Goal: Transaction & Acquisition: Purchase product/service

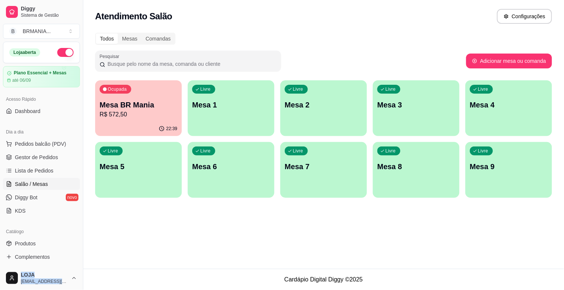
click at [133, 118] on p "R$ 572,50" at bounding box center [139, 114] width 78 height 9
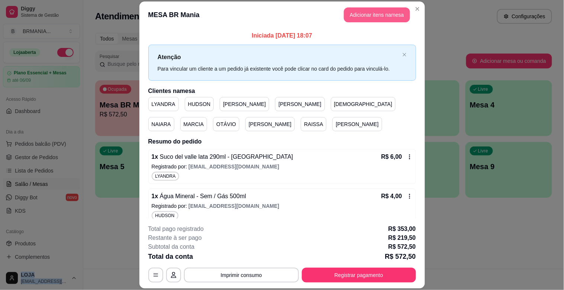
click at [363, 16] on button "Adicionar itens na mesa" at bounding box center [377, 14] width 66 height 15
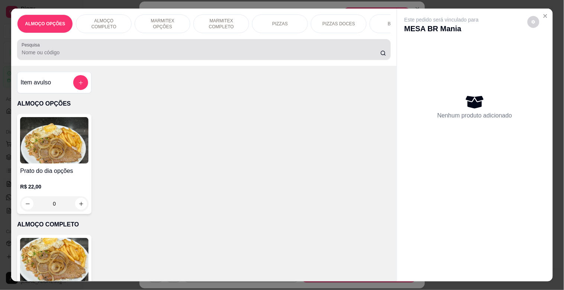
click at [109, 45] on div at bounding box center [204, 49] width 364 height 15
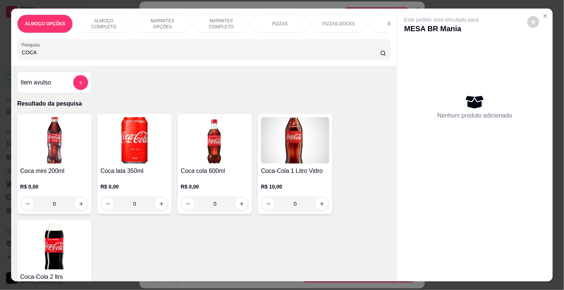
type input "COCA"
click at [50, 173] on h4 "Coca mini 200ml" at bounding box center [54, 170] width 68 height 9
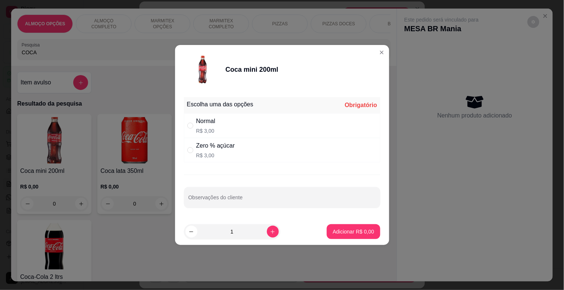
click at [238, 155] on div "Zero % açúcar R$ 3,00" at bounding box center [282, 150] width 196 height 25
radio input "true"
click at [357, 229] on p "Adicionar R$ 3,00" at bounding box center [353, 231] width 40 height 7
type input "1"
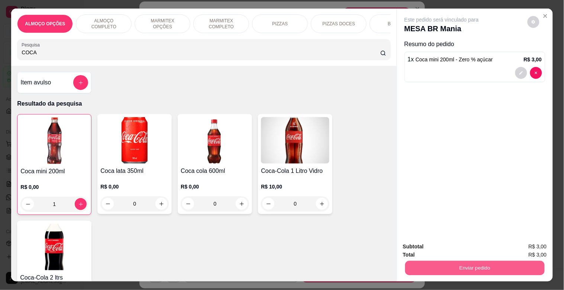
click at [485, 269] on button "Enviar pedido" at bounding box center [474, 267] width 139 height 14
click at [509, 243] on button "Sim, quero registrar" at bounding box center [520, 246] width 53 height 14
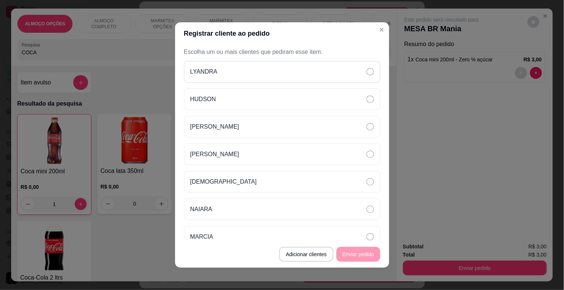
click at [248, 71] on div "LYANDRA" at bounding box center [282, 72] width 196 height 22
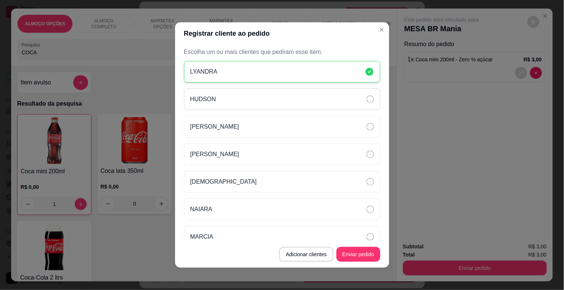
drag, startPoint x: 245, startPoint y: 97, endPoint x: 252, endPoint y: 94, distance: 7.0
click at [246, 97] on div "HUDSON" at bounding box center [282, 99] width 196 height 22
drag, startPoint x: 277, startPoint y: 63, endPoint x: 279, endPoint y: 68, distance: 5.3
click at [277, 64] on div "LYANDRA" at bounding box center [282, 72] width 196 height 22
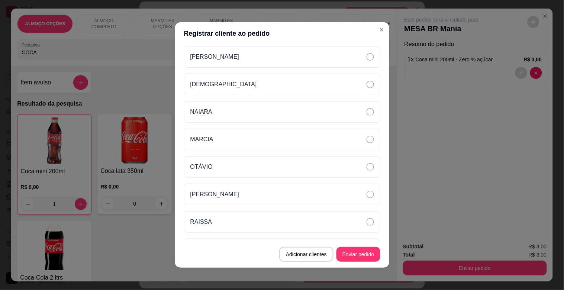
scroll to position [120, 0]
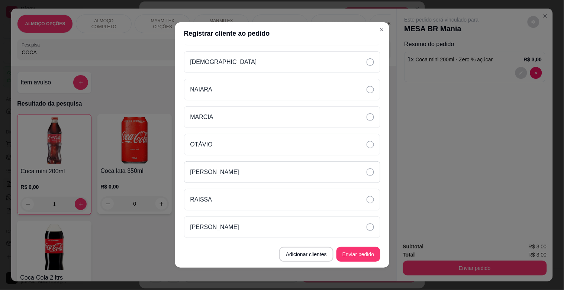
click at [231, 171] on div "[PERSON_NAME]" at bounding box center [282, 172] width 196 height 22
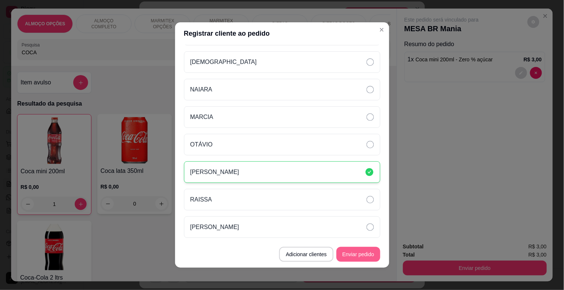
click at [353, 248] on button "Enviar pedido" at bounding box center [358, 254] width 44 height 15
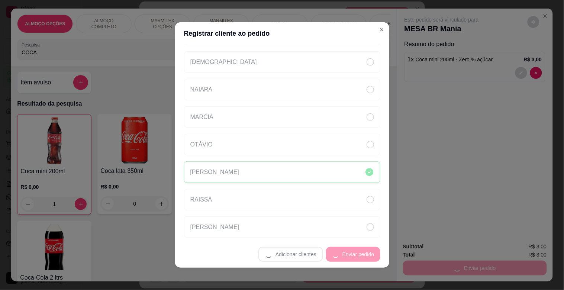
click at [353, 248] on footer "Adicionar clientes Enviar pedido" at bounding box center [282, 254] width 214 height 27
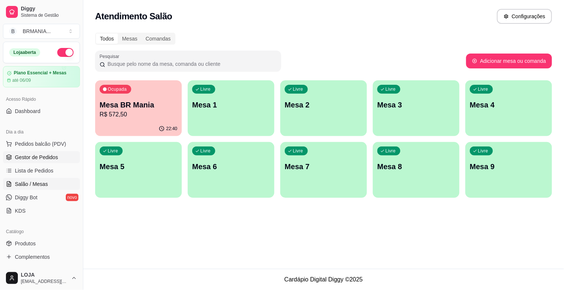
click at [47, 160] on span "Gestor de Pedidos" at bounding box center [36, 156] width 43 height 7
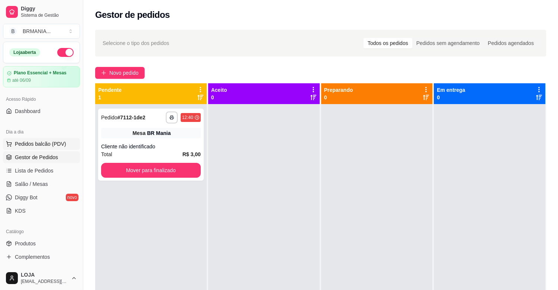
click at [49, 144] on span "Pedidos balcão (PDV)" at bounding box center [40, 143] width 51 height 7
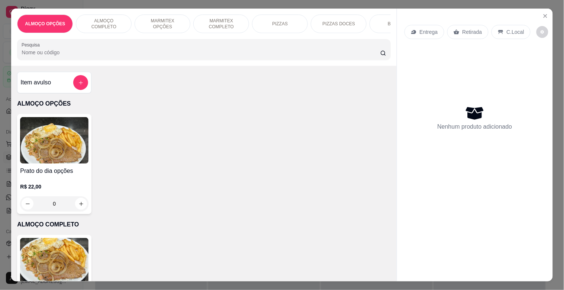
click at [51, 256] on img at bounding box center [54, 261] width 68 height 46
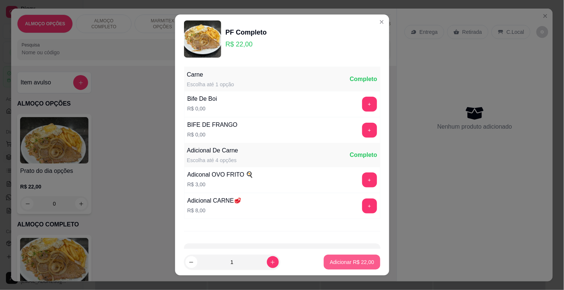
click at [348, 265] on p "Adicionar R$ 22,00" at bounding box center [352, 261] width 44 height 7
type input "1"
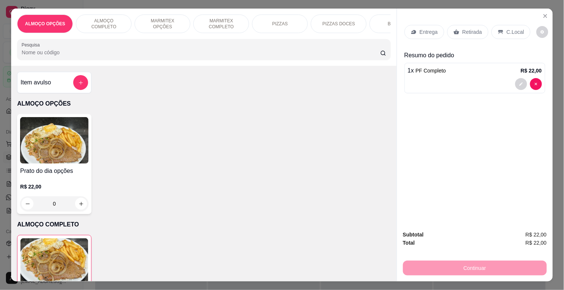
click at [510, 28] on p "C.Local" at bounding box center [514, 31] width 17 height 7
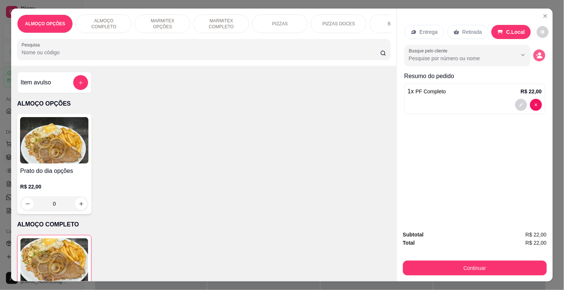
click at [533, 54] on button "decrease-product-quantity" at bounding box center [539, 55] width 12 height 12
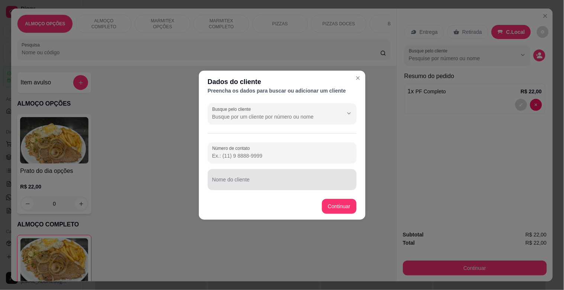
click at [270, 178] on div at bounding box center [282, 179] width 140 height 15
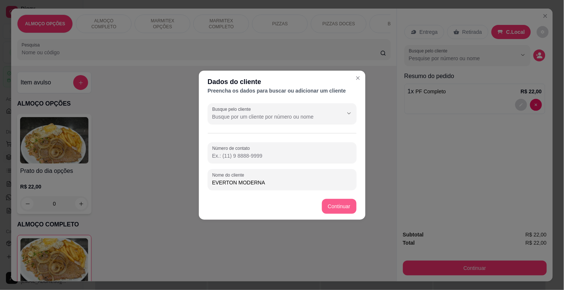
type input "EVERTON MODERNA"
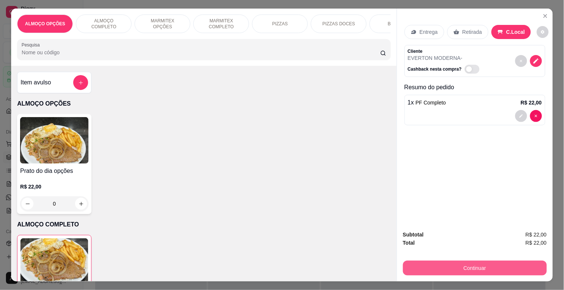
click at [452, 266] on button "Continuar" at bounding box center [475, 267] width 144 height 15
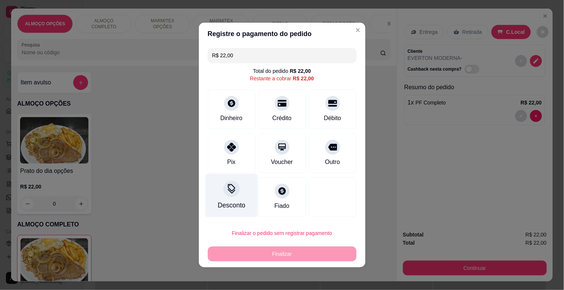
click at [229, 193] on icon at bounding box center [231, 189] width 10 height 10
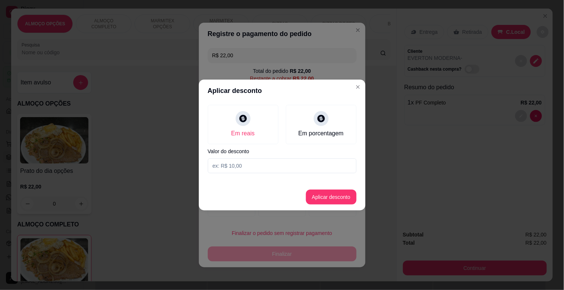
click at [241, 173] on div "Em reais Em porcentagem Valor do desconto" at bounding box center [282, 139] width 166 height 74
click at [243, 166] on input at bounding box center [282, 165] width 149 height 15
type input "2,00"
click at [344, 196] on button "Aplicar desconto" at bounding box center [330, 197] width 49 height 14
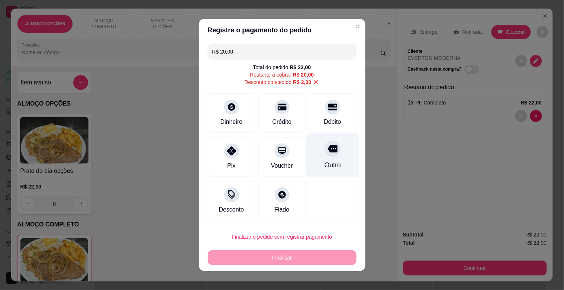
click at [328, 160] on div "Outro" at bounding box center [332, 155] width 52 height 43
type input "R$ 0,00"
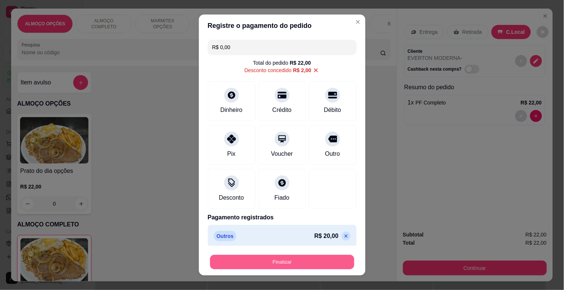
click at [269, 264] on button "Finalizar" at bounding box center [282, 262] width 144 height 14
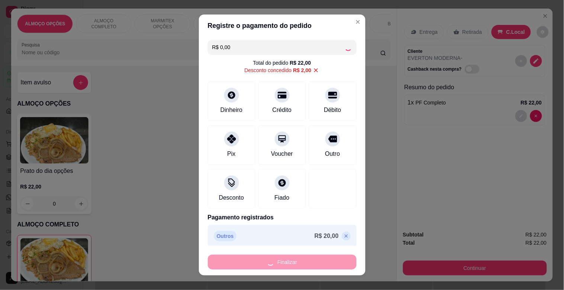
type input "0"
type input "-R$ 22,00"
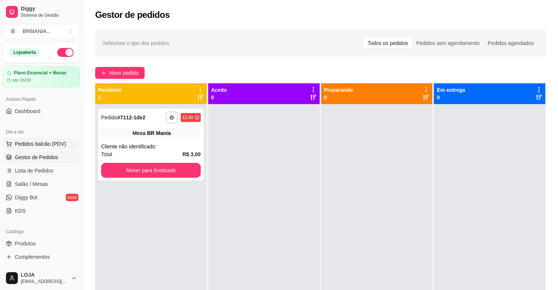
click at [58, 144] on span "Pedidos balcão (PDV)" at bounding box center [40, 143] width 51 height 7
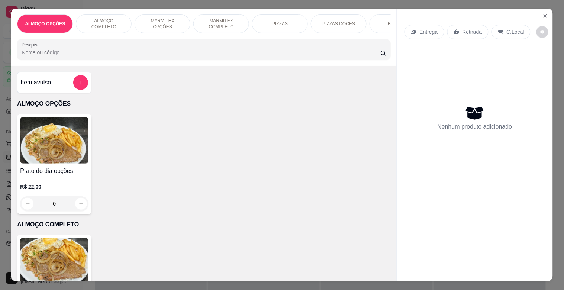
click at [58, 264] on img at bounding box center [54, 261] width 68 height 46
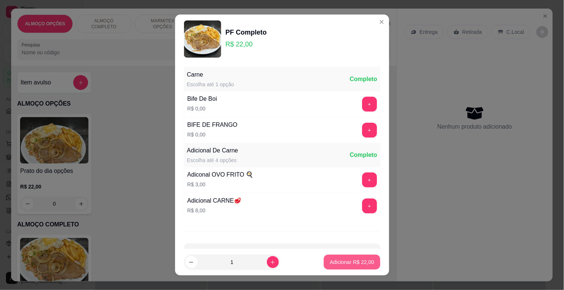
click at [339, 260] on p "Adicionar R$ 22,00" at bounding box center [352, 261] width 44 height 7
type input "1"
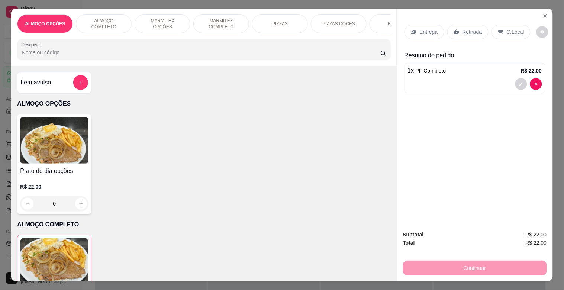
click at [509, 28] on p "C.Local" at bounding box center [514, 31] width 17 height 7
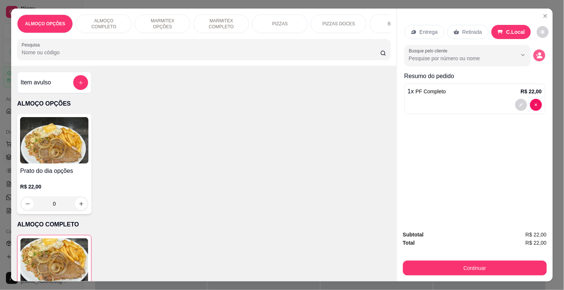
click at [536, 54] on icon "decrease-product-quantity" at bounding box center [537, 55] width 2 height 2
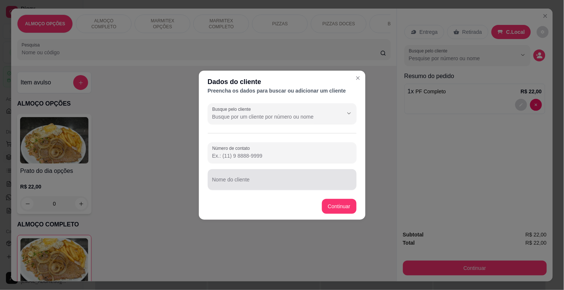
click at [264, 182] on input "Nome do cliente" at bounding box center [282, 182] width 140 height 7
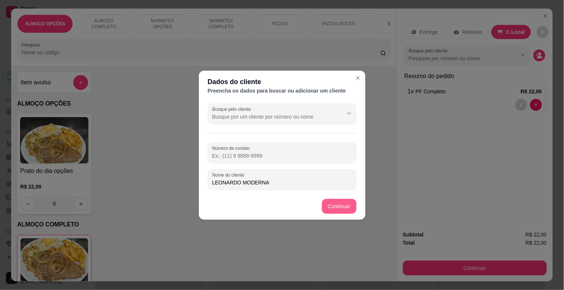
type input "LEONARDO MODERNA"
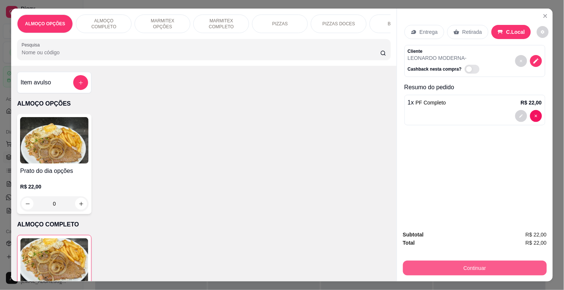
click at [483, 266] on button "Continuar" at bounding box center [475, 267] width 144 height 15
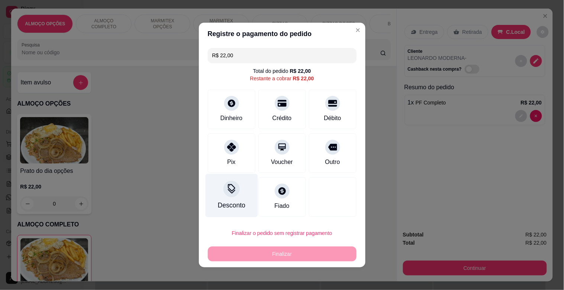
click at [220, 202] on div "Desconto" at bounding box center [230, 205] width 27 height 10
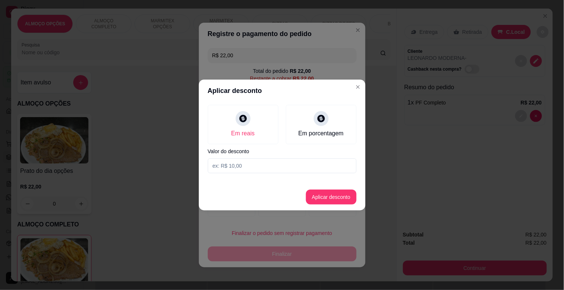
click at [235, 170] on input at bounding box center [282, 165] width 149 height 15
type input "2,00"
click at [344, 198] on button "Aplicar desconto" at bounding box center [331, 196] width 51 height 15
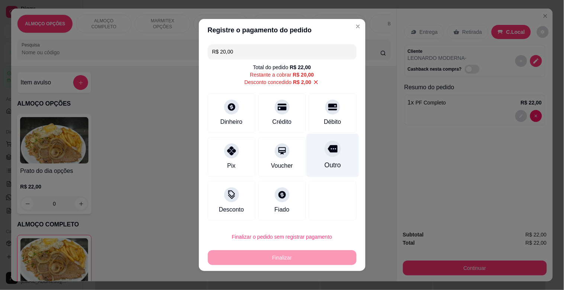
click at [324, 166] on div "Outro" at bounding box center [332, 165] width 16 height 10
type input "R$ 0,00"
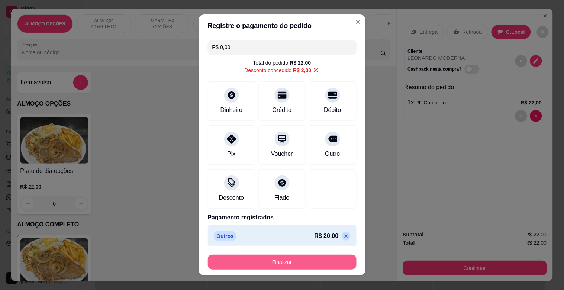
click at [275, 263] on button "Finalizar" at bounding box center [282, 261] width 149 height 15
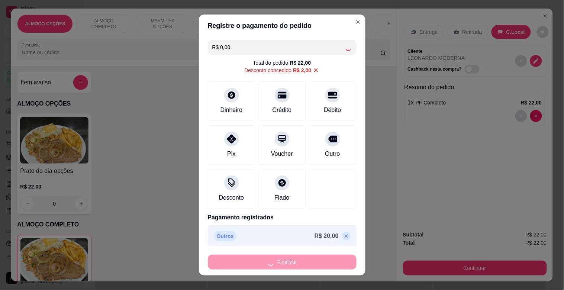
type input "0"
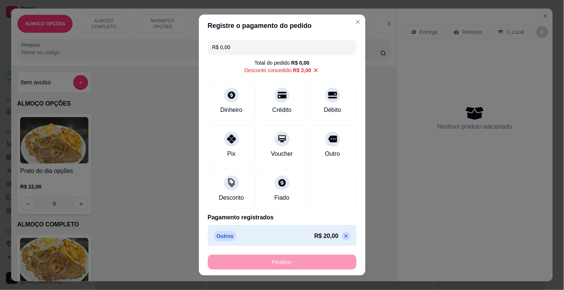
type input "-R$ 22,00"
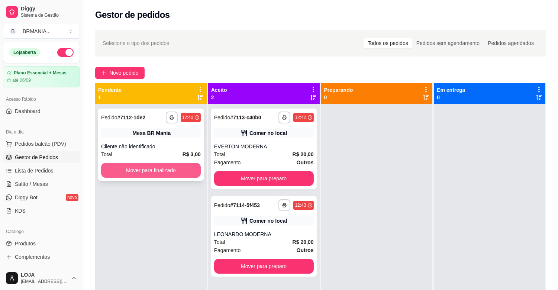
click at [159, 169] on button "Mover para finalizado" at bounding box center [151, 170] width 100 height 15
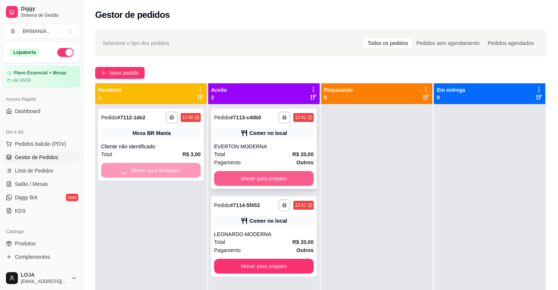
click at [276, 176] on button "Mover para preparo" at bounding box center [264, 178] width 100 height 15
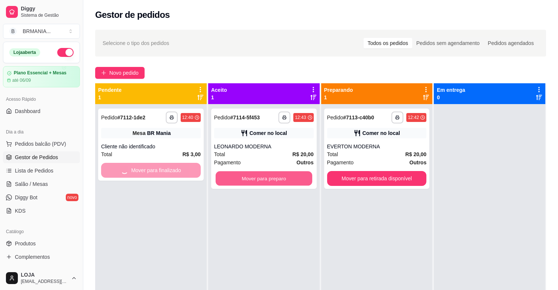
click at [276, 176] on button "Mover para preparo" at bounding box center [263, 178] width 97 height 14
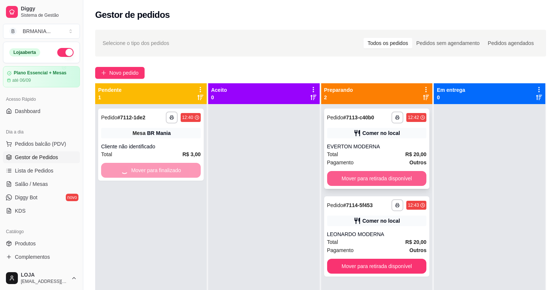
click at [373, 179] on button "Mover para retirada disponível" at bounding box center [377, 178] width 100 height 15
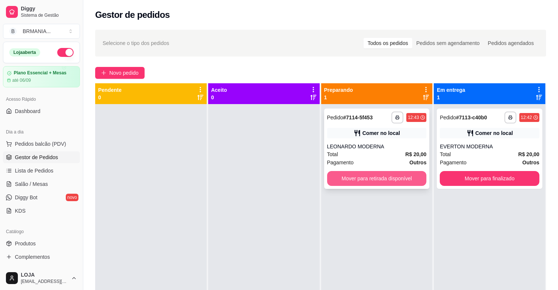
click at [361, 176] on button "Mover para retirada disponível" at bounding box center [377, 178] width 100 height 15
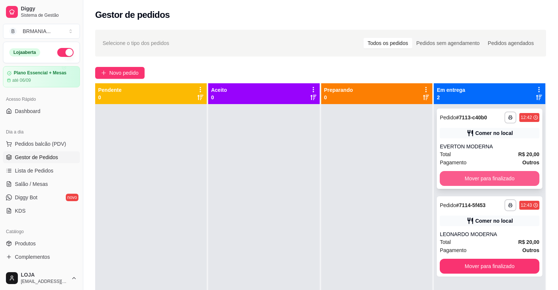
click at [505, 176] on button "Mover para finalizado" at bounding box center [489, 178] width 100 height 15
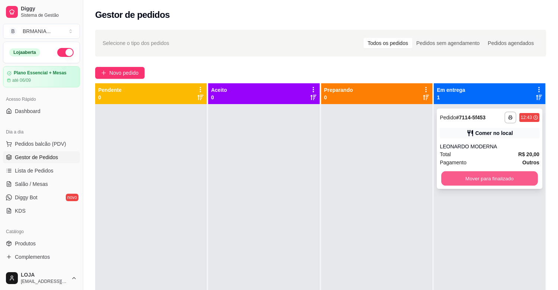
click at [476, 175] on button "Mover para finalizado" at bounding box center [489, 178] width 97 height 14
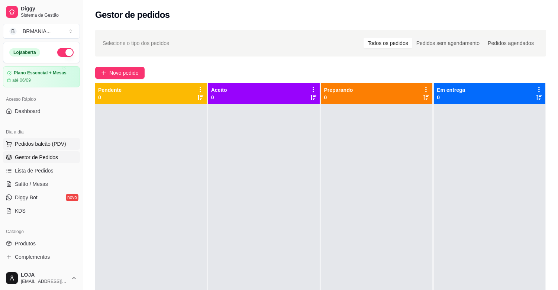
click at [25, 139] on button "Pedidos balcão (PDV)" at bounding box center [41, 144] width 77 height 12
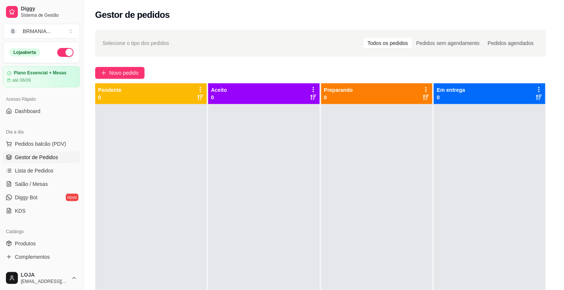
click at [59, 254] on img at bounding box center [54, 261] width 68 height 46
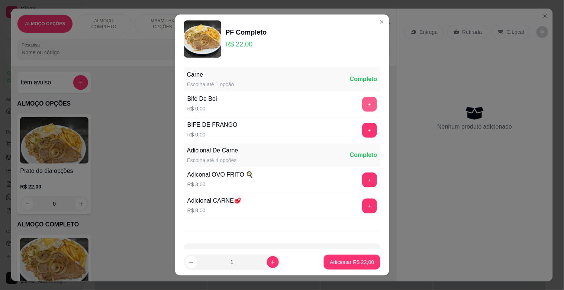
click at [362, 103] on button "+" at bounding box center [369, 104] width 15 height 15
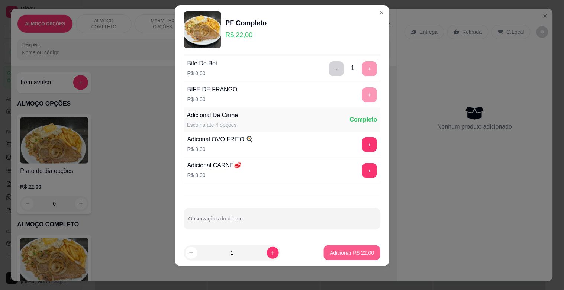
click at [343, 253] on p "Adicionar R$ 22,00" at bounding box center [352, 252] width 44 height 7
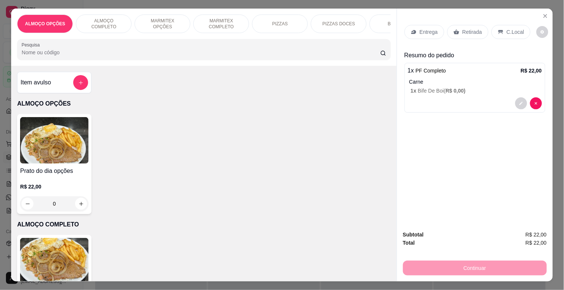
click at [510, 31] on p "C.Local" at bounding box center [514, 31] width 17 height 7
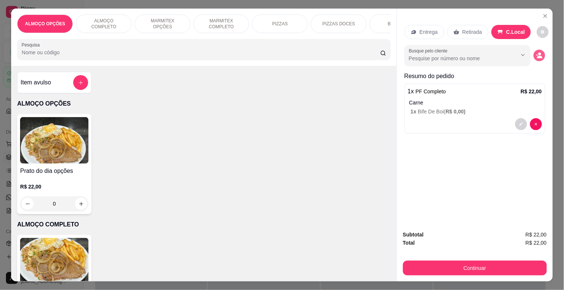
click at [538, 53] on circle "decrease-product-quantity" at bounding box center [539, 54] width 3 height 3
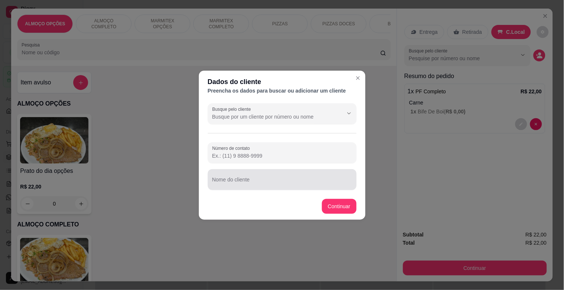
click at [265, 188] on div "Nome do cliente" at bounding box center [282, 179] width 149 height 21
click at [228, 181] on input "[PERSON_NAME] RVZ MOIDERNA" at bounding box center [282, 182] width 140 height 7
click at [235, 180] on input "[PERSON_NAME] RVZ MOIDERNA" at bounding box center [282, 182] width 140 height 7
click at [260, 179] on input "[PERSON_NAME]" at bounding box center [282, 182] width 140 height 7
type input "[PERSON_NAME] RVZ MODERNA"
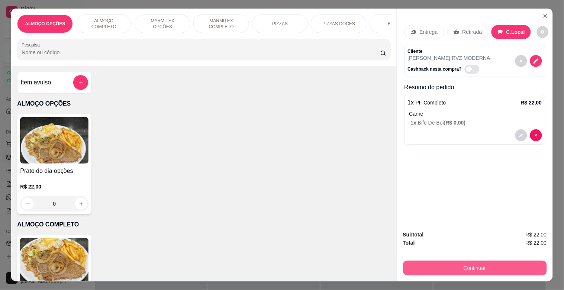
click at [448, 269] on button "Continuar" at bounding box center [475, 267] width 144 height 15
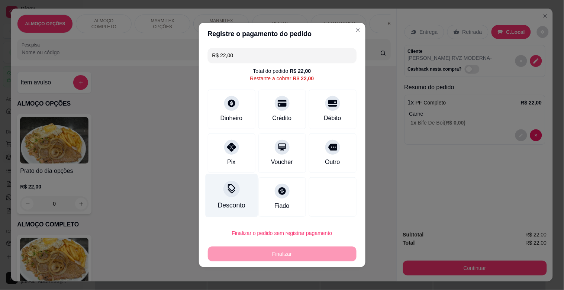
click at [242, 191] on div "Desconto" at bounding box center [231, 195] width 52 height 43
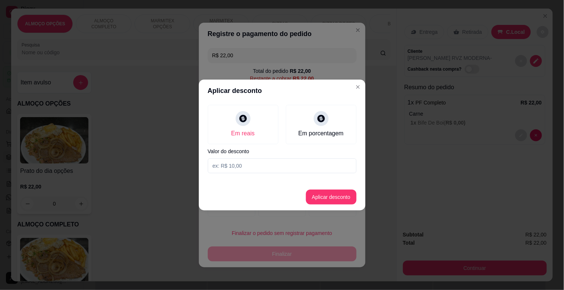
click at [240, 163] on input at bounding box center [282, 165] width 149 height 15
type input "2,00"
click at [341, 193] on button "Aplicar desconto" at bounding box center [331, 196] width 51 height 15
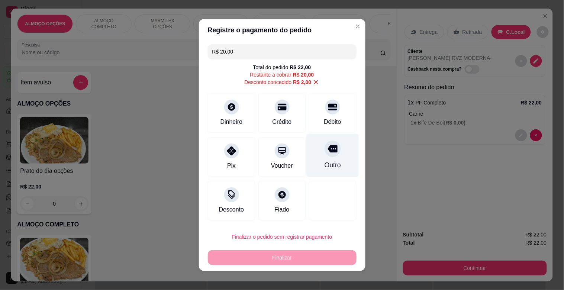
click at [326, 160] on div "Outro" at bounding box center [332, 155] width 52 height 43
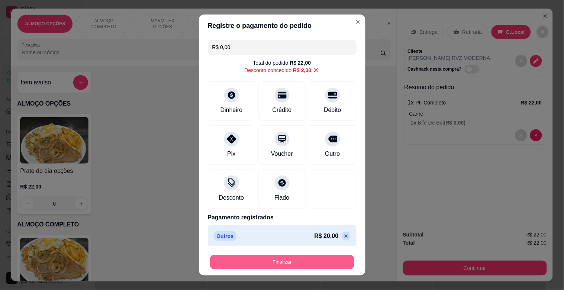
click at [279, 266] on button "Finalizar" at bounding box center [282, 262] width 144 height 14
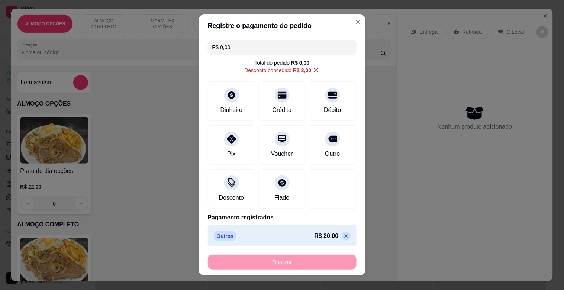
type input "-R$ 22,00"
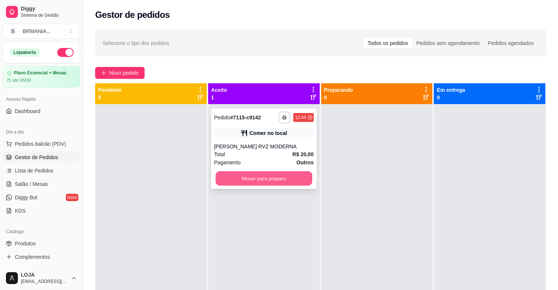
click at [253, 178] on button "Mover para preparo" at bounding box center [263, 178] width 97 height 14
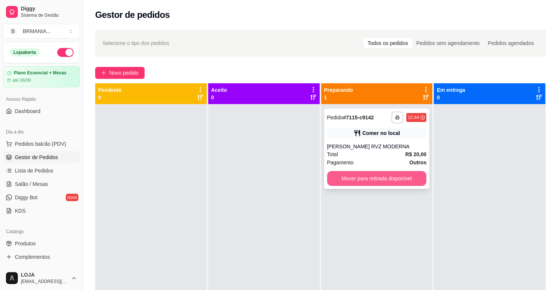
click at [365, 176] on button "Mover para retirada disponível" at bounding box center [377, 178] width 100 height 15
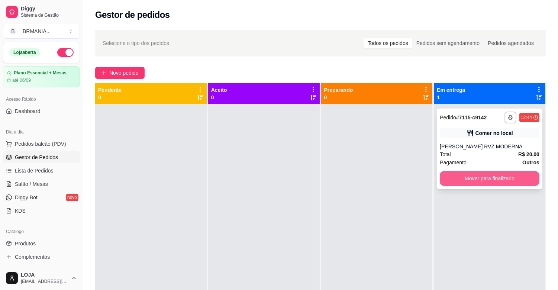
click at [481, 176] on button "Mover para finalizado" at bounding box center [489, 178] width 100 height 15
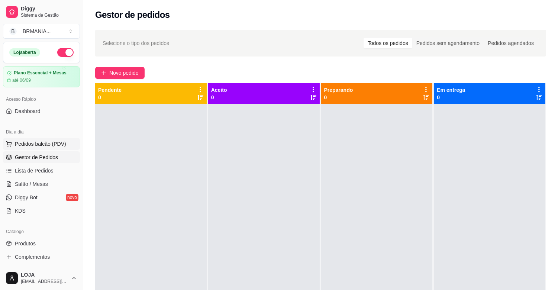
click at [50, 146] on span "Pedidos balcão (PDV)" at bounding box center [40, 143] width 51 height 7
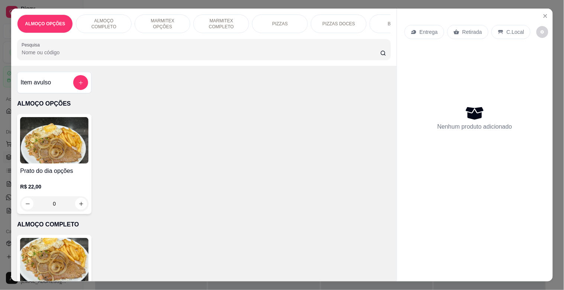
drag, startPoint x: 224, startPoint y: 23, endPoint x: 230, endPoint y: 70, distance: 47.5
click at [233, 23] on p "MARMITEX COMPLETO" at bounding box center [220, 24] width 43 height 12
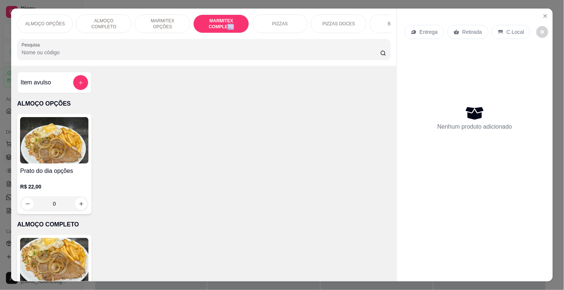
scroll to position [18, 0]
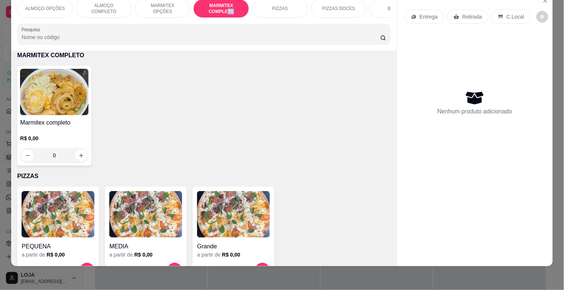
click at [56, 113] on img at bounding box center [54, 92] width 68 height 46
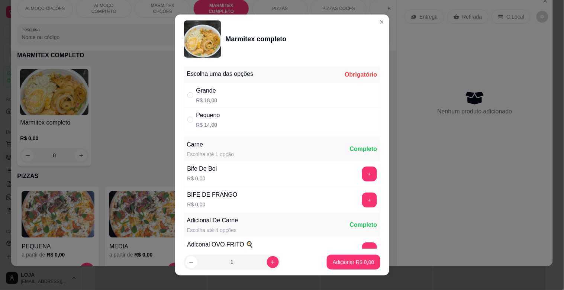
click at [259, 118] on div "Pequeno R$ 14,00" at bounding box center [282, 119] width 196 height 25
radio input "true"
click at [362, 171] on button "+" at bounding box center [369, 173] width 15 height 15
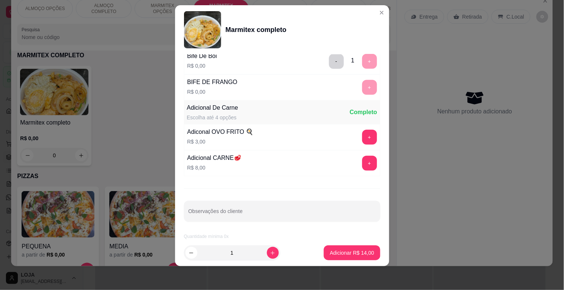
scroll to position [104, 0]
click at [267, 247] on button "increase-product-quantity" at bounding box center [273, 253] width 12 height 12
type input "2"
click at [346, 253] on p "Adicionar R$ 28,00" at bounding box center [352, 252] width 44 height 7
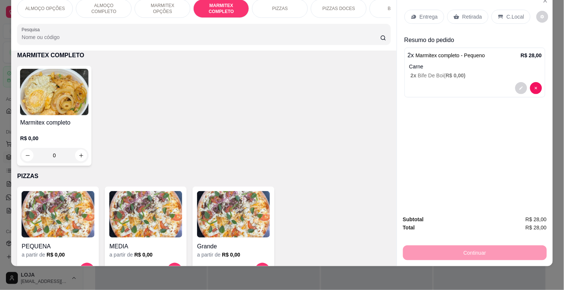
click at [477, 13] on p "Retirada" at bounding box center [472, 16] width 20 height 7
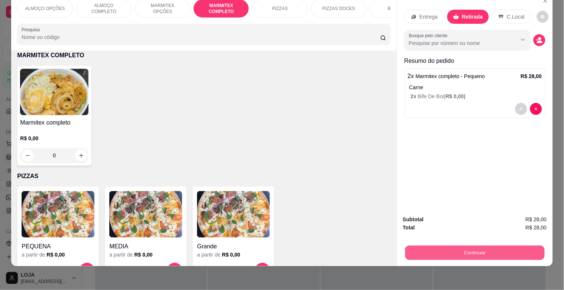
click at [460, 246] on button "Continuar" at bounding box center [474, 252] width 139 height 14
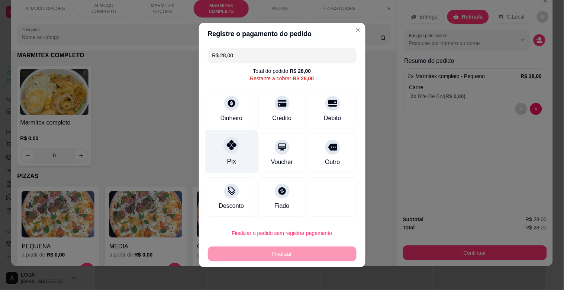
click at [227, 159] on div "Pix" at bounding box center [231, 161] width 9 height 10
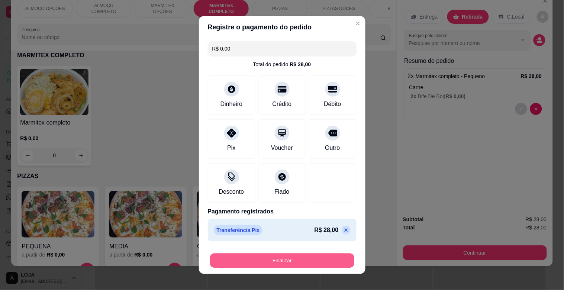
click at [274, 262] on button "Finalizar" at bounding box center [282, 260] width 144 height 14
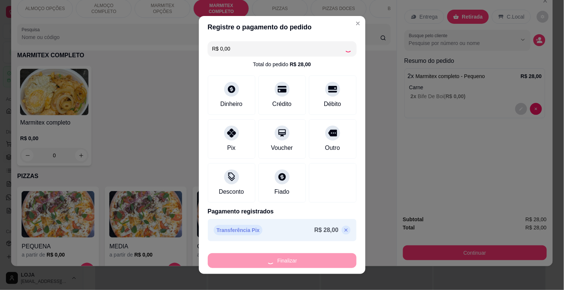
type input "-R$ 28,00"
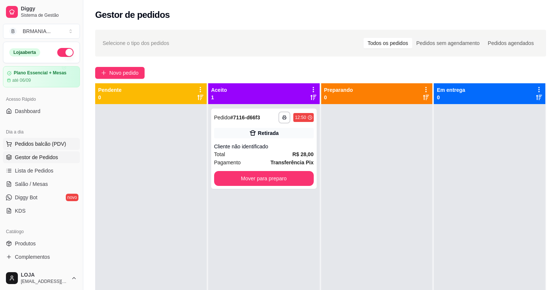
click at [20, 143] on span "Pedidos balcão (PDV)" at bounding box center [40, 143] width 51 height 7
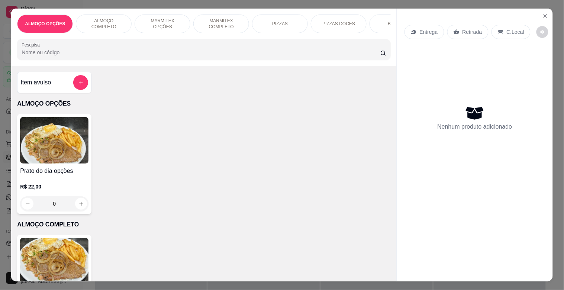
click at [67, 252] on img at bounding box center [54, 261] width 68 height 46
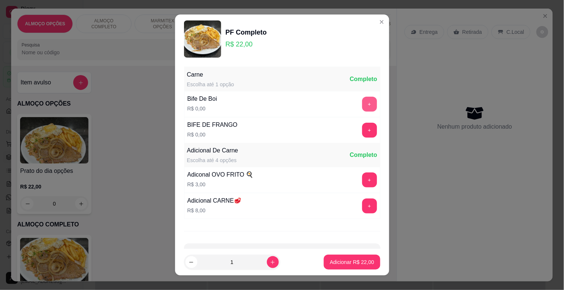
click at [362, 103] on button "+" at bounding box center [369, 104] width 15 height 15
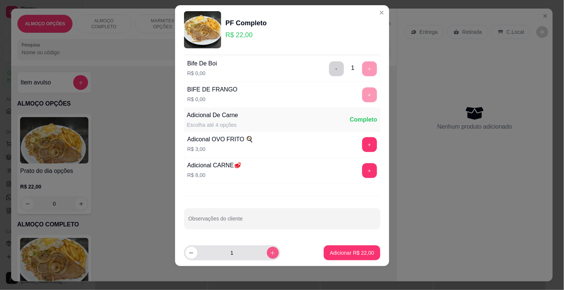
click at [270, 253] on icon "increase-product-quantity" at bounding box center [273, 253] width 6 height 6
type input "2"
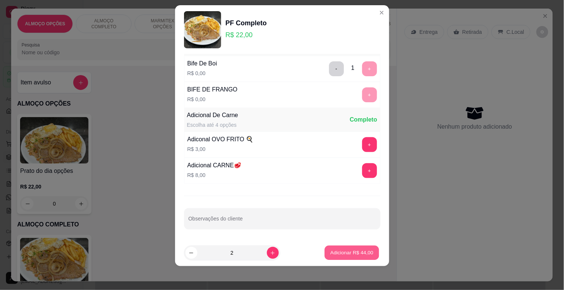
click at [341, 250] on p "Adicionar R$ 44,00" at bounding box center [351, 252] width 43 height 7
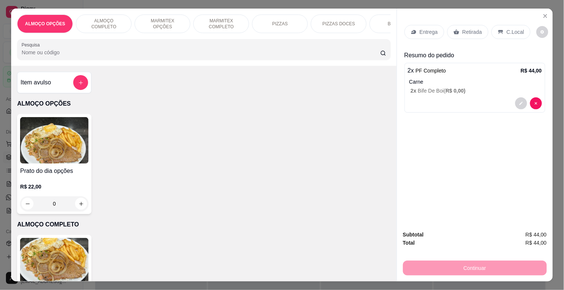
click at [64, 253] on img at bounding box center [54, 261] width 68 height 46
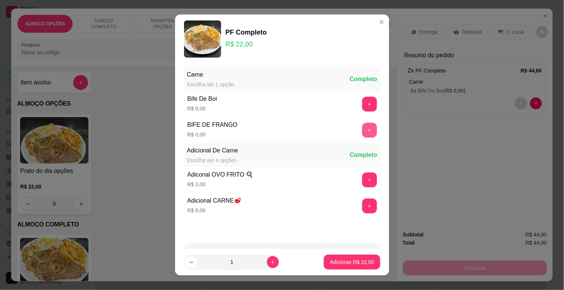
click at [362, 130] on button "+" at bounding box center [369, 130] width 15 height 15
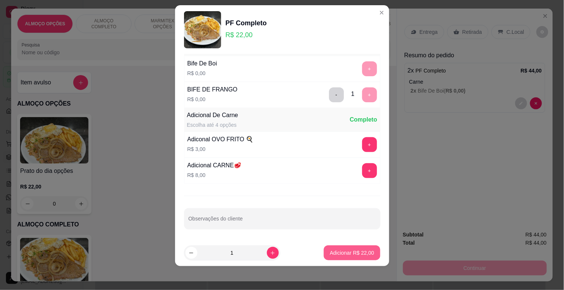
click at [342, 250] on p "Adicionar R$ 22,00" at bounding box center [352, 252] width 44 height 7
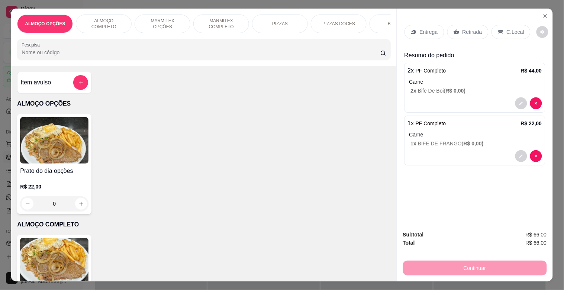
drag, startPoint x: 506, startPoint y: 30, endPoint x: 502, endPoint y: 32, distance: 3.8
click at [506, 30] on p "C.Local" at bounding box center [514, 31] width 17 height 7
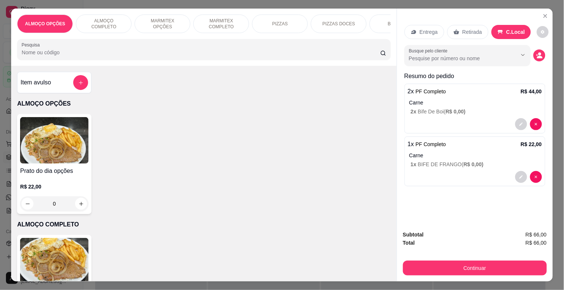
click at [205, 19] on p "MARMITEX COMPLETO" at bounding box center [220, 24] width 43 height 12
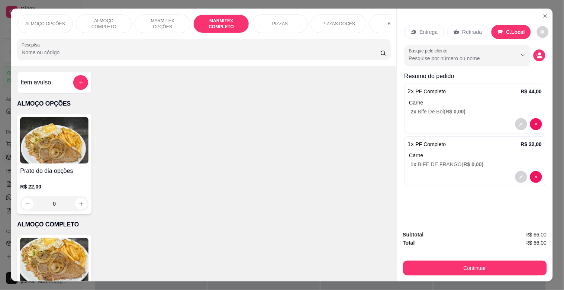
scroll to position [18, 0]
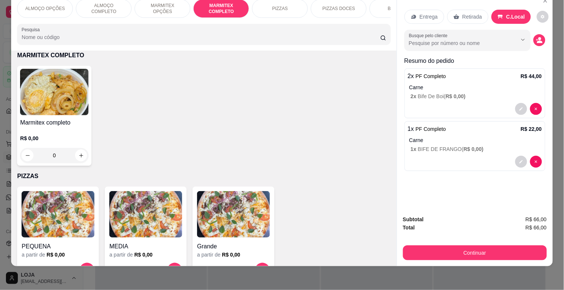
click at [62, 110] on img at bounding box center [54, 92] width 68 height 46
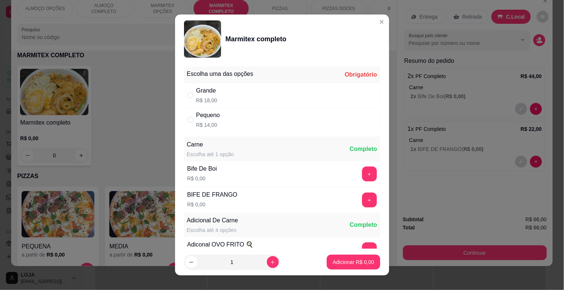
drag, startPoint x: 243, startPoint y: 95, endPoint x: 260, endPoint y: 106, distance: 20.5
click at [244, 94] on div "Grande R$ 18,00" at bounding box center [282, 95] width 196 height 25
radio input "true"
click at [362, 201] on button "+" at bounding box center [369, 199] width 15 height 15
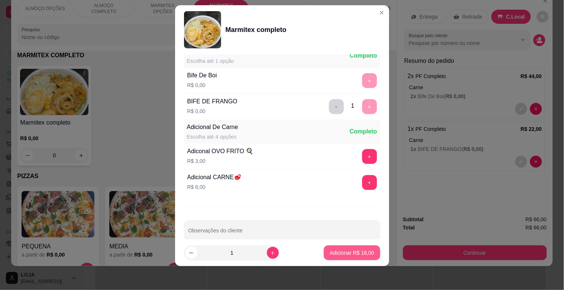
scroll to position [104, 0]
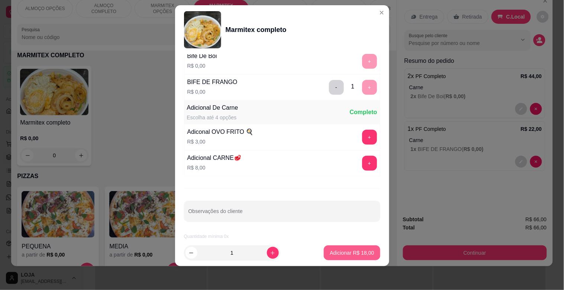
click at [341, 251] on p "Adicionar R$ 18,00" at bounding box center [352, 252] width 44 height 7
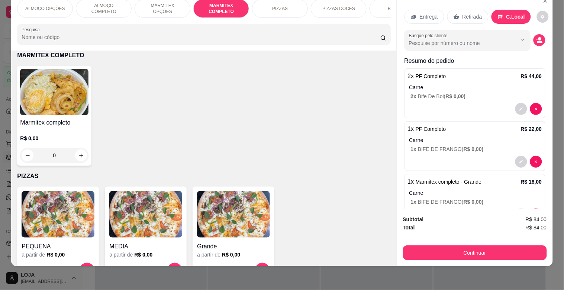
scroll to position [0, 0]
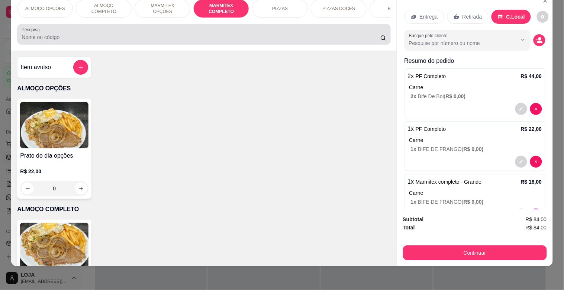
click at [117, 31] on div at bounding box center [204, 34] width 364 height 15
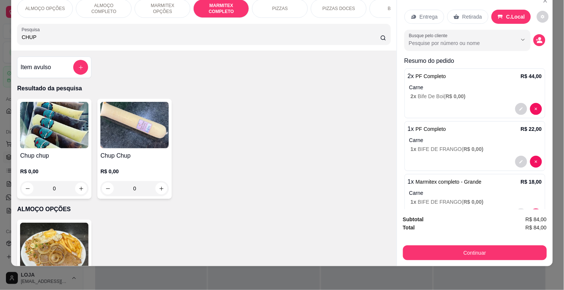
type input "CHUP"
click at [66, 136] on img at bounding box center [54, 125] width 68 height 46
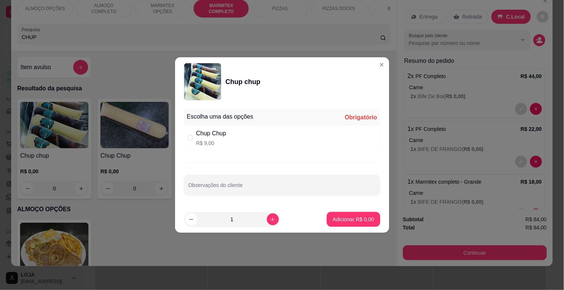
drag, startPoint x: 213, startPoint y: 143, endPoint x: 220, endPoint y: 149, distance: 9.2
click at [214, 143] on p "R$ 9,00" at bounding box center [211, 142] width 30 height 7
radio input "true"
click at [345, 216] on p "Adicionar R$ 9,00" at bounding box center [352, 218] width 41 height 7
type input "1"
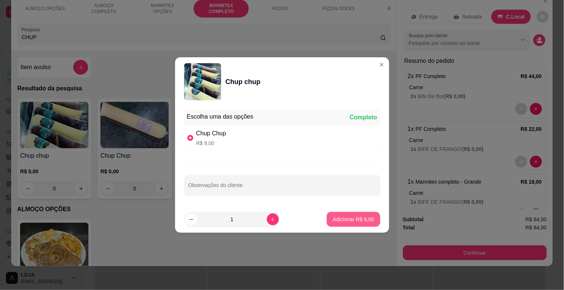
type input "1"
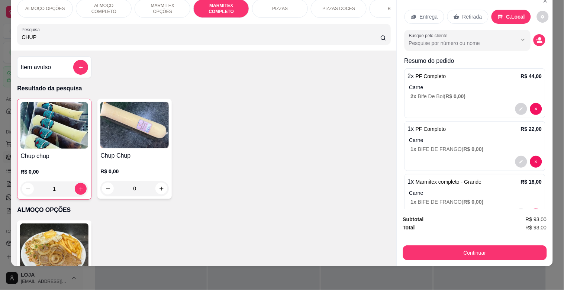
click at [50, 144] on img at bounding box center [54, 125] width 68 height 46
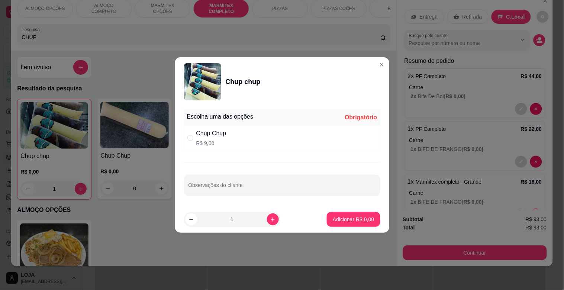
click at [248, 136] on div "Chup Chup R$ 9,00" at bounding box center [282, 138] width 196 height 25
radio input "true"
click at [332, 220] on p "Adicionar R$ 9,00" at bounding box center [352, 218] width 41 height 7
type input "2"
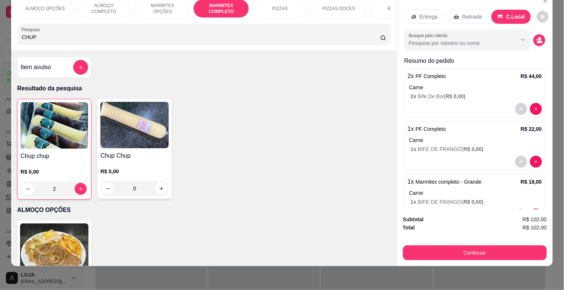
scroll to position [58, 0]
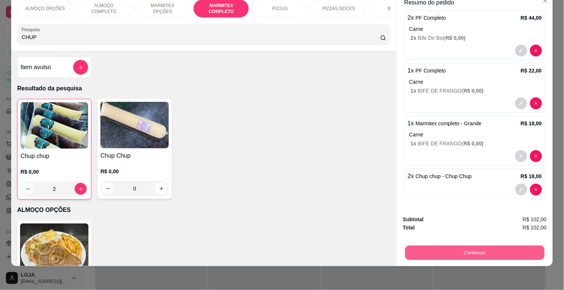
click at [464, 245] on button "Continuar" at bounding box center [474, 252] width 139 height 14
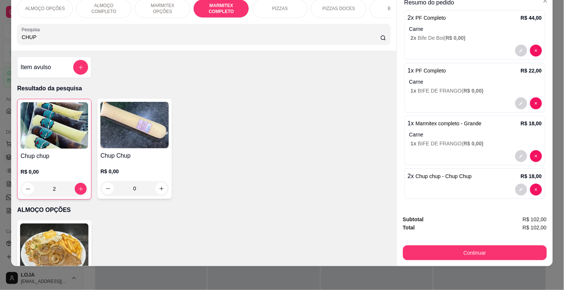
click at [444, 184] on div at bounding box center [475, 190] width 134 height 12
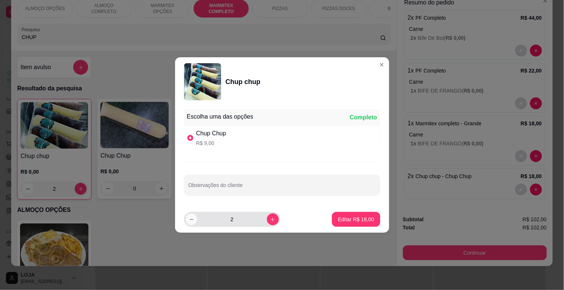
click at [192, 215] on button "decrease-product-quantity" at bounding box center [191, 219] width 12 height 12
type input "1"
click at [361, 217] on p "Editar R$ 9,00" at bounding box center [357, 218] width 33 height 7
type input "1"
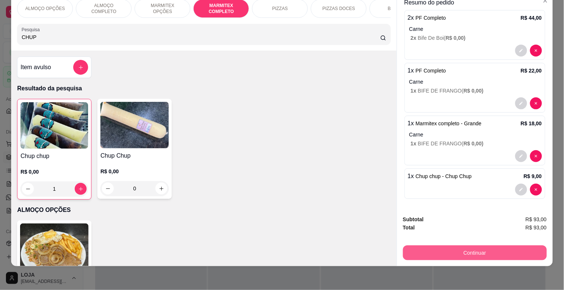
click at [486, 246] on button "Continuar" at bounding box center [475, 252] width 144 height 15
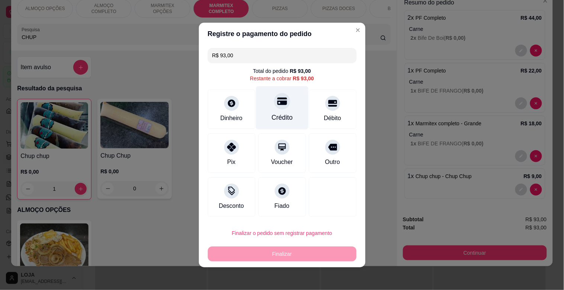
click at [274, 108] on div at bounding box center [282, 101] width 16 height 16
type input "R$ 0,00"
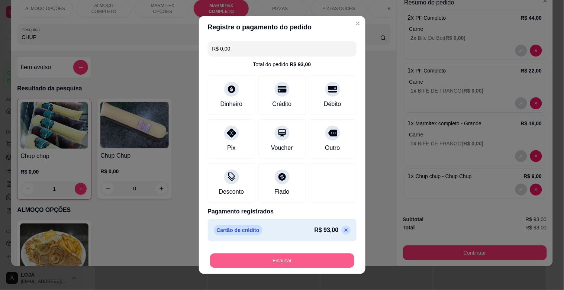
click at [264, 258] on button "Finalizar" at bounding box center [282, 260] width 144 height 14
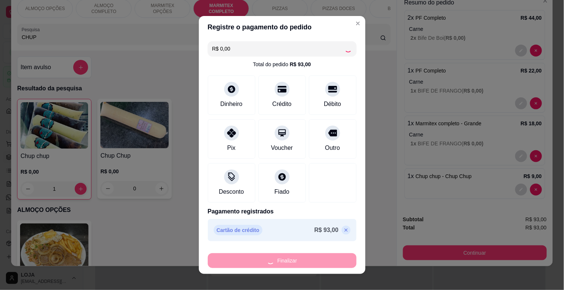
type input "0"
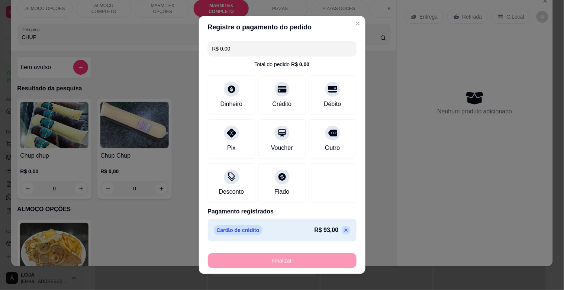
type input "-R$ 93,00"
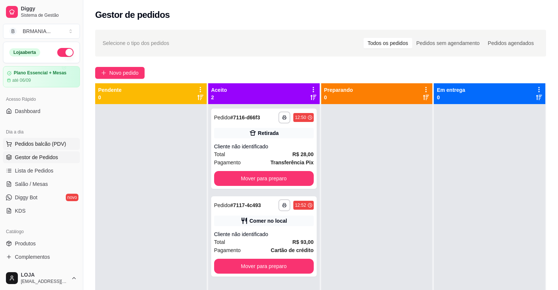
click at [35, 140] on span "Pedidos balcão (PDV)" at bounding box center [40, 143] width 51 height 7
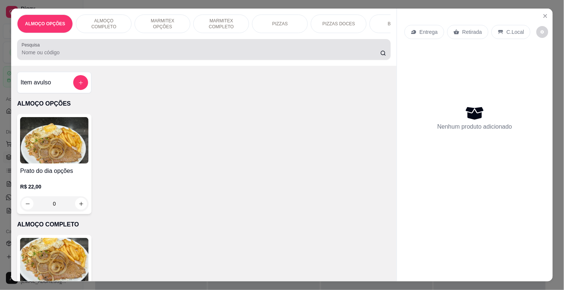
click at [95, 60] on div "Pesquisa" at bounding box center [203, 49] width 373 height 21
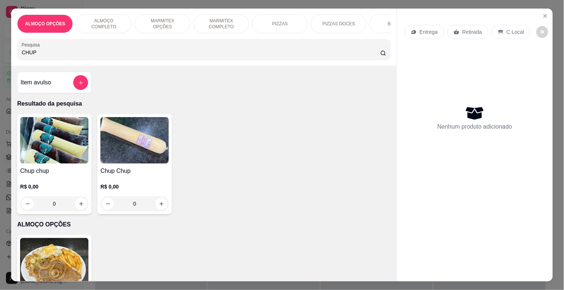
type input "CHUP"
click at [53, 146] on img at bounding box center [54, 140] width 68 height 46
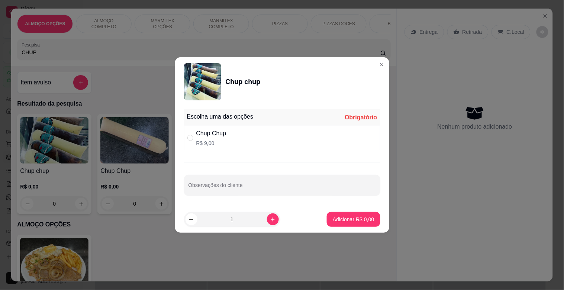
click at [242, 136] on div "Chup Chup R$ 9,00" at bounding box center [282, 138] width 196 height 25
radio input "true"
click at [349, 219] on p "Adicionar R$ 9,00" at bounding box center [352, 218] width 41 height 7
type input "1"
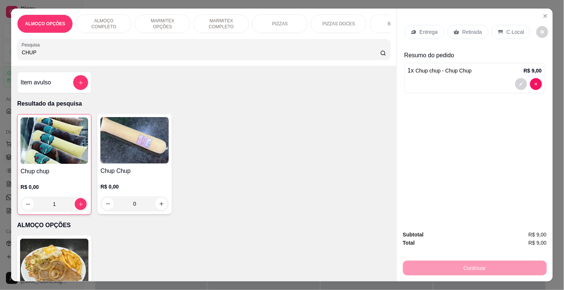
click at [470, 28] on p "Retirada" at bounding box center [472, 31] width 20 height 7
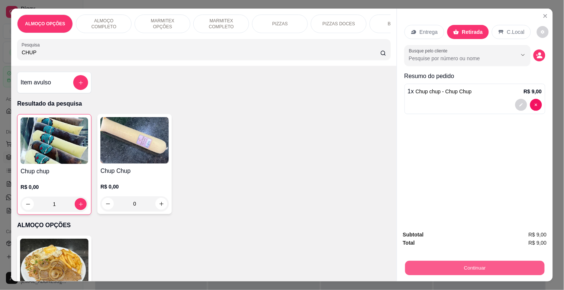
click at [478, 262] on button "Continuar" at bounding box center [474, 267] width 139 height 14
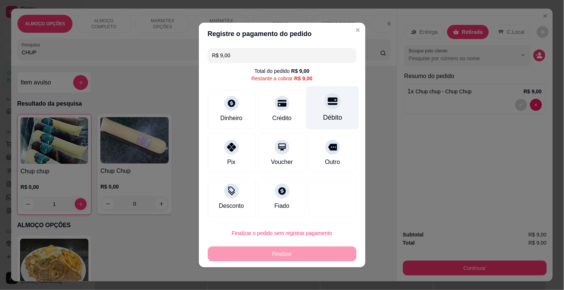
click at [324, 115] on div "Débito" at bounding box center [332, 118] width 19 height 10
type input "R$ 0,00"
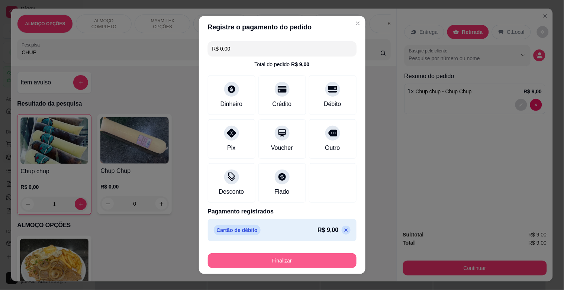
click at [274, 255] on button "Finalizar" at bounding box center [282, 260] width 149 height 15
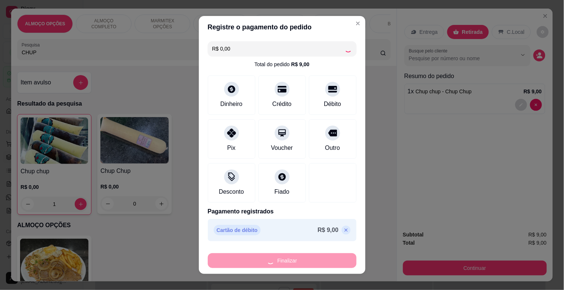
type input "0"
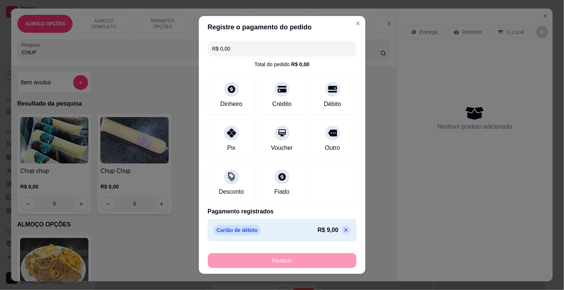
type input "-R$ 9,00"
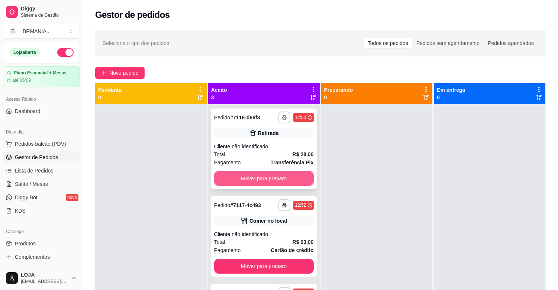
click at [271, 176] on button "Mover para preparo" at bounding box center [264, 178] width 100 height 15
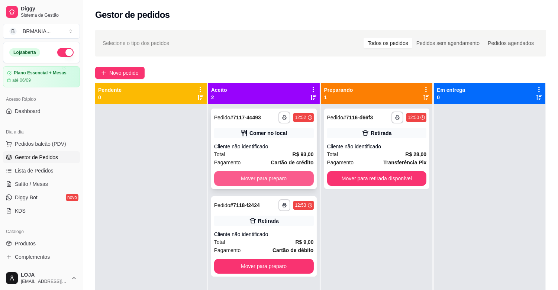
click at [271, 175] on button "Mover para preparo" at bounding box center [264, 178] width 100 height 15
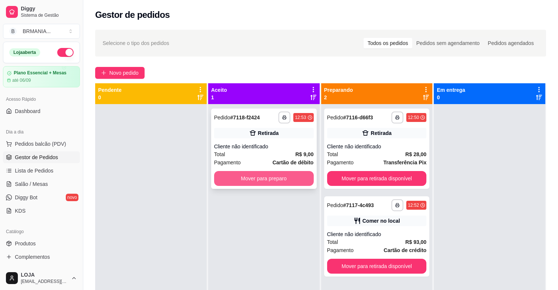
click at [272, 176] on button "Mover para preparo" at bounding box center [264, 178] width 100 height 15
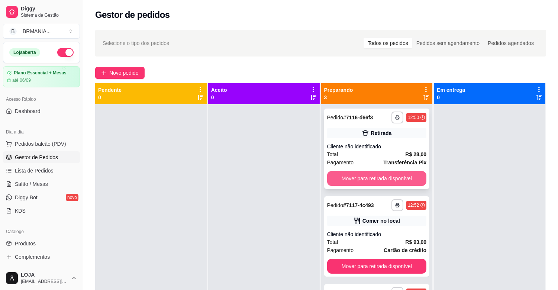
click at [383, 179] on button "Mover para retirada disponível" at bounding box center [377, 178] width 100 height 15
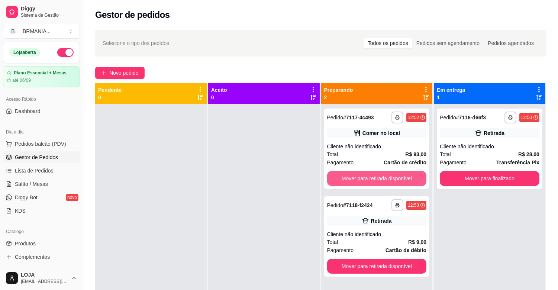
click at [383, 179] on button "Mover para retirada disponível" at bounding box center [377, 178] width 100 height 15
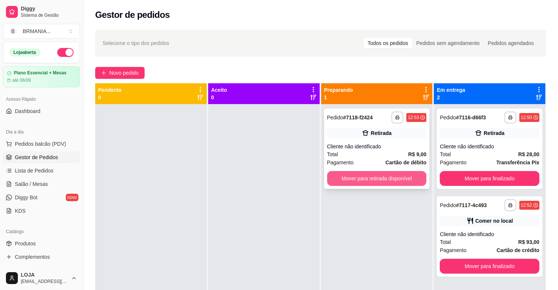
click at [376, 179] on button "Mover para retirada disponível" at bounding box center [377, 178] width 100 height 15
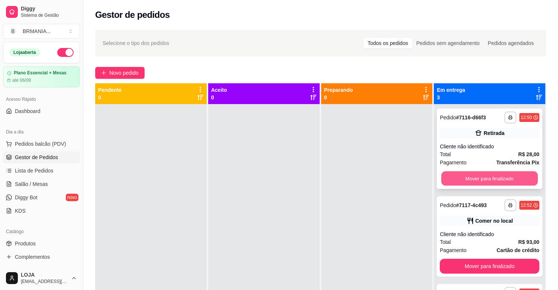
click at [452, 173] on button "Mover para finalizado" at bounding box center [489, 178] width 97 height 14
click at [452, 174] on button "Mover para finalizado" at bounding box center [489, 178] width 100 height 15
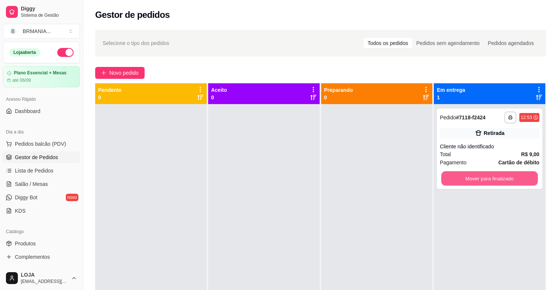
click at [466, 176] on button "Mover para finalizado" at bounding box center [489, 178] width 97 height 14
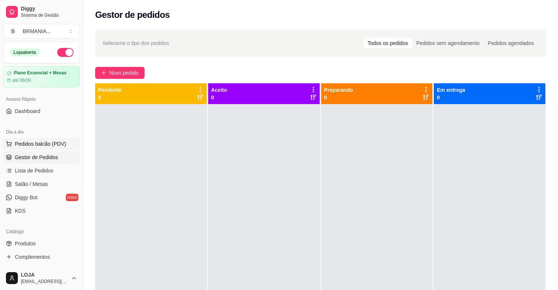
click at [41, 148] on button "Pedidos balcão (PDV)" at bounding box center [41, 144] width 77 height 12
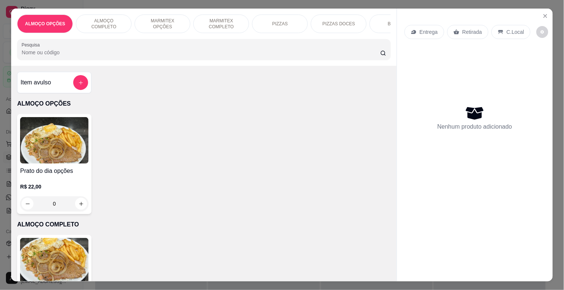
click at [54, 259] on img at bounding box center [54, 261] width 68 height 46
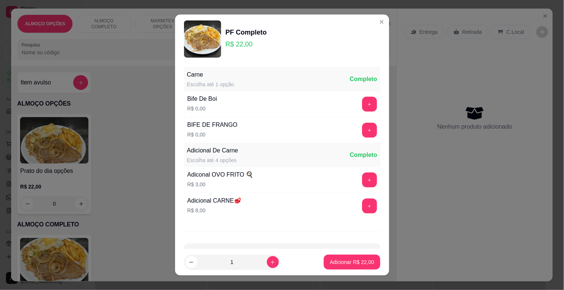
click at [362, 129] on button "+" at bounding box center [369, 130] width 15 height 15
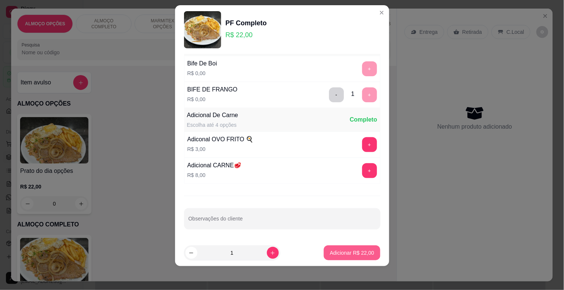
click at [352, 254] on p "Adicionar R$ 22,00" at bounding box center [352, 252] width 44 height 7
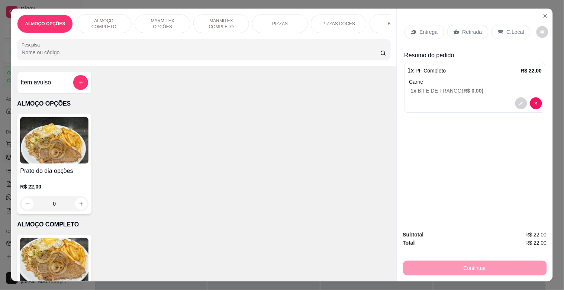
click at [501, 34] on div "C.Local" at bounding box center [510, 32] width 39 height 14
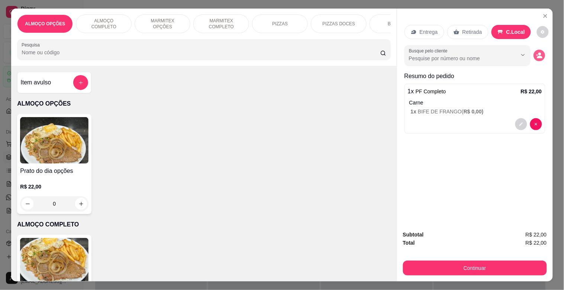
click at [536, 58] on button "decrease-product-quantity" at bounding box center [539, 56] width 12 height 12
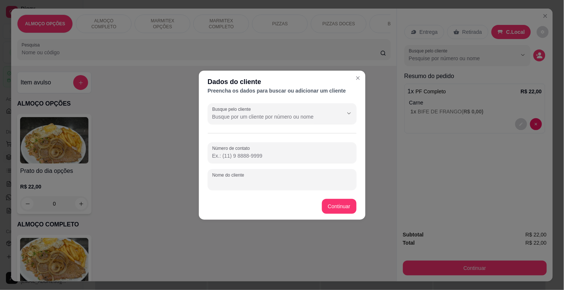
click at [282, 184] on input "Nome do cliente" at bounding box center [282, 182] width 140 height 7
click at [224, 179] on input "[PERSON_NAME]" at bounding box center [282, 182] width 140 height 7
type input "[PERSON_NAME]"
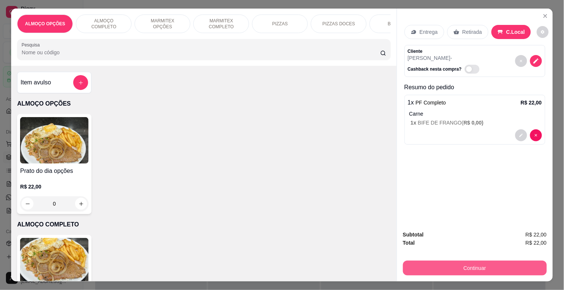
click at [468, 265] on button "Continuar" at bounding box center [475, 267] width 144 height 15
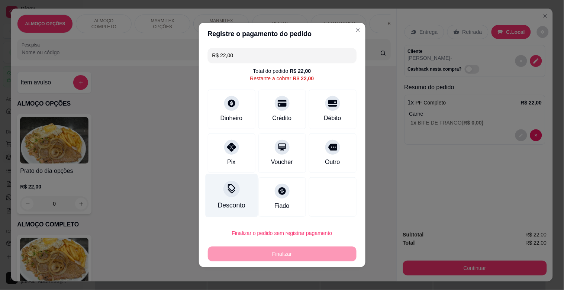
click at [214, 194] on div "Desconto" at bounding box center [231, 195] width 52 height 43
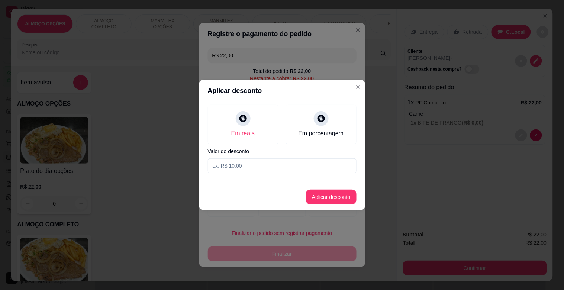
click at [240, 163] on input at bounding box center [282, 165] width 149 height 15
type input "2,00"
click at [348, 195] on button "Aplicar desconto" at bounding box center [330, 197] width 49 height 14
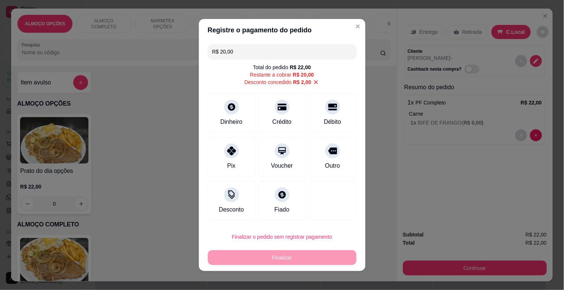
click at [318, 133] on div "R$ 20,00 Total do pedido R$ 22,00 Restante a cobrar R$ 20,00 Desconto concedido…" at bounding box center [282, 132] width 166 height 182
click at [326, 154] on div at bounding box center [332, 148] width 16 height 16
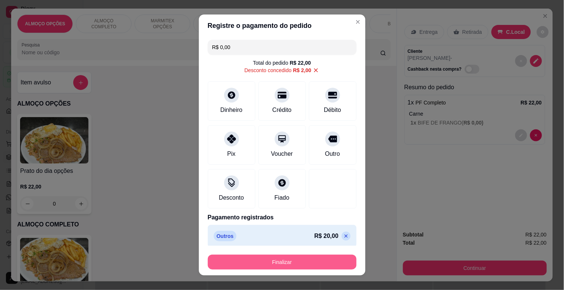
click at [253, 262] on button "Finalizar" at bounding box center [282, 261] width 149 height 15
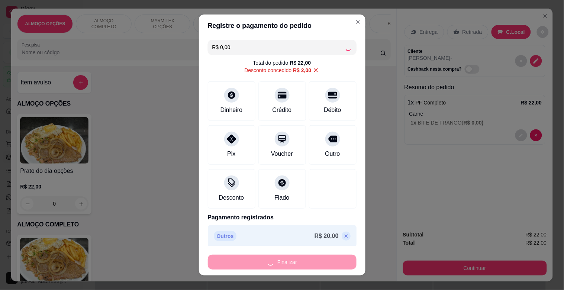
type input "-R$ 22,00"
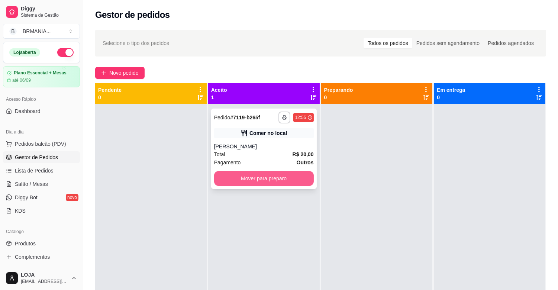
click at [251, 177] on button "Mover para preparo" at bounding box center [264, 178] width 100 height 15
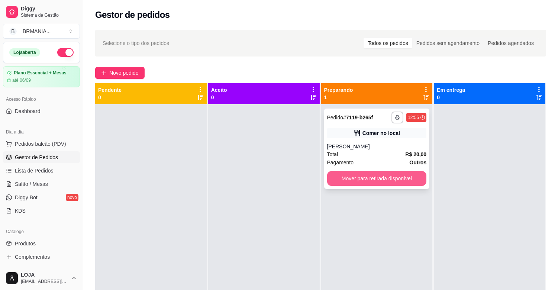
click at [395, 178] on button "Mover para retirada disponível" at bounding box center [377, 178] width 100 height 15
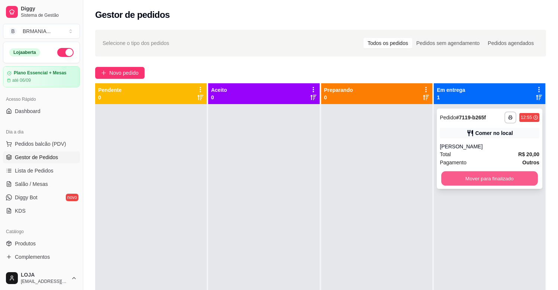
click at [489, 181] on button "Mover para finalizado" at bounding box center [489, 178] width 97 height 14
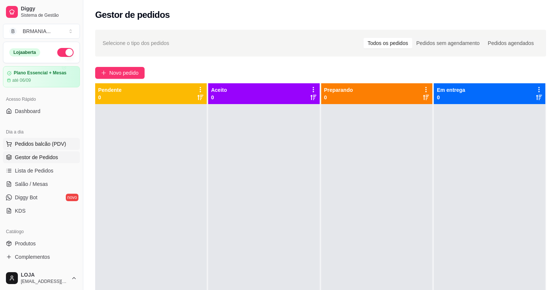
click at [56, 146] on span "Pedidos balcão (PDV)" at bounding box center [40, 143] width 51 height 7
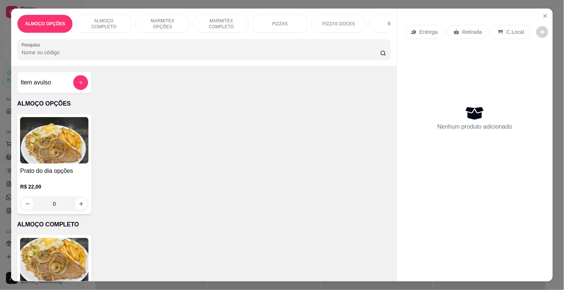
click at [39, 265] on img at bounding box center [54, 261] width 68 height 46
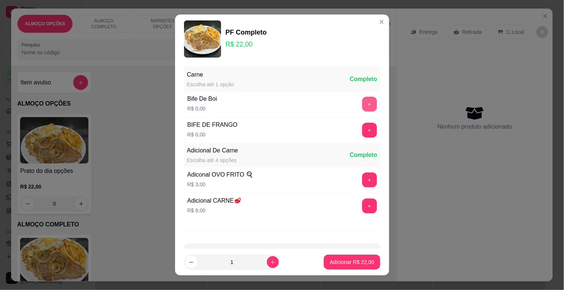
click at [362, 104] on button "+" at bounding box center [369, 104] width 15 height 15
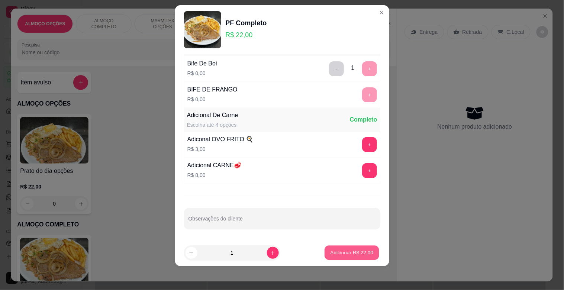
click at [342, 255] on p "Adicionar R$ 22,00" at bounding box center [351, 252] width 43 height 7
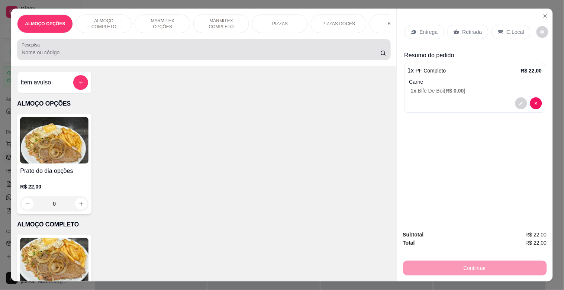
click at [153, 55] on input "Pesquisa" at bounding box center [201, 52] width 358 height 7
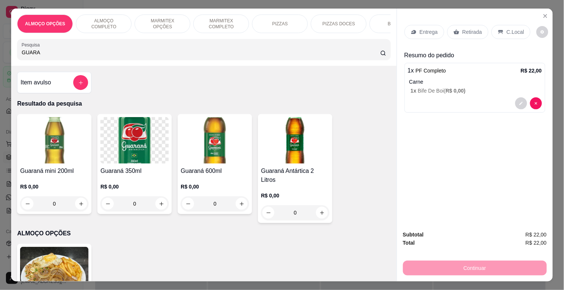
type input "GUARA"
click at [56, 163] on img at bounding box center [54, 140] width 68 height 46
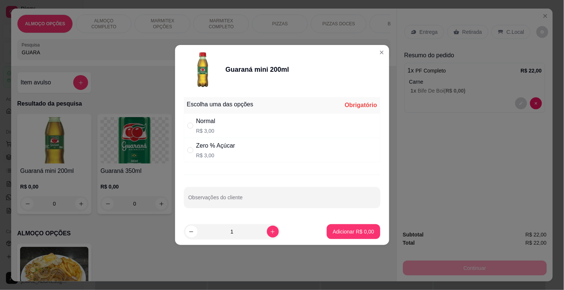
click at [269, 155] on div "Zero % Açúcar R$ 3,00" at bounding box center [282, 150] width 196 height 25
radio input "true"
click at [353, 236] on button "Adicionar R$ 3,00" at bounding box center [353, 231] width 53 height 15
type input "1"
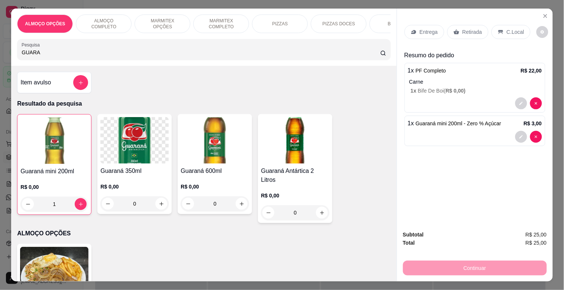
click at [519, 26] on div "C.Local" at bounding box center [510, 32] width 39 height 14
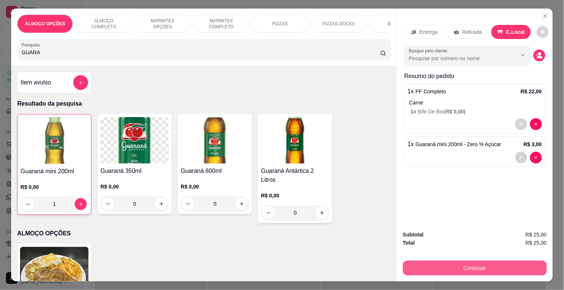
click at [478, 265] on button "Continuar" at bounding box center [475, 267] width 144 height 15
click at [454, 260] on button "Continuar" at bounding box center [474, 267] width 139 height 14
click at [447, 262] on button "Continuar" at bounding box center [474, 267] width 139 height 14
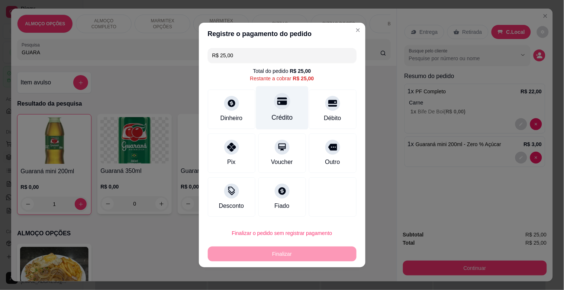
click at [277, 103] on icon at bounding box center [282, 101] width 10 height 7
type input "R$ 0,00"
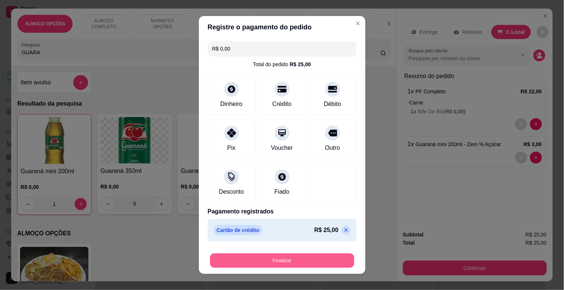
click at [276, 258] on button "Finalizar" at bounding box center [282, 260] width 144 height 14
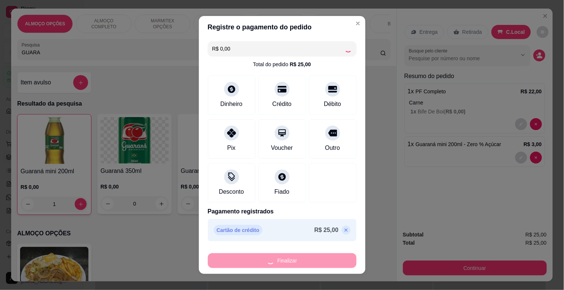
type input "0"
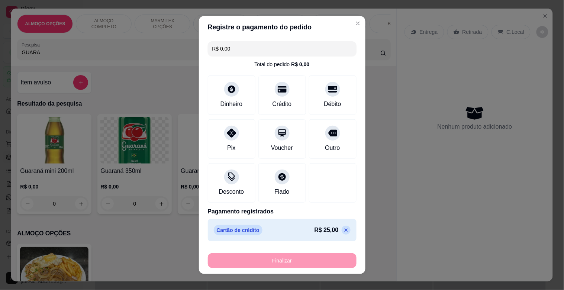
type input "-R$ 25,00"
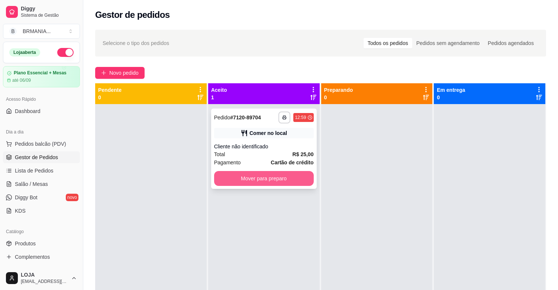
click at [259, 181] on button "Mover para preparo" at bounding box center [264, 178] width 100 height 15
click at [357, 177] on div at bounding box center [376, 249] width 111 height 290
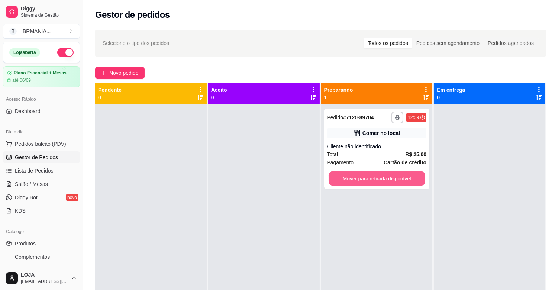
click at [358, 177] on button "Mover para retirada disponível" at bounding box center [376, 178] width 97 height 14
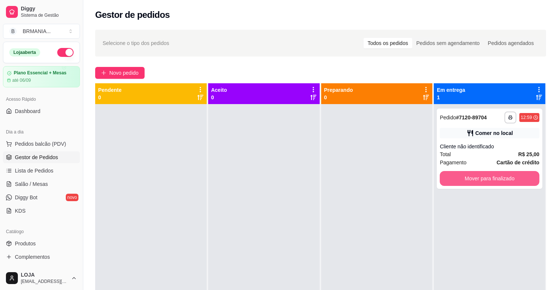
click at [451, 176] on button "Mover para finalizado" at bounding box center [489, 178] width 100 height 15
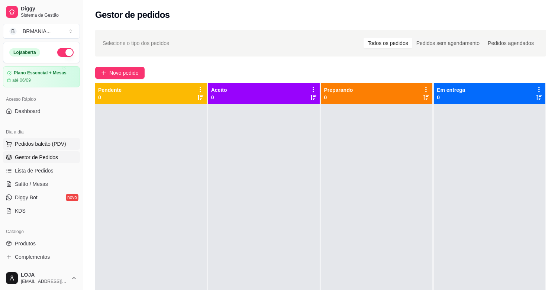
click at [30, 142] on span "Pedidos balcão (PDV)" at bounding box center [40, 143] width 51 height 7
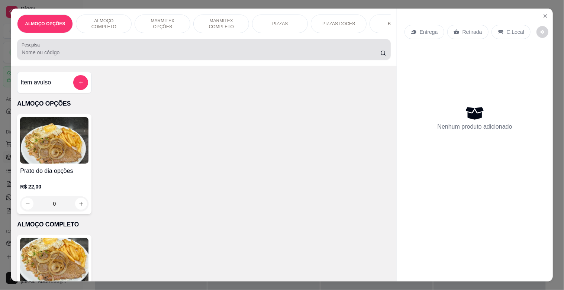
click at [120, 54] on input "Pesquisa" at bounding box center [201, 52] width 358 height 7
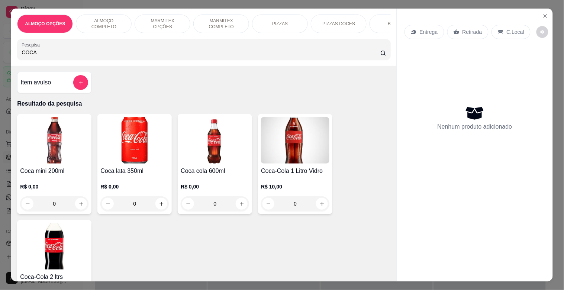
type input "COCA"
click at [49, 170] on h4 "Coca mini 200ml" at bounding box center [54, 170] width 68 height 9
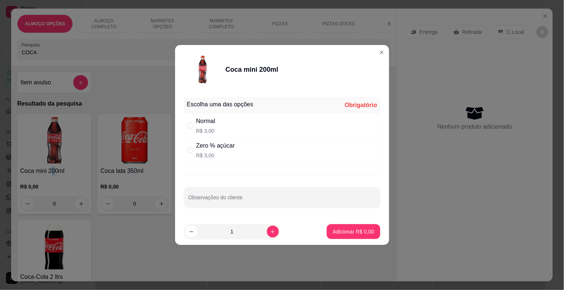
click at [233, 160] on div "Zero % açúcar R$ 3,00" at bounding box center [282, 150] width 196 height 25
radio input "true"
click at [347, 226] on button "Adicionar R$ 3,00" at bounding box center [353, 231] width 53 height 15
type input "1"
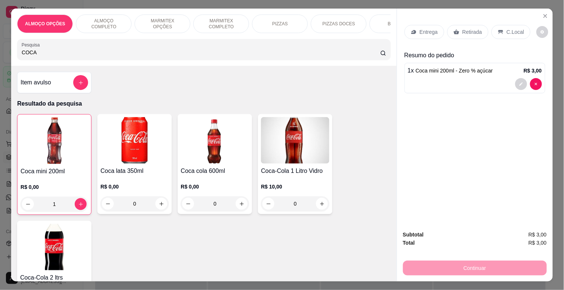
click at [471, 28] on p "Retirada" at bounding box center [472, 31] width 20 height 7
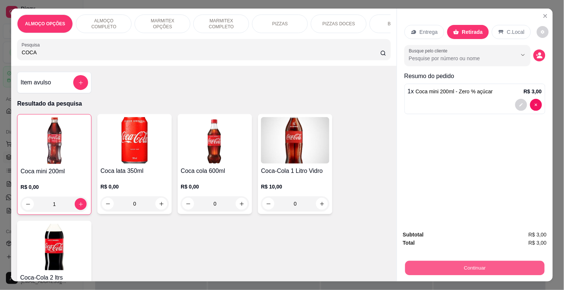
click at [450, 267] on button "Continuar" at bounding box center [474, 267] width 139 height 14
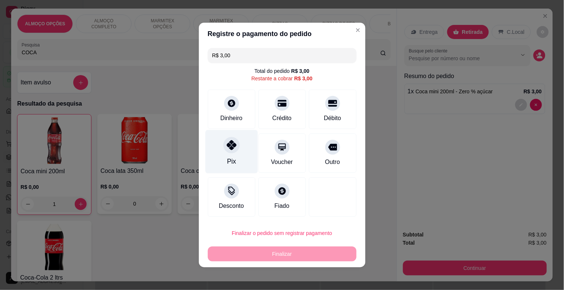
click at [229, 155] on div "Pix" at bounding box center [231, 151] width 52 height 43
type input "R$ 0,00"
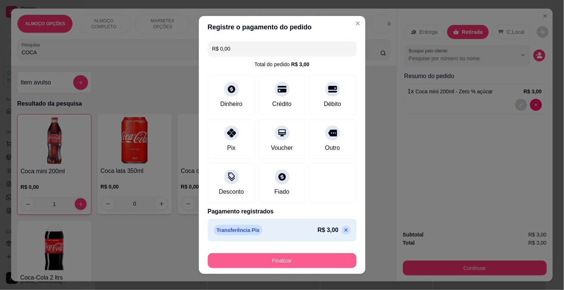
click at [274, 257] on button "Finalizar" at bounding box center [282, 260] width 149 height 15
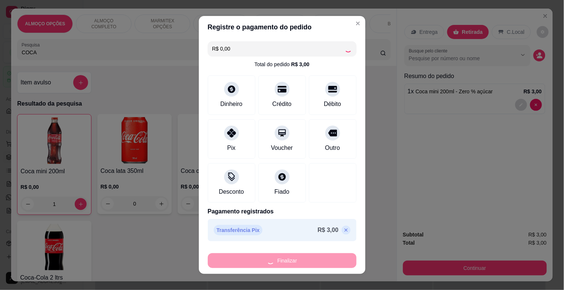
type input "0"
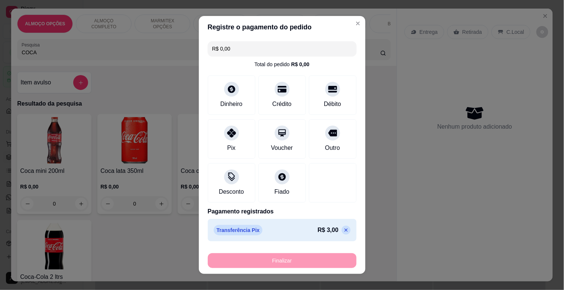
type input "-R$ 3,00"
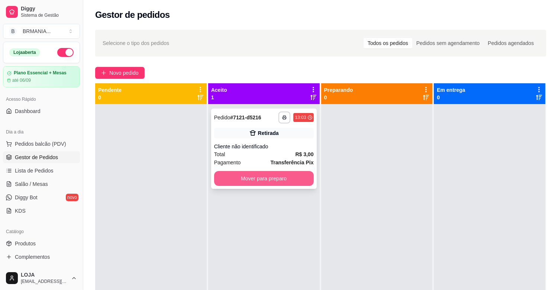
click at [269, 184] on button "Mover para preparo" at bounding box center [264, 178] width 100 height 15
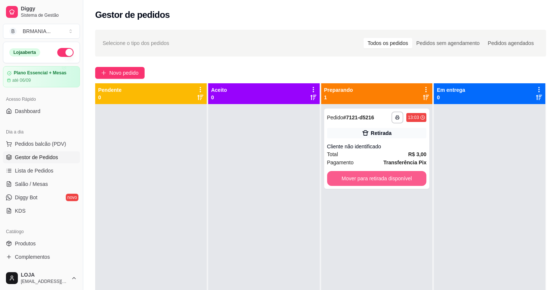
click at [351, 175] on button "Mover para retirada disponível" at bounding box center [377, 178] width 100 height 15
click at [434, 173] on div at bounding box center [489, 249] width 111 height 290
click at [421, 179] on div "Mover para retirada disponível" at bounding box center [377, 178] width 100 height 15
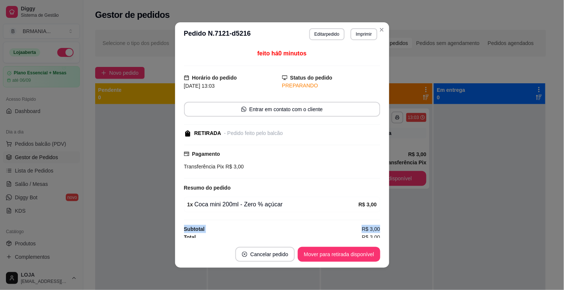
drag, startPoint x: 380, startPoint y: 214, endPoint x: 376, endPoint y: 238, distance: 24.9
click at [382, 236] on div "feito há 0 minutos Horário do pedido [DATE] 13:03 Status do pedido PREPARANDO E…" at bounding box center [282, 143] width 214 height 195
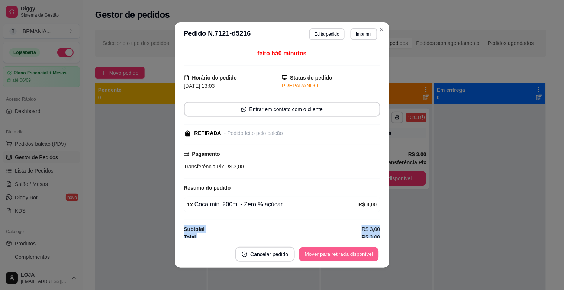
click at [351, 249] on button "Mover para retirada disponível" at bounding box center [338, 254] width 79 height 14
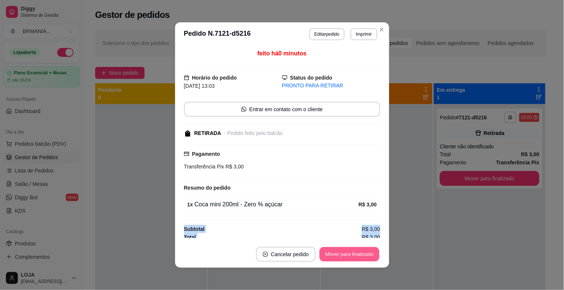
click at [351, 253] on button "Mover para finalizado" at bounding box center [349, 254] width 60 height 14
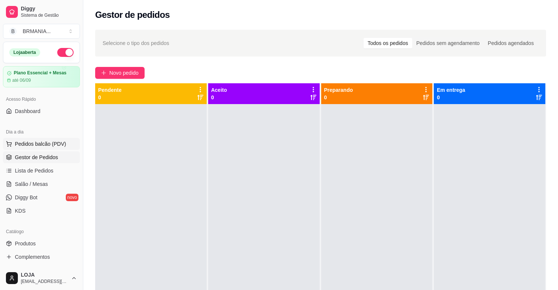
click at [38, 149] on button "Pedidos balcão (PDV)" at bounding box center [41, 144] width 77 height 12
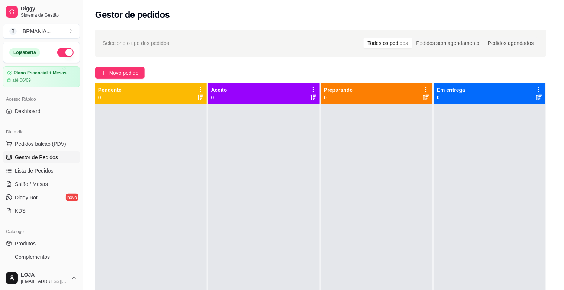
click at [122, 51] on div at bounding box center [204, 49] width 364 height 15
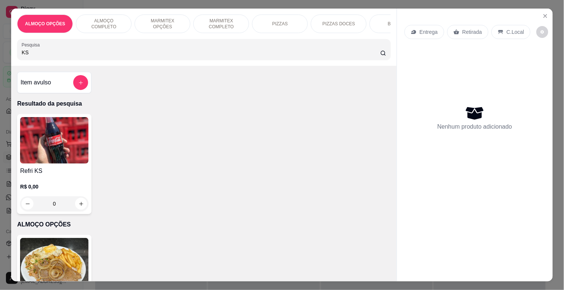
type input "KS"
click at [38, 150] on img at bounding box center [54, 140] width 68 height 46
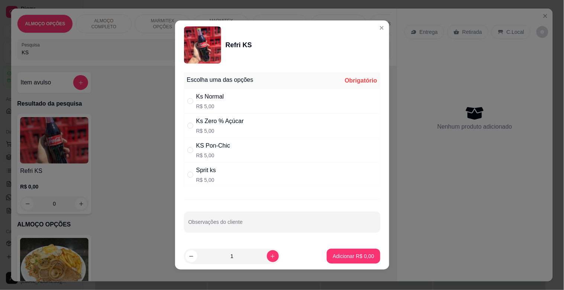
click at [245, 143] on div "KS Pon-Chic R$ 5,00" at bounding box center [282, 150] width 196 height 25
radio input "true"
click at [346, 263] on button "Adicionar R$ 5,00" at bounding box center [353, 256] width 53 height 15
click at [347, 264] on div "Prato do dia opções R$ 22,00 0" at bounding box center [203, 285] width 373 height 100
type input "1"
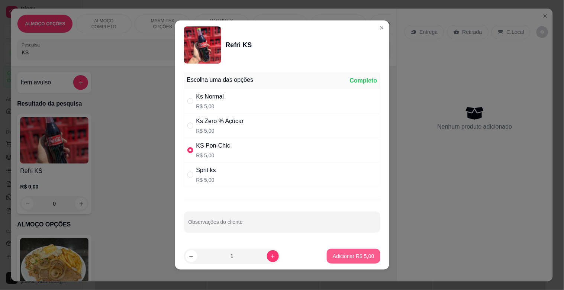
type input "1"
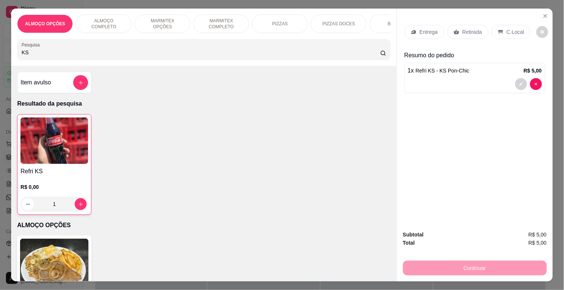
click at [464, 28] on p "Retirada" at bounding box center [472, 31] width 20 height 7
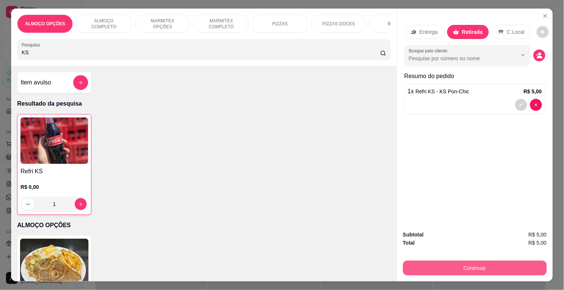
click at [454, 264] on button "Continuar" at bounding box center [475, 267] width 144 height 15
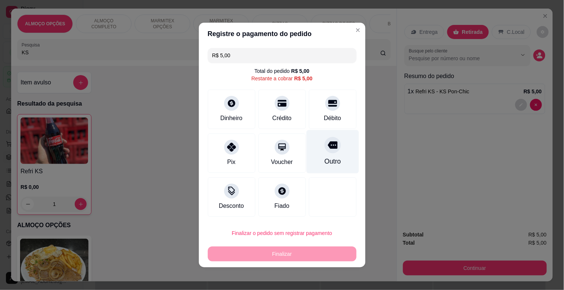
click at [324, 126] on div "Débito" at bounding box center [333, 109] width 48 height 39
type input "R$ 0,00"
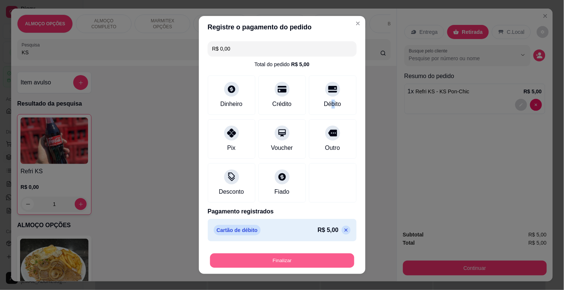
click at [282, 260] on button "Finalizar" at bounding box center [282, 260] width 144 height 14
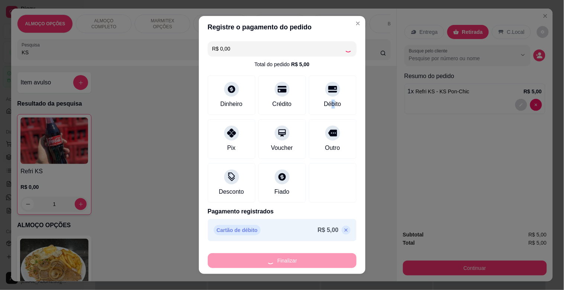
type input "0"
type input "-R$ 5,00"
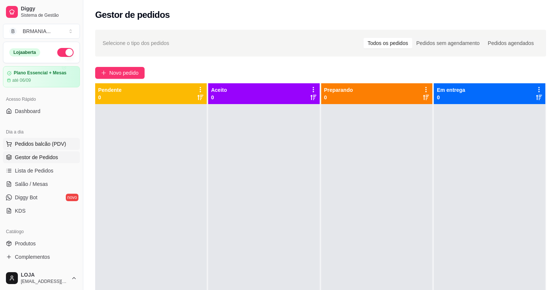
click at [45, 143] on span "Pedidos balcão (PDV)" at bounding box center [40, 143] width 51 height 7
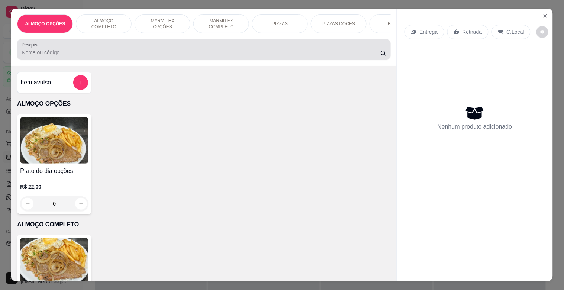
click at [140, 48] on div at bounding box center [204, 49] width 364 height 15
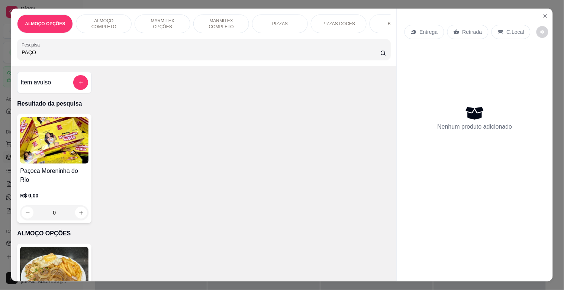
type input "PAÇO"
click at [56, 157] on img at bounding box center [54, 140] width 68 height 46
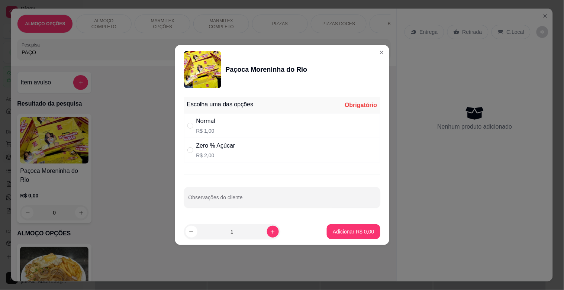
click at [237, 151] on div "Zero % Açúcar R$ 2,00" at bounding box center [282, 150] width 196 height 25
radio input "true"
click at [270, 230] on icon "increase-product-quantity" at bounding box center [273, 232] width 6 height 6
type input "2"
click at [355, 227] on button "Adicionar R$ 4,00" at bounding box center [353, 231] width 53 height 15
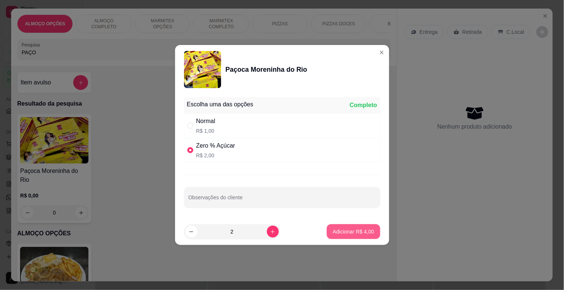
type input "2"
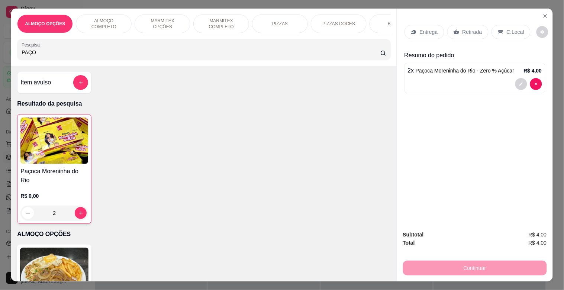
drag, startPoint x: 463, startPoint y: 26, endPoint x: 481, endPoint y: 82, distance: 58.2
click at [467, 28] on p "Retirada" at bounding box center [472, 31] width 20 height 7
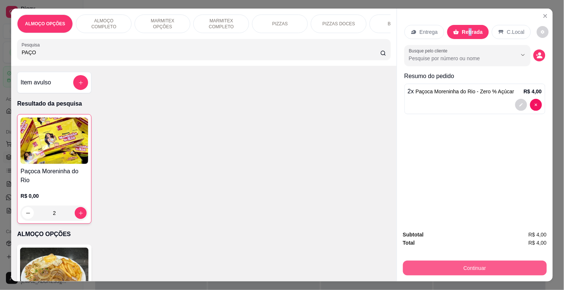
click at [472, 262] on button "Continuar" at bounding box center [475, 267] width 144 height 15
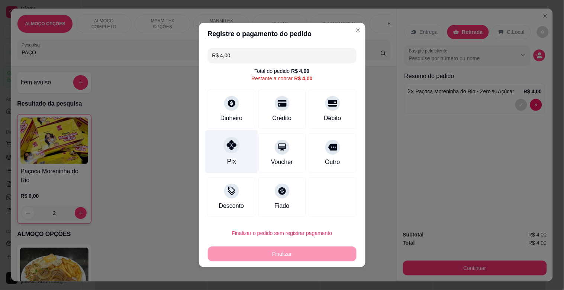
click at [246, 154] on div "Pix" at bounding box center [231, 151] width 52 height 43
type input "R$ 0,00"
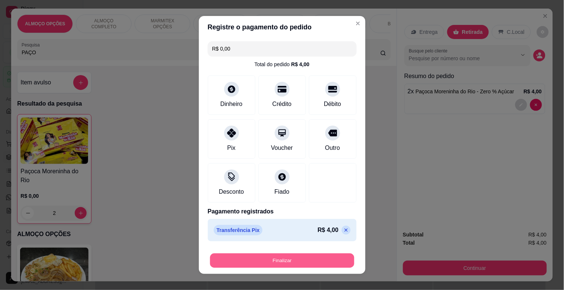
click at [256, 261] on button "Finalizar" at bounding box center [282, 260] width 144 height 14
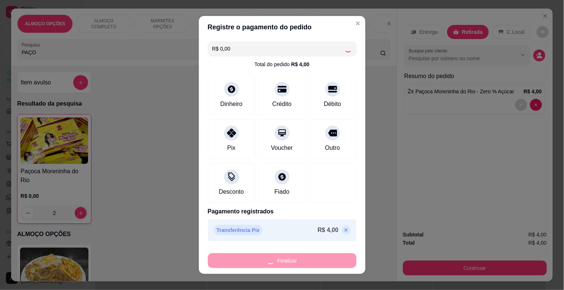
type input "0"
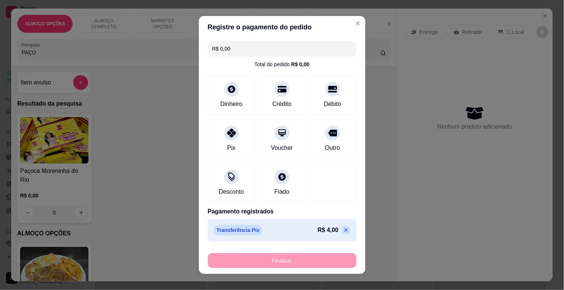
type input "-R$ 4,00"
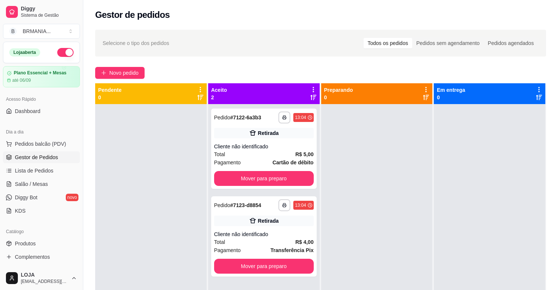
click at [30, 137] on div "Dia a dia" at bounding box center [41, 132] width 77 height 12
click at [34, 138] on button "Pedidos balcão (PDV)" at bounding box center [41, 144] width 77 height 12
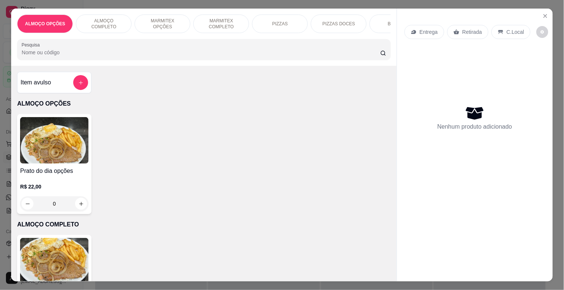
click at [68, 269] on img at bounding box center [54, 261] width 68 height 46
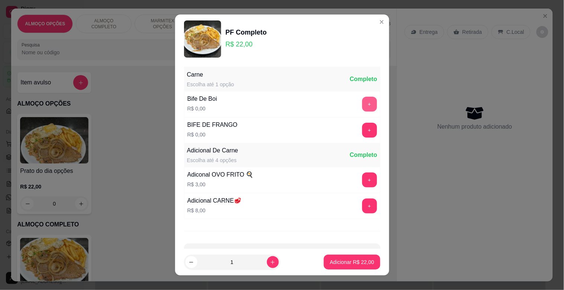
click at [362, 103] on button "+" at bounding box center [369, 104] width 15 height 15
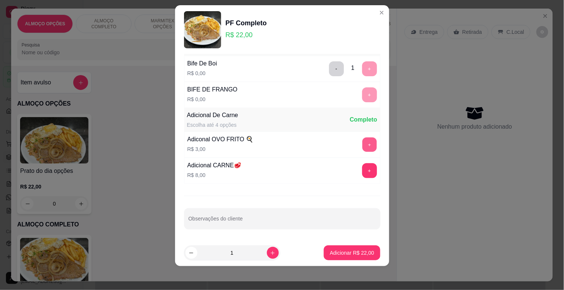
click at [362, 148] on button "+" at bounding box center [369, 144] width 14 height 14
click at [358, 253] on p "Adicionar R$ 25,00" at bounding box center [352, 252] width 44 height 7
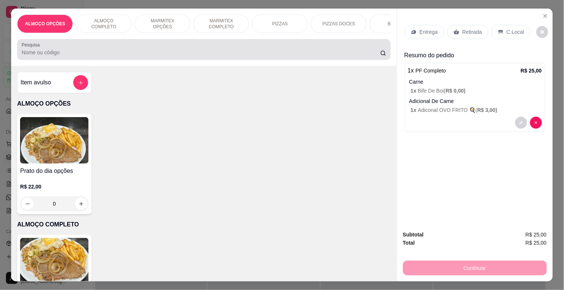
click at [120, 51] on div at bounding box center [204, 49] width 364 height 15
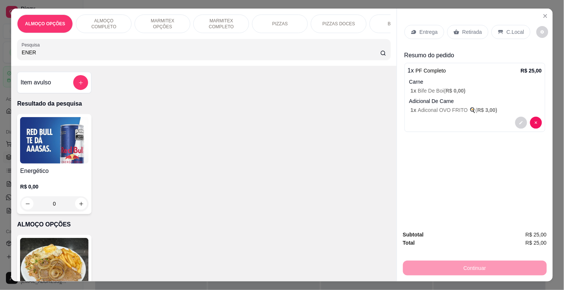
type input "ENER"
click at [38, 173] on h4 "Energético" at bounding box center [54, 170] width 68 height 9
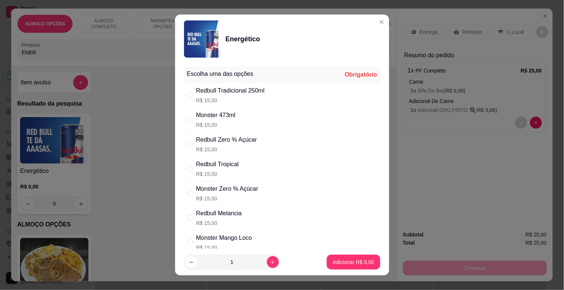
click at [242, 197] on p "R$ 15,00" at bounding box center [227, 198] width 62 height 7
radio input "true"
click at [353, 262] on p "Adicionar R$ 15,00" at bounding box center [352, 261] width 44 height 7
type input "1"
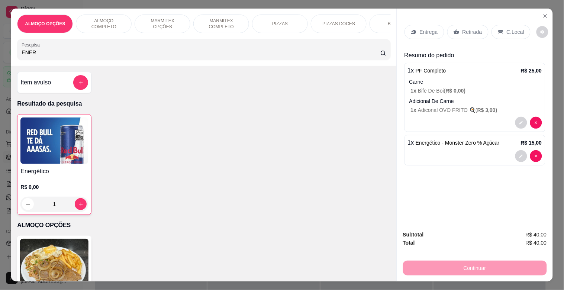
click at [506, 28] on p "C.Local" at bounding box center [514, 31] width 17 height 7
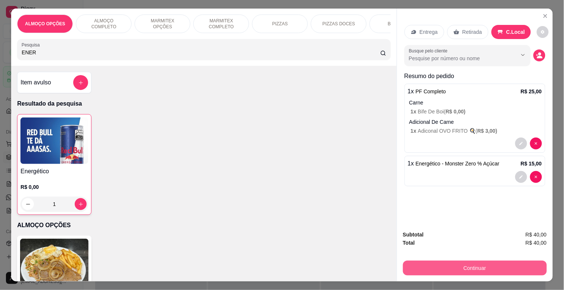
click at [489, 262] on button "Continuar" at bounding box center [475, 267] width 144 height 15
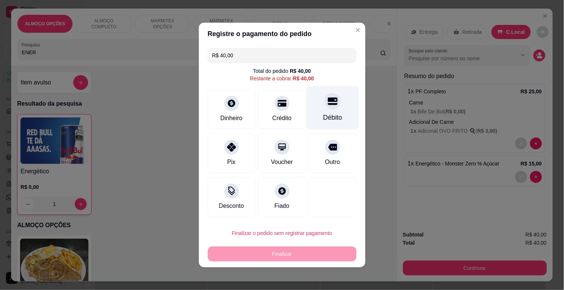
click at [335, 103] on div "Débito" at bounding box center [332, 107] width 52 height 43
type input "R$ 0,00"
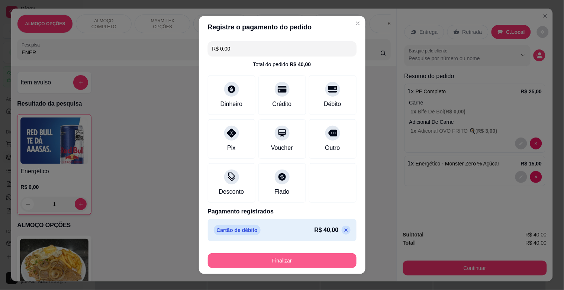
click at [272, 261] on button "Finalizar" at bounding box center [282, 260] width 149 height 15
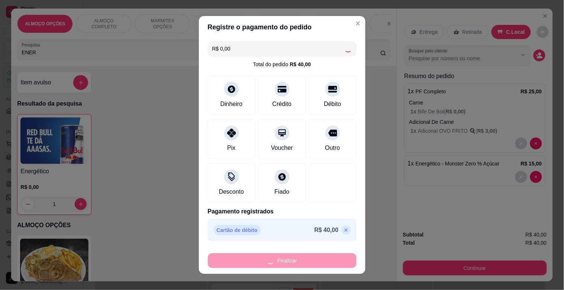
type input "0"
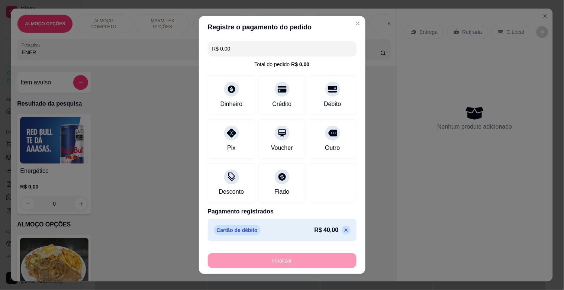
type input "-R$ 40,00"
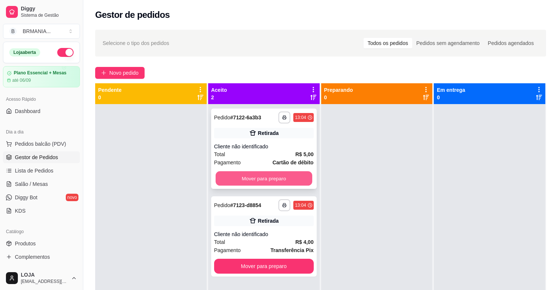
click at [295, 176] on button "Mover para preparo" at bounding box center [263, 178] width 97 height 14
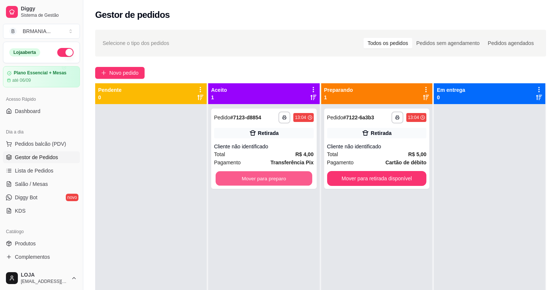
click at [295, 176] on button "Mover para preparo" at bounding box center [263, 178] width 97 height 14
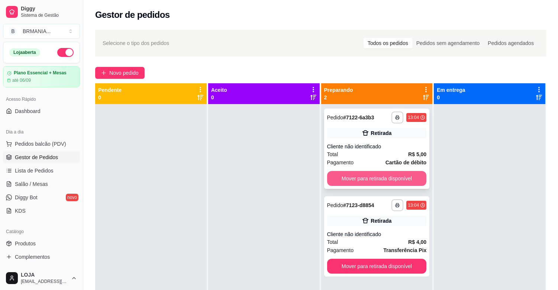
click at [373, 176] on button "Mover para retirada disponível" at bounding box center [377, 178] width 100 height 15
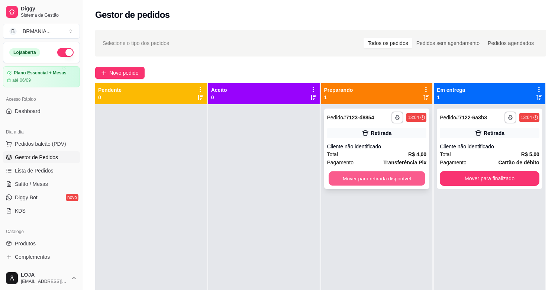
click at [377, 175] on button "Mover para retirada disponível" at bounding box center [376, 178] width 97 height 14
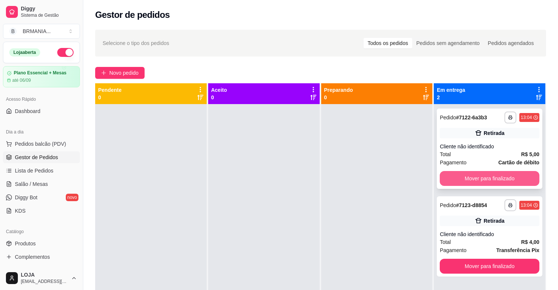
click at [494, 175] on button "Mover para finalizado" at bounding box center [489, 178] width 100 height 15
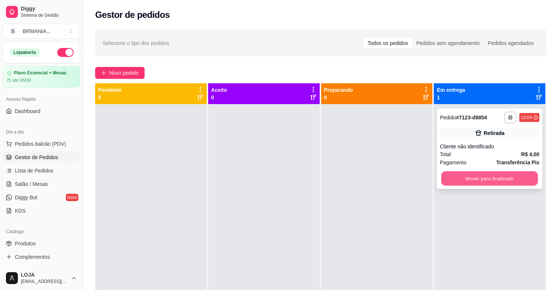
click at [496, 174] on button "Mover para finalizado" at bounding box center [489, 178] width 97 height 14
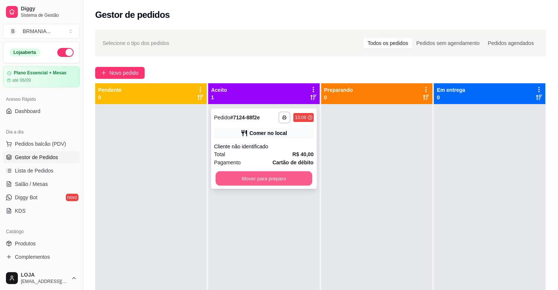
click at [268, 178] on button "Mover para preparo" at bounding box center [263, 178] width 97 height 14
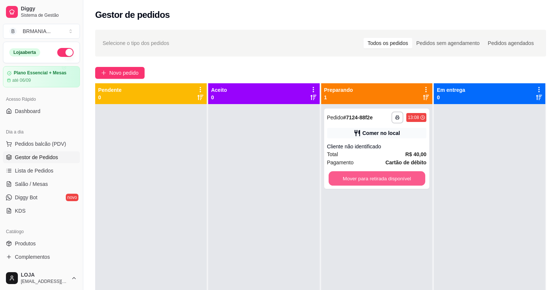
click at [393, 177] on button "Mover para retirada disponível" at bounding box center [376, 178] width 97 height 14
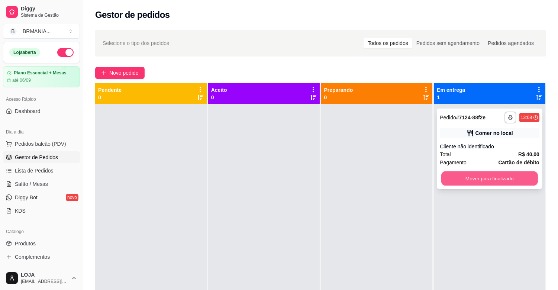
click at [458, 177] on button "Mover para finalizado" at bounding box center [489, 178] width 97 height 14
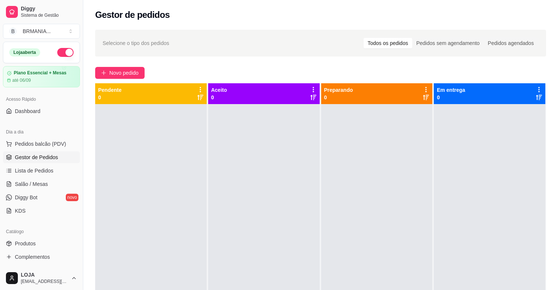
click at [64, 137] on div "Dia a dia" at bounding box center [41, 132] width 77 height 12
drag, startPoint x: 60, startPoint y: 146, endPoint x: 55, endPoint y: 142, distance: 6.1
click at [55, 142] on span "Pedidos balcão (PDV)" at bounding box center [40, 143] width 51 height 7
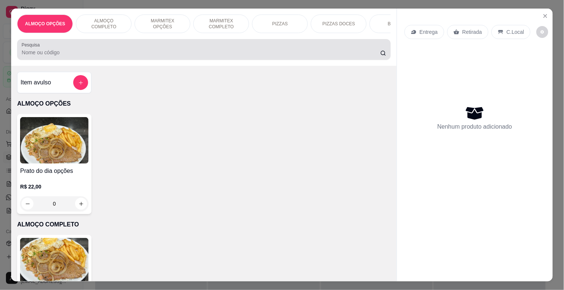
drag, startPoint x: 165, startPoint y: 50, endPoint x: 185, endPoint y: 49, distance: 19.7
click at [185, 49] on div at bounding box center [204, 49] width 364 height 15
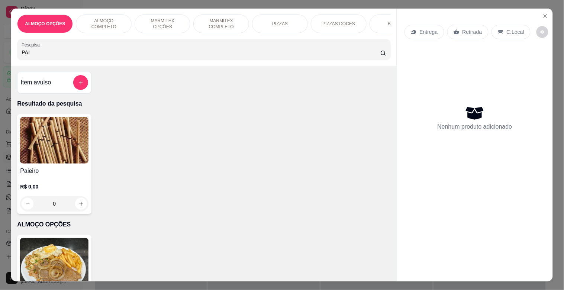
type input "PAI"
click at [57, 141] on img at bounding box center [54, 140] width 68 height 46
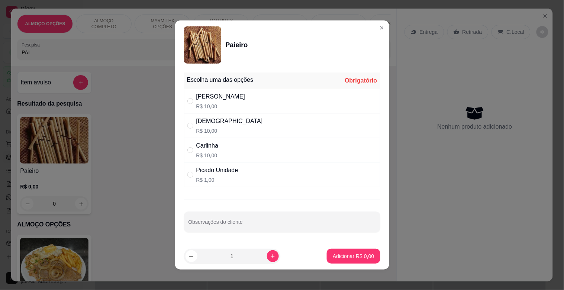
click at [220, 110] on div "[PERSON_NAME]$ 10,00" at bounding box center [282, 101] width 196 height 25
radio input "true"
click at [351, 257] on p "Adicionar R$ 10,00" at bounding box center [352, 255] width 44 height 7
click at [351, 257] on div "Prato do dia opções R$ 22,00 0" at bounding box center [203, 285] width 373 height 100
type input "1"
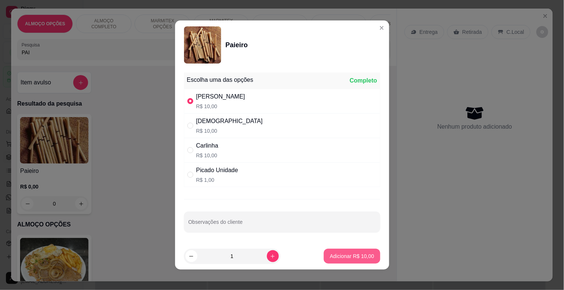
type input "1"
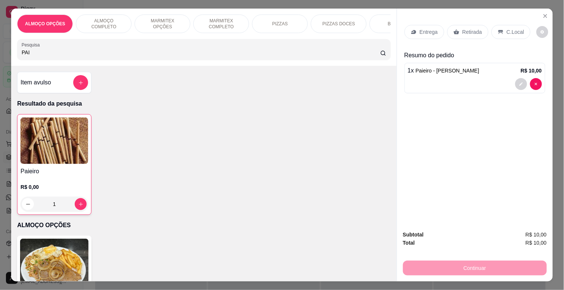
click at [473, 28] on p "Retirada" at bounding box center [472, 31] width 20 height 7
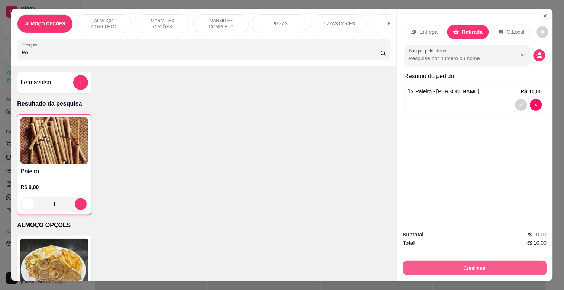
click at [477, 261] on button "Continuar" at bounding box center [475, 267] width 144 height 15
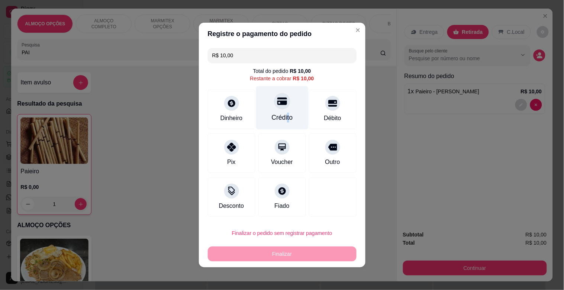
click at [285, 117] on div "Crédito" at bounding box center [281, 118] width 21 height 10
type input "R$ 0,00"
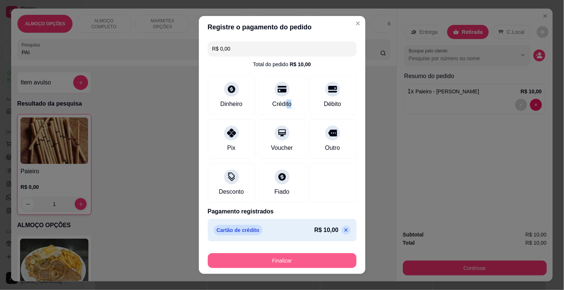
click at [295, 256] on button "Finalizar" at bounding box center [282, 260] width 149 height 15
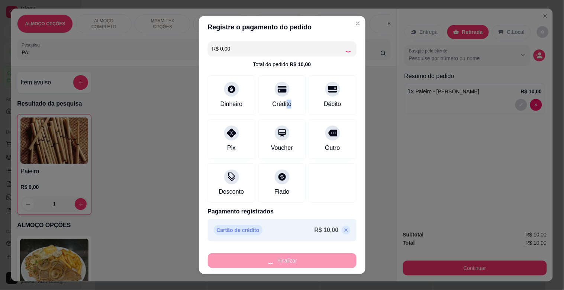
type input "0"
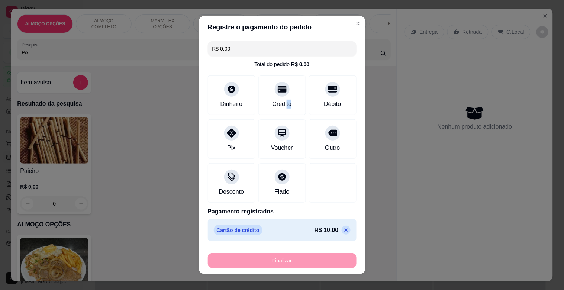
type input "-R$ 10,00"
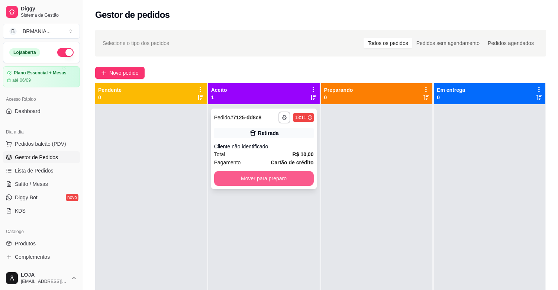
click at [249, 174] on button "Mover para preparo" at bounding box center [264, 178] width 100 height 15
click at [400, 175] on div at bounding box center [376, 249] width 111 height 290
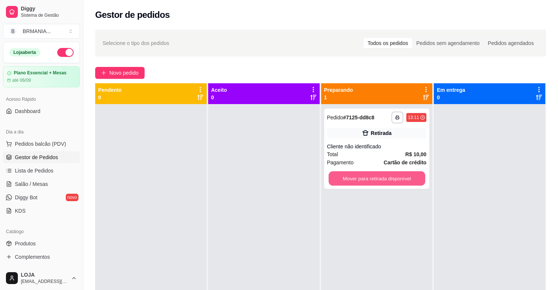
click at [403, 176] on button "Mover para retirada disponível" at bounding box center [376, 178] width 97 height 14
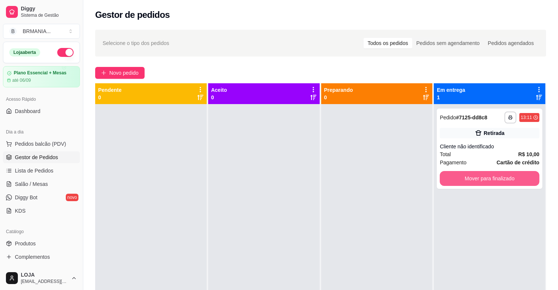
click at [464, 177] on button "Mover para finalizado" at bounding box center [489, 178] width 100 height 15
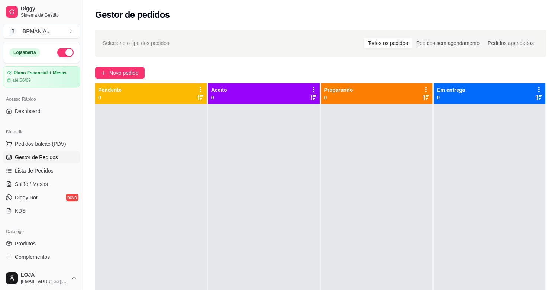
click at [60, 137] on div "Dia a dia Pedidos balcão (PDV) Gestor de Pedidos Lista de Pedidos Salão / Mesas…" at bounding box center [41, 171] width 83 height 97
click at [29, 143] on span "Pedidos balcão (PDV)" at bounding box center [40, 143] width 51 height 7
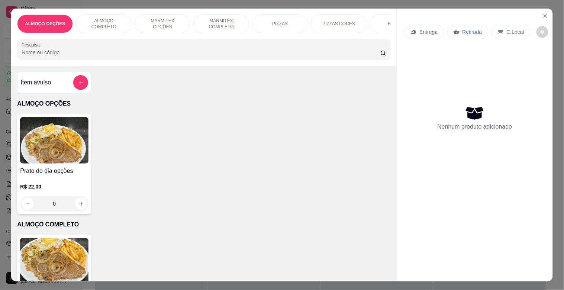
click at [113, 19] on p "ALMOÇO COMPLETO" at bounding box center [103, 24] width 43 height 12
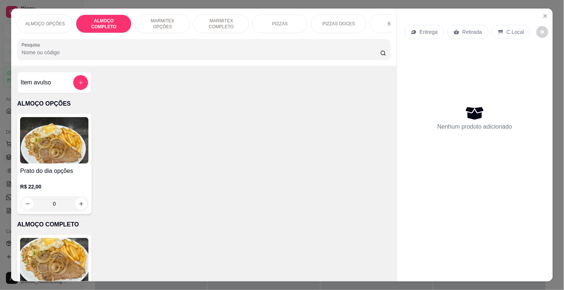
scroll to position [18, 0]
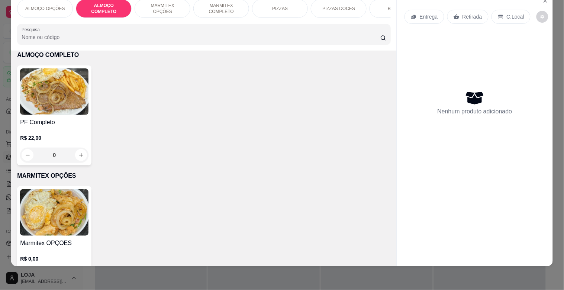
click at [68, 94] on img at bounding box center [54, 91] width 68 height 46
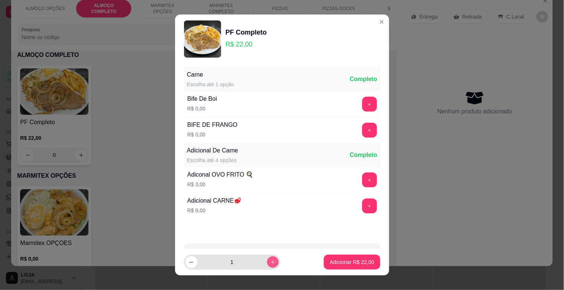
click at [267, 265] on button "increase-product-quantity" at bounding box center [273, 262] width 12 height 12
type input "2"
click at [330, 260] on p "Adicionar R$ 44,00" at bounding box center [351, 261] width 43 height 7
type input "2"
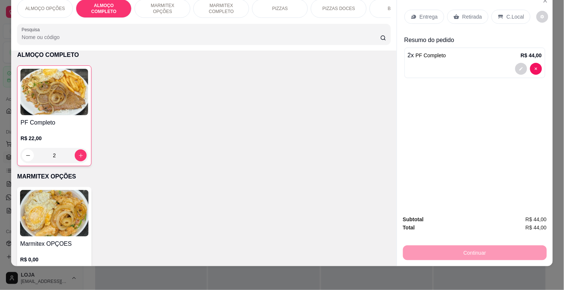
click at [382, 3] on div "BEBIDAS" at bounding box center [397, 8] width 56 height 19
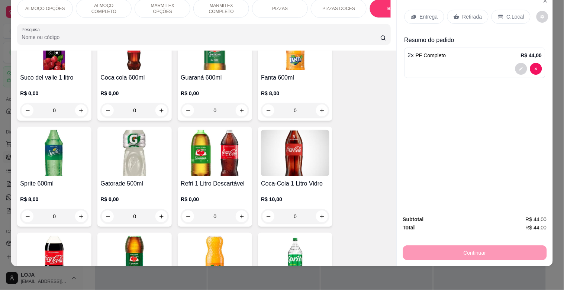
scroll to position [1131, 0]
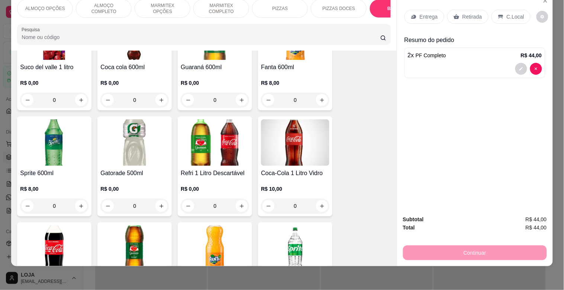
click at [236, 135] on img at bounding box center [215, 142] width 68 height 46
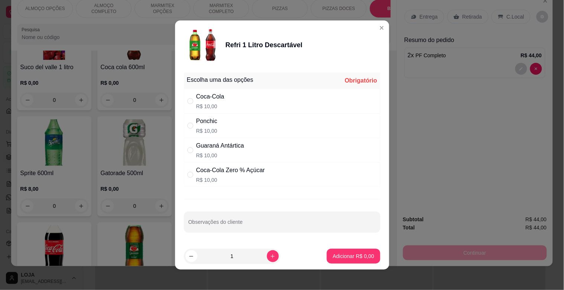
click at [214, 101] on div "Coca-Cola" at bounding box center [210, 96] width 28 height 9
radio input "true"
click at [337, 251] on button "Adicionar R$ 10,00" at bounding box center [352, 256] width 56 height 15
type input "1"
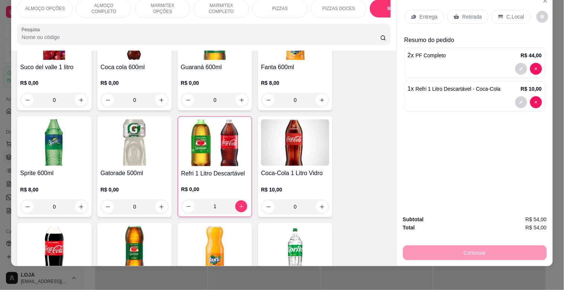
click at [512, 13] on p "C.Local" at bounding box center [514, 16] width 17 height 7
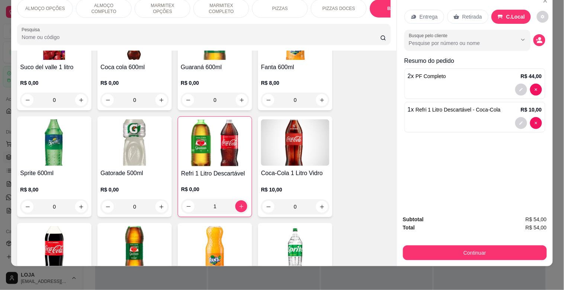
click at [437, 256] on div "Subtotal R$ 54,00 Total R$ 54,00 Continuar" at bounding box center [475, 237] width 156 height 57
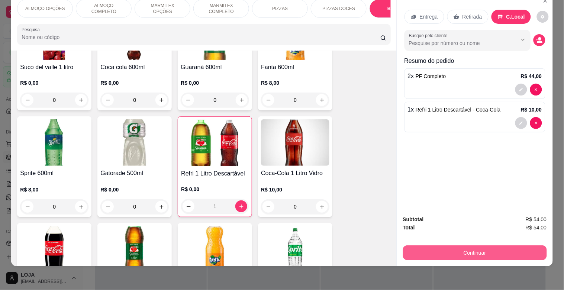
click at [437, 251] on button "Continuar" at bounding box center [475, 252] width 144 height 15
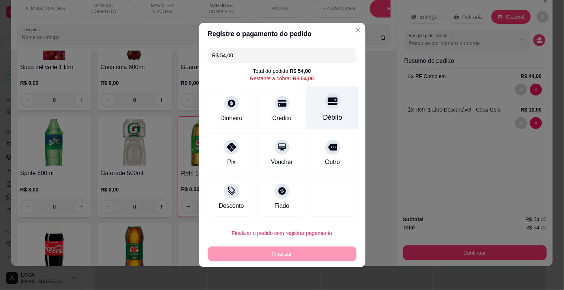
click at [323, 114] on div "Débito" at bounding box center [332, 118] width 19 height 10
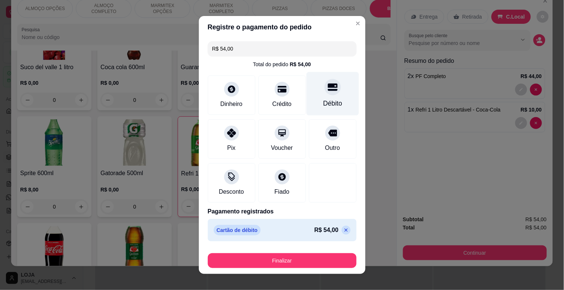
type input "R$ 0,00"
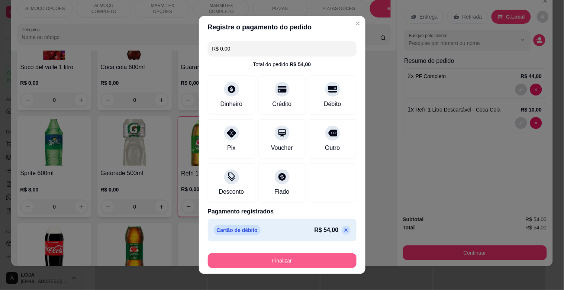
click at [303, 262] on button "Finalizar" at bounding box center [282, 260] width 149 height 15
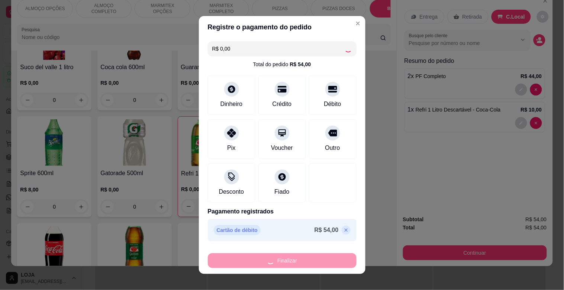
type input "0"
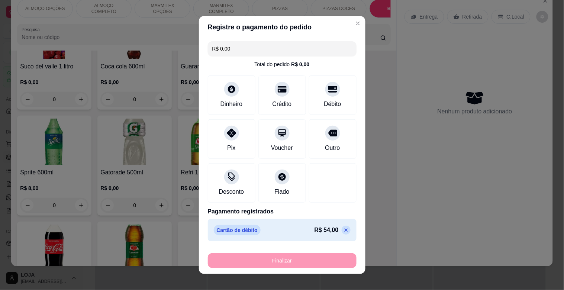
type input "-R$ 54,00"
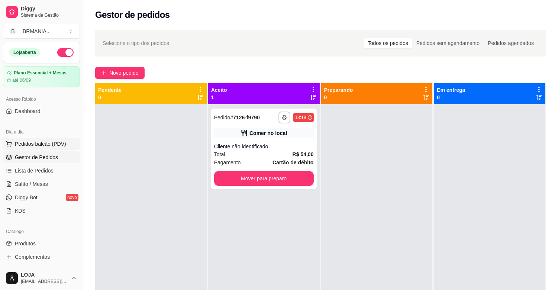
click at [40, 145] on span "Pedidos balcão (PDV)" at bounding box center [40, 143] width 51 height 7
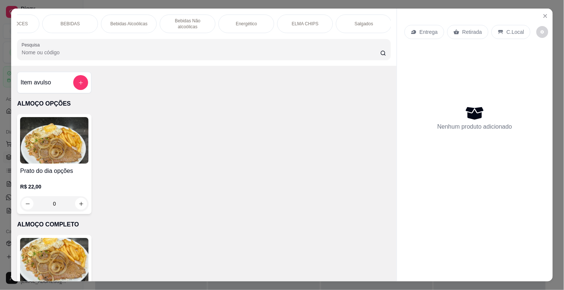
scroll to position [0, 654]
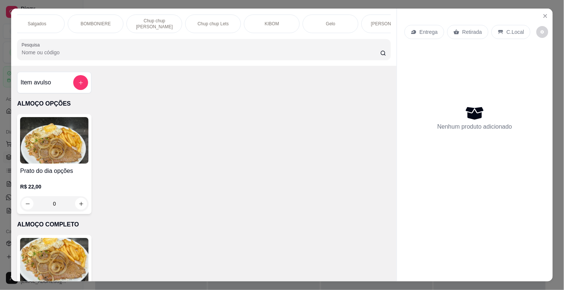
click at [85, 25] on div "BOMBONIERE" at bounding box center [96, 23] width 56 height 19
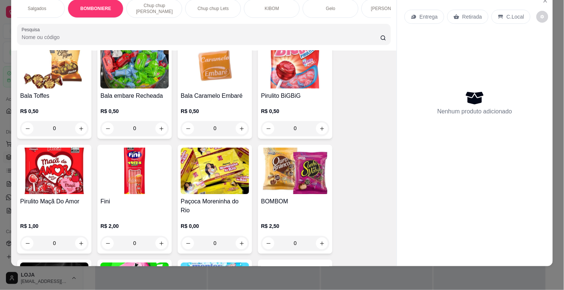
scroll to position [2499, 0]
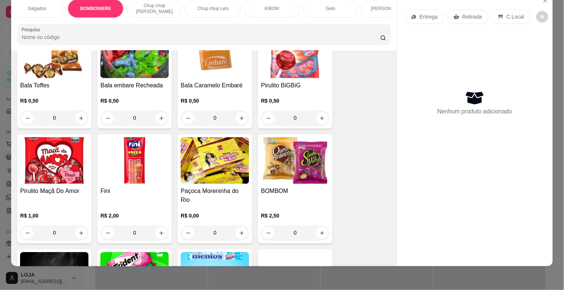
click at [283, 168] on img at bounding box center [295, 160] width 68 height 46
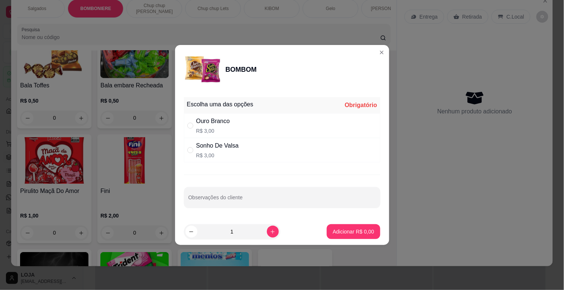
click at [214, 128] on p "R$ 3,00" at bounding box center [213, 130] width 34 height 7
radio input "true"
click at [358, 234] on p "Adicionar R$ 3,00" at bounding box center [353, 231] width 40 height 7
type input "1"
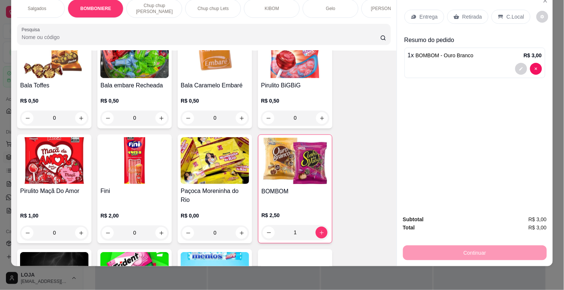
click at [274, 166] on img at bounding box center [295, 161] width 68 height 46
click at [221, 150] on div "Sonho De Valsa R$ 3,00" at bounding box center [217, 150] width 42 height 18
radio input "true"
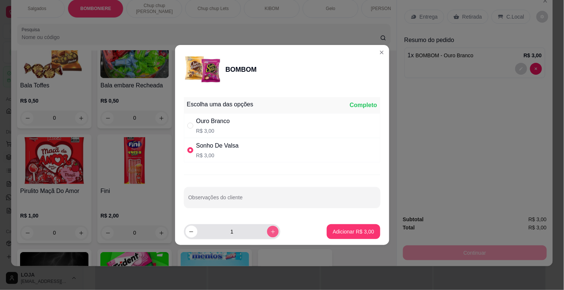
click at [270, 231] on icon "increase-product-quantity" at bounding box center [273, 232] width 6 height 6
type input "2"
click at [337, 238] on footer "2 Adicionar R$ 6,00" at bounding box center [282, 231] width 214 height 27
click at [336, 236] on button "Adicionar R$ 6,00" at bounding box center [353, 231] width 53 height 15
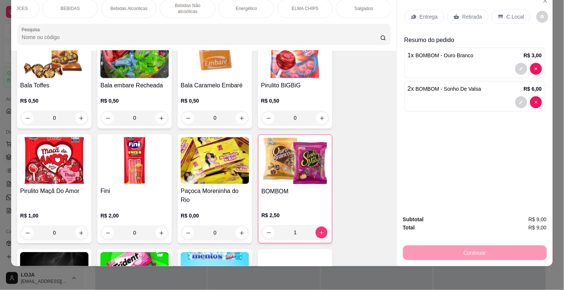
scroll to position [0, 0]
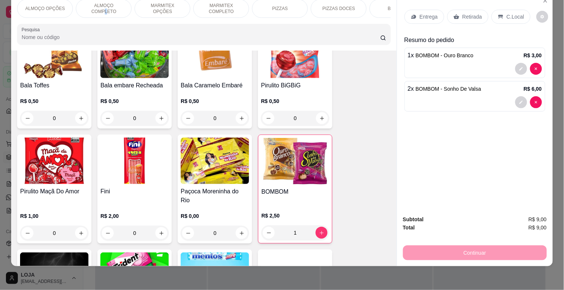
click at [113, 3] on p "ALMOÇO COMPLETO" at bounding box center [103, 9] width 43 height 12
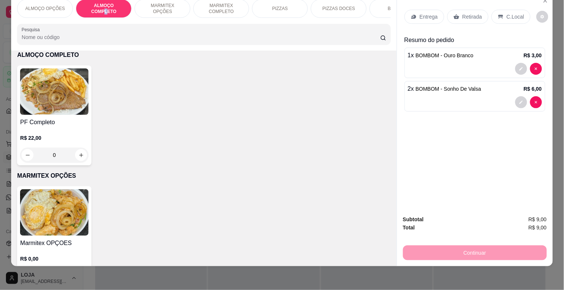
click at [64, 95] on img at bounding box center [54, 91] width 68 height 46
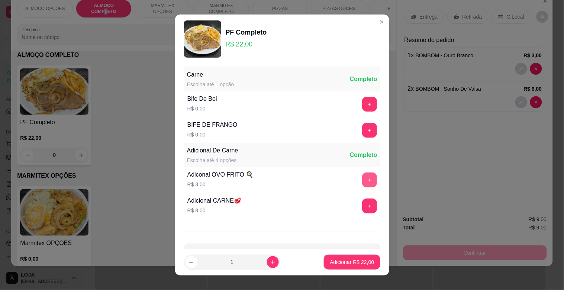
click at [362, 180] on button "+" at bounding box center [369, 179] width 15 height 15
click at [348, 263] on p "Adicionar R$ 25,00" at bounding box center [352, 261] width 44 height 7
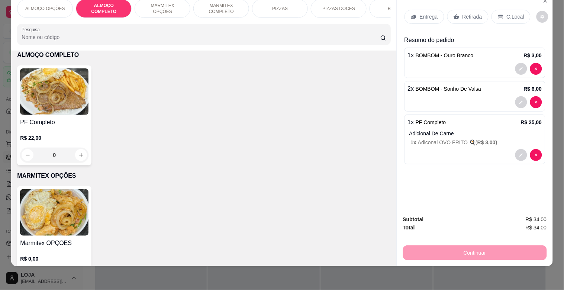
click at [506, 13] on p "C.Local" at bounding box center [514, 16] width 17 height 7
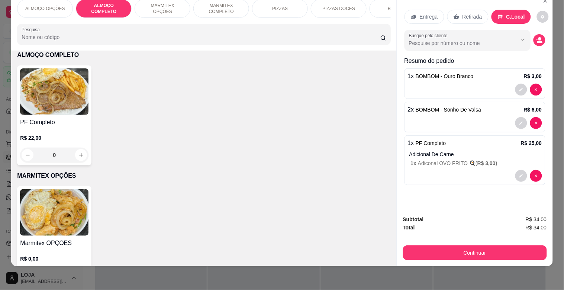
drag, startPoint x: 315, startPoint y: 162, endPoint x: 309, endPoint y: 147, distance: 16.6
click at [313, 154] on div "PF Completo R$ 22,00 0" at bounding box center [203, 115] width 373 height 100
drag, startPoint x: 373, startPoint y: 4, endPoint x: 376, endPoint y: 8, distance: 4.7
click at [377, 4] on div "BEBIDAS" at bounding box center [397, 8] width 56 height 19
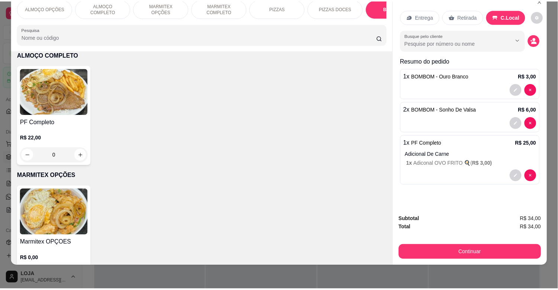
scroll to position [749, 0]
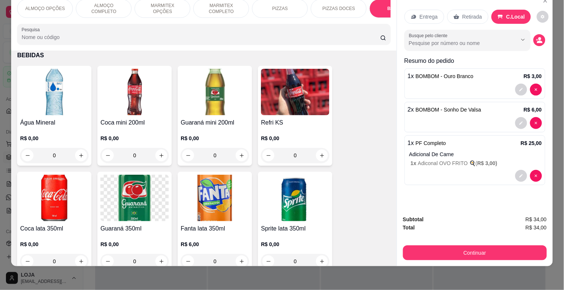
click at [261, 114] on img at bounding box center [295, 92] width 68 height 46
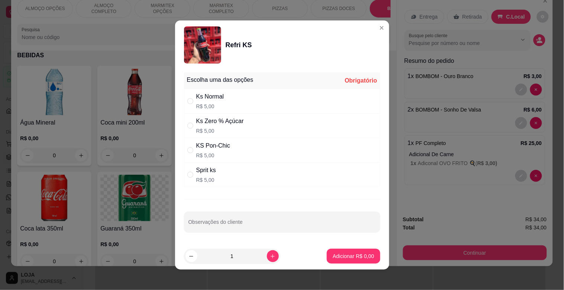
click at [215, 103] on p "R$ 5,00" at bounding box center [210, 106] width 28 height 7
radio input "true"
click at [327, 254] on button "Adicionar R$ 5,00" at bounding box center [353, 256] width 53 height 15
type input "1"
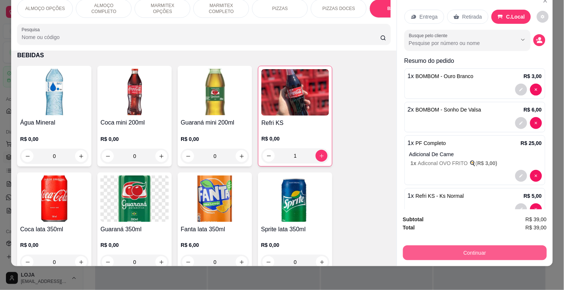
click at [483, 245] on button "Continuar" at bounding box center [475, 252] width 144 height 15
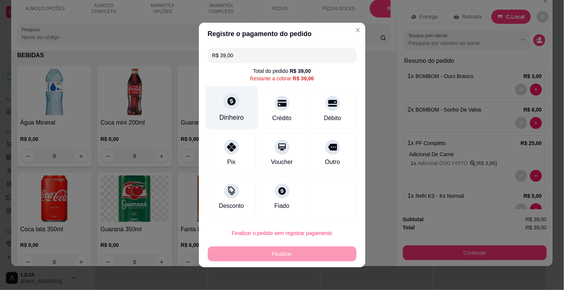
click at [229, 114] on div "Dinheiro" at bounding box center [231, 118] width 25 height 10
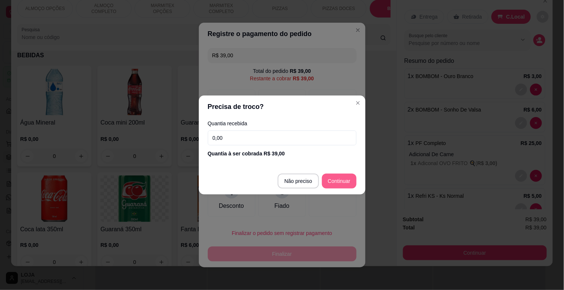
type input "R$ 0,00"
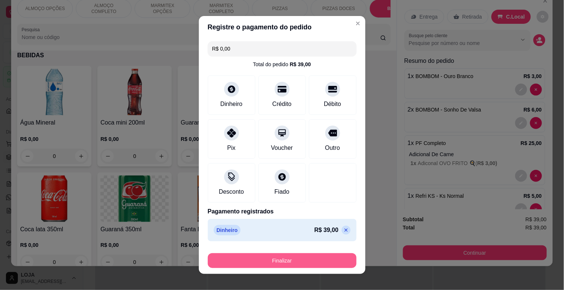
click at [308, 260] on button "Finalizar" at bounding box center [282, 260] width 149 height 15
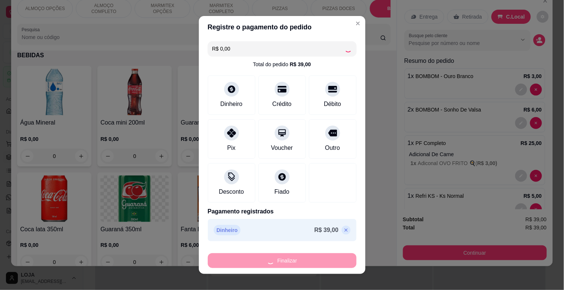
type input "0"
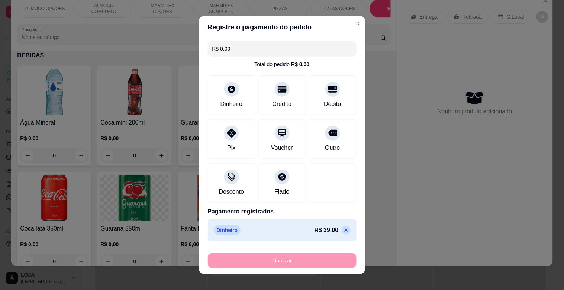
type input "-R$ 39,00"
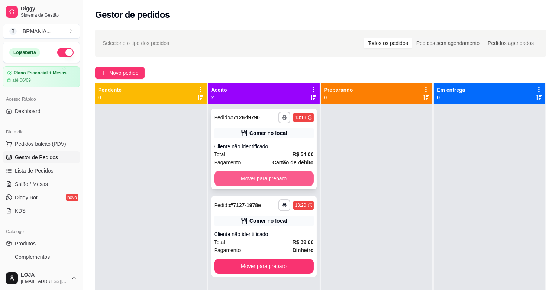
click at [294, 177] on button "Mover para preparo" at bounding box center [264, 178] width 100 height 15
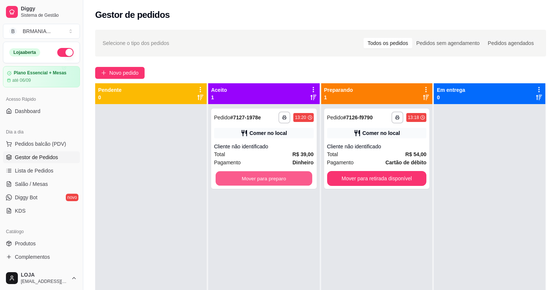
click at [294, 177] on button "Mover para preparo" at bounding box center [263, 178] width 97 height 14
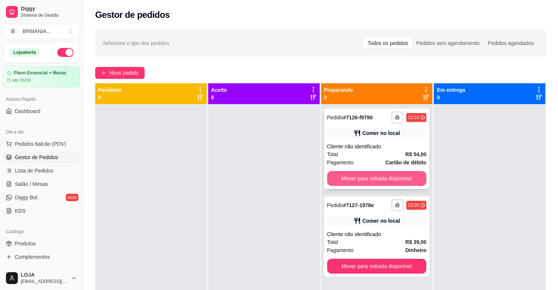
click at [348, 178] on button "Mover para retirada disponível" at bounding box center [377, 178] width 100 height 15
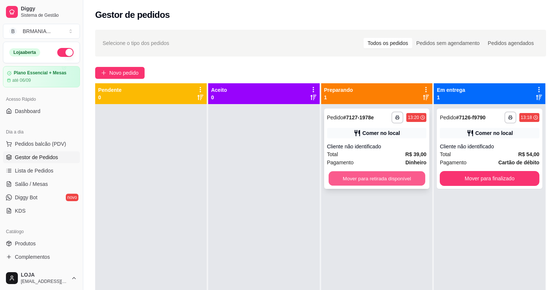
click at [402, 177] on button "Mover para retirada disponível" at bounding box center [376, 178] width 97 height 14
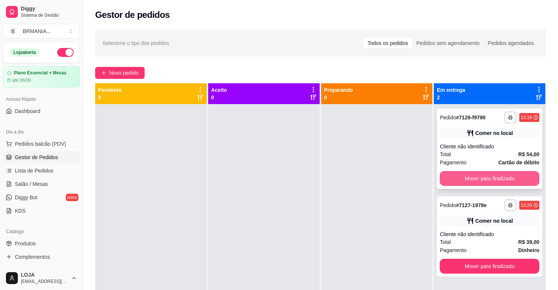
click at [484, 180] on button "Mover para finalizado" at bounding box center [489, 178] width 100 height 15
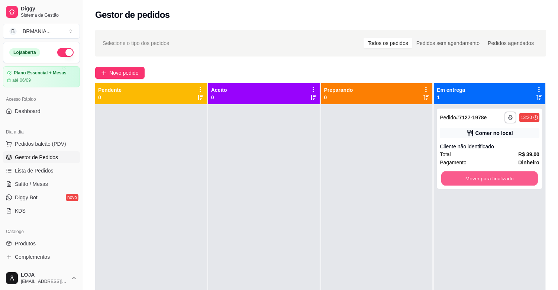
click at [484, 180] on button "Mover para finalizado" at bounding box center [489, 178] width 97 height 14
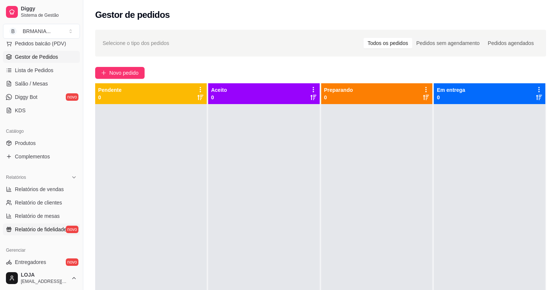
scroll to position [101, 0]
click at [55, 189] on span "Relatórios de vendas" at bounding box center [39, 188] width 49 height 7
select select "ALL"
select select "0"
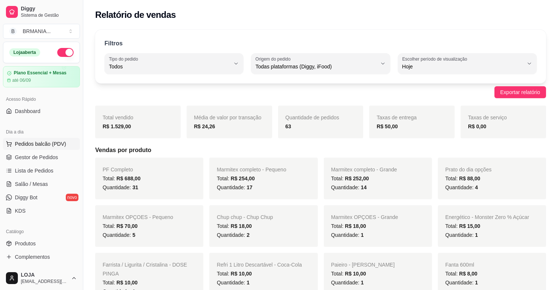
click at [41, 140] on span "Pedidos balcão (PDV)" at bounding box center [40, 143] width 51 height 7
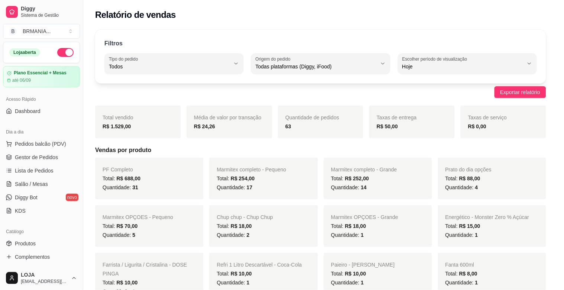
click at [99, 57] on div at bounding box center [204, 49] width 364 height 15
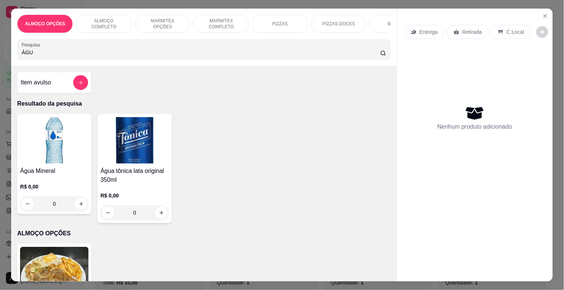
type input "ÁGU"
click at [61, 158] on img at bounding box center [54, 140] width 68 height 46
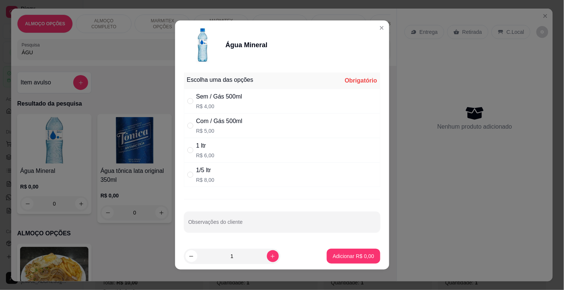
click at [229, 155] on div "1 ltr R$ 6,00" at bounding box center [282, 150] width 196 height 25
radio input "true"
click at [350, 257] on p "Adicionar R$ 6,00" at bounding box center [352, 255] width 41 height 7
type input "1"
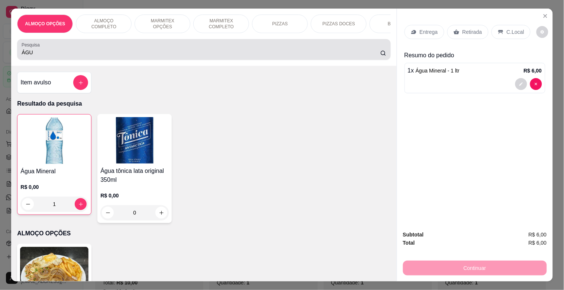
click at [36, 56] on input "ÁGU" at bounding box center [201, 52] width 358 height 7
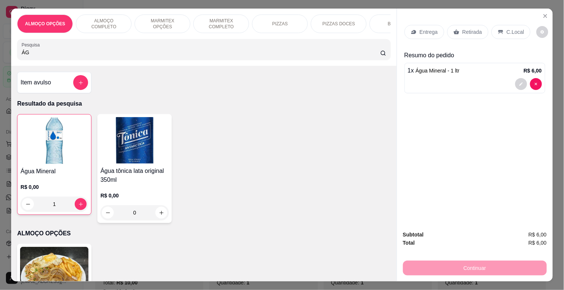
type input "Á"
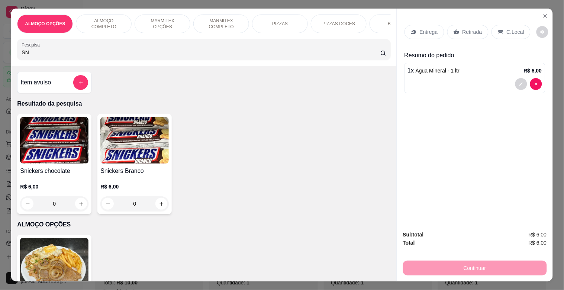
type input "SN"
click at [30, 190] on p "R$ 6,00" at bounding box center [54, 186] width 68 height 7
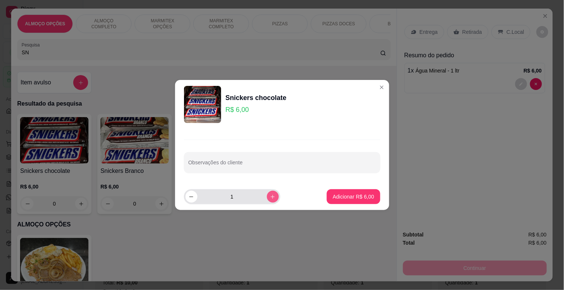
click at [270, 198] on icon "increase-product-quantity" at bounding box center [273, 197] width 6 height 6
type input "2"
click at [350, 204] on footer "2 Adicionar R$ 12,00" at bounding box center [282, 196] width 214 height 27
click at [350, 199] on p "Adicionar R$ 12,00" at bounding box center [351, 196] width 43 height 7
type input "2"
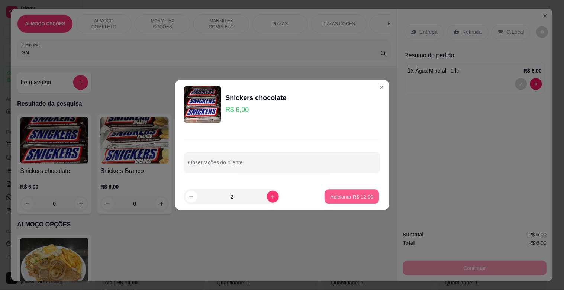
type input "2"
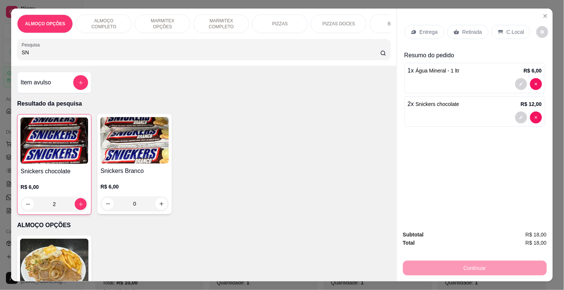
click at [470, 29] on p "Retirada" at bounding box center [472, 31] width 20 height 7
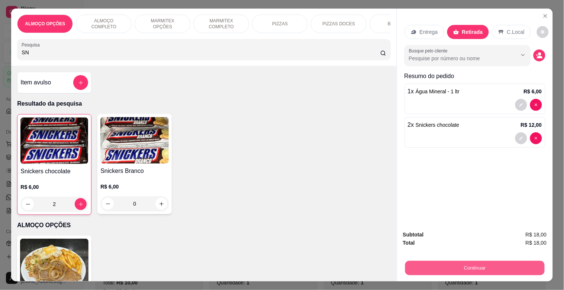
click at [483, 262] on button "Continuar" at bounding box center [474, 267] width 139 height 14
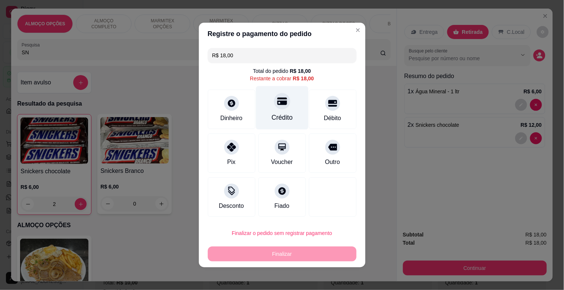
click at [280, 117] on div "Crédito" at bounding box center [281, 118] width 21 height 10
type input "R$ 0,00"
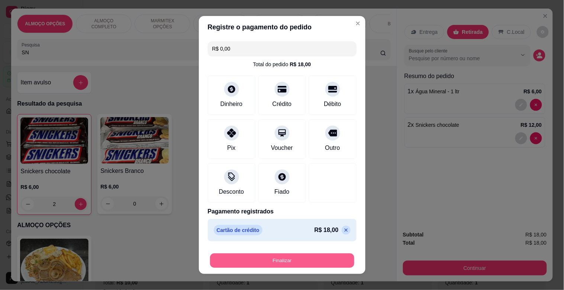
click at [286, 260] on button "Finalizar" at bounding box center [282, 260] width 144 height 14
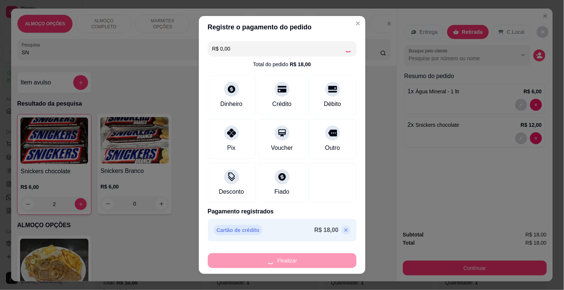
type input "0"
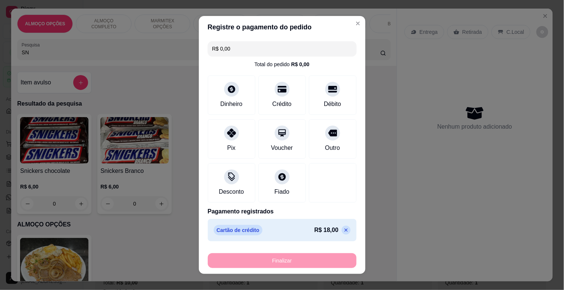
type input "-R$ 18,00"
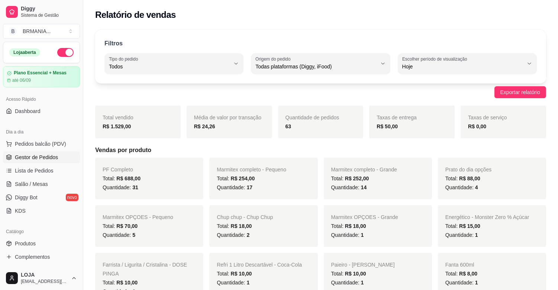
click at [31, 157] on span "Gestor de Pedidos" at bounding box center [36, 156] width 43 height 7
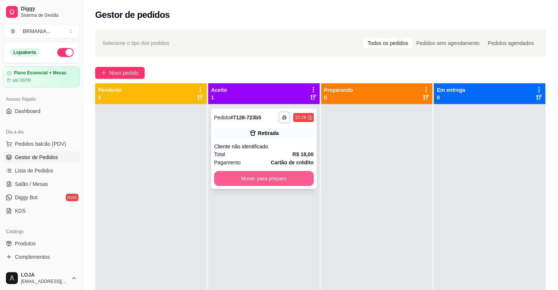
click at [257, 177] on button "Mover para preparo" at bounding box center [264, 178] width 100 height 15
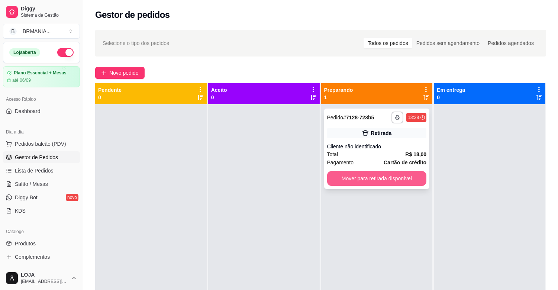
click at [382, 176] on button "Mover para retirada disponível" at bounding box center [377, 178] width 100 height 15
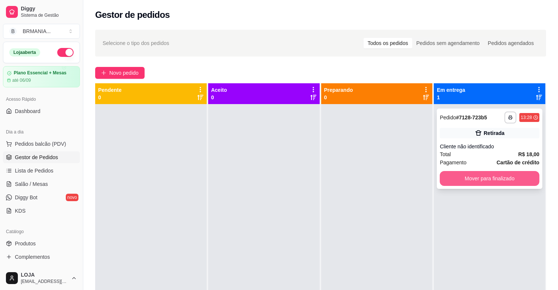
click at [447, 173] on button "Mover para finalizado" at bounding box center [489, 178] width 100 height 15
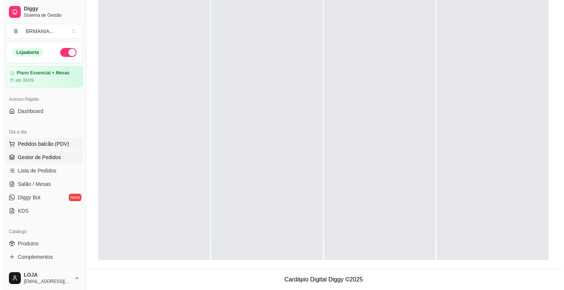
scroll to position [72, 0]
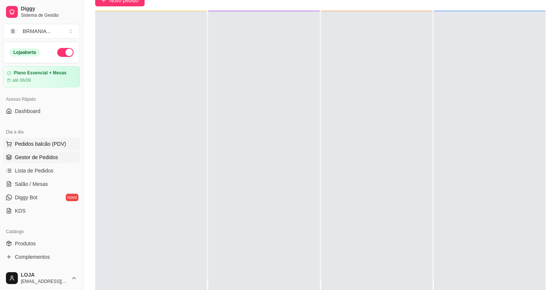
click at [39, 143] on span "Pedidos balcão (PDV)" at bounding box center [40, 143] width 51 height 7
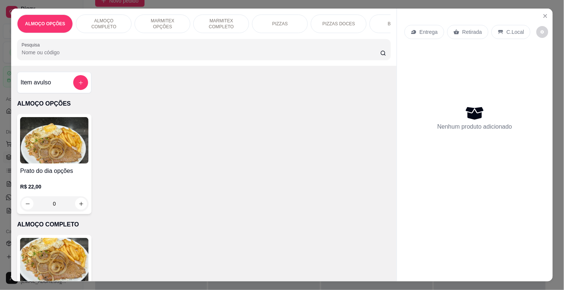
click at [105, 20] on p "ALMOÇO COMPLETO" at bounding box center [103, 24] width 43 height 12
click at [105, 20] on div "ALMOÇO OPÇÕES ALMOÇO COMPLETO MARMITEX OPÇÕES MARMITEX COMPLETO PIZZAS PIZZAS D…" at bounding box center [203, 37] width 385 height 57
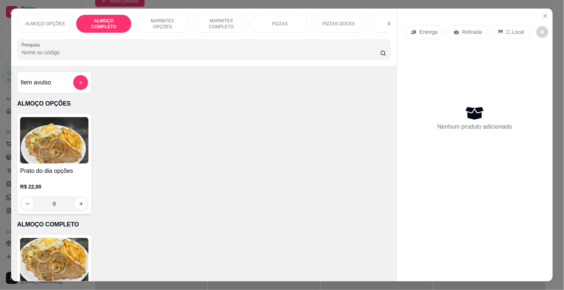
scroll to position [18, 0]
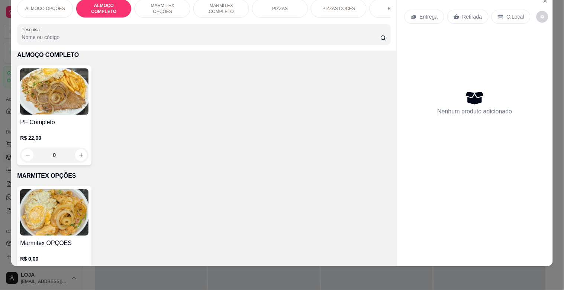
click at [61, 116] on div "PF Completo R$ 22,00 0" at bounding box center [54, 115] width 74 height 100
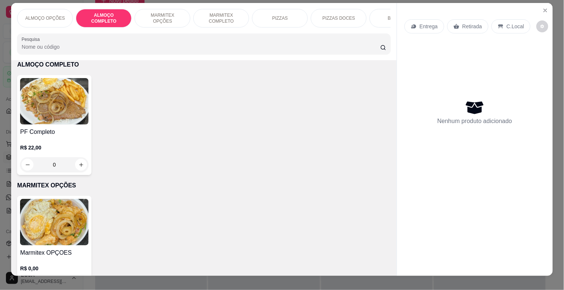
click at [68, 103] on img at bounding box center [54, 101] width 68 height 46
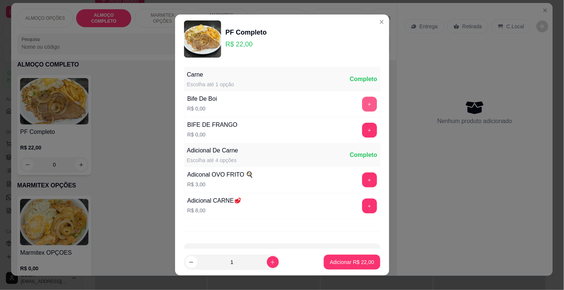
click at [362, 101] on button "+" at bounding box center [369, 104] width 15 height 15
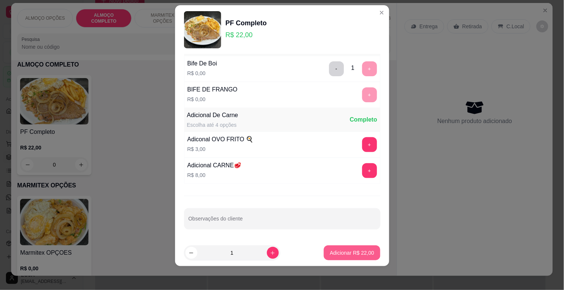
click at [357, 253] on p "Adicionar R$ 22,00" at bounding box center [352, 252] width 44 height 7
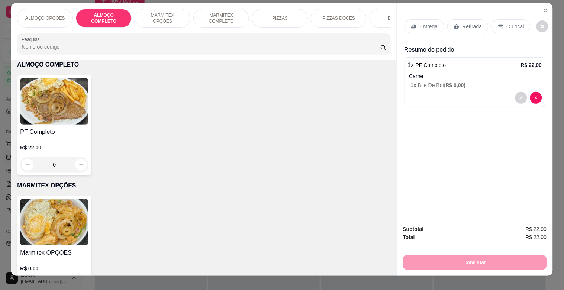
click at [371, 21] on div "BEBIDAS" at bounding box center [397, 18] width 56 height 19
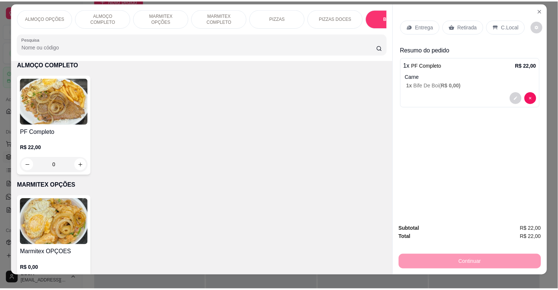
scroll to position [18, 0]
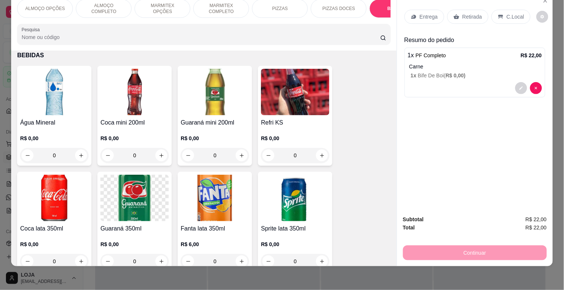
click at [38, 204] on img at bounding box center [54, 198] width 68 height 46
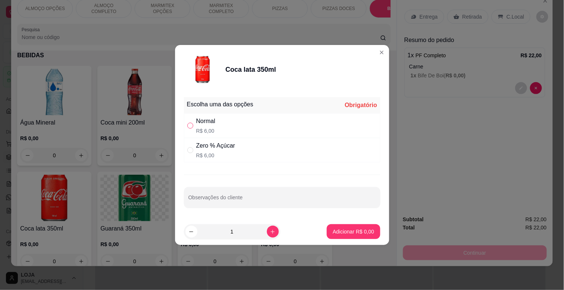
click at [188, 125] on input "" at bounding box center [190, 126] width 6 height 6
radio input "true"
click at [363, 230] on p "Adicionar R$ 6,00" at bounding box center [352, 231] width 41 height 7
type input "1"
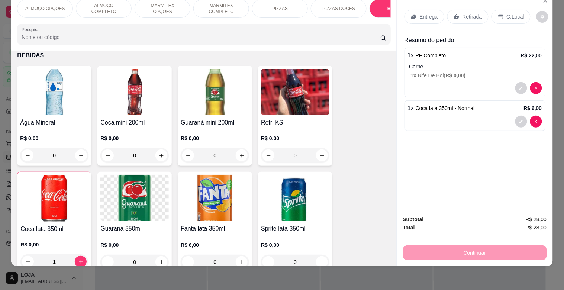
click at [473, 15] on div "Retirada" at bounding box center [467, 17] width 41 height 14
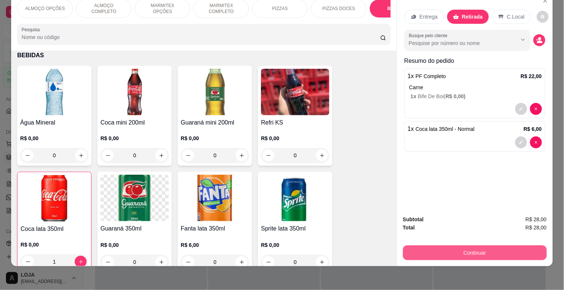
click at [524, 247] on button "Continuar" at bounding box center [475, 252] width 144 height 15
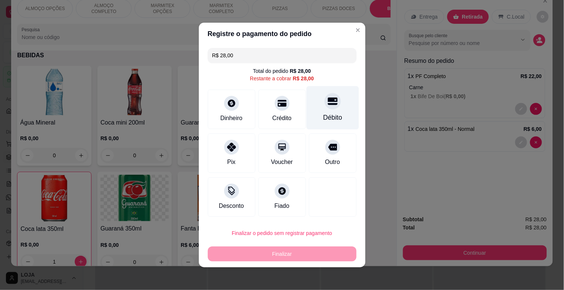
click at [307, 118] on div "Débito" at bounding box center [332, 107] width 52 height 43
type input "R$ 0,00"
click at [307, 118] on div "R$ 0,00 Total do pedido R$ 28,00 Restante a cobrar R$ 28,00 Dinheiro Crédito Dé…" at bounding box center [282, 132] width 166 height 175
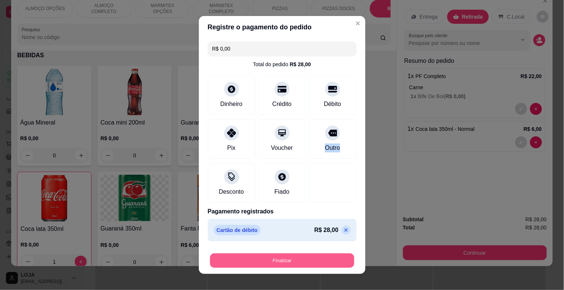
click at [299, 267] on button "Finalizar" at bounding box center [282, 260] width 144 height 14
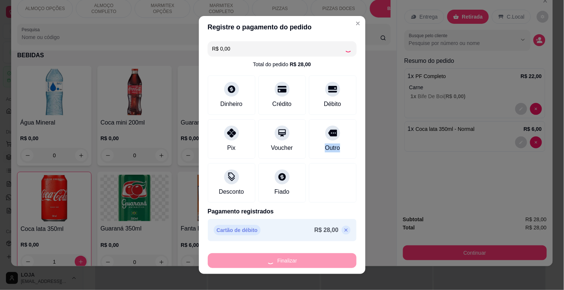
type input "0"
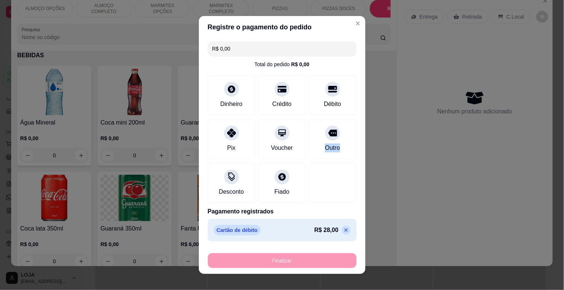
type input "-R$ 28,00"
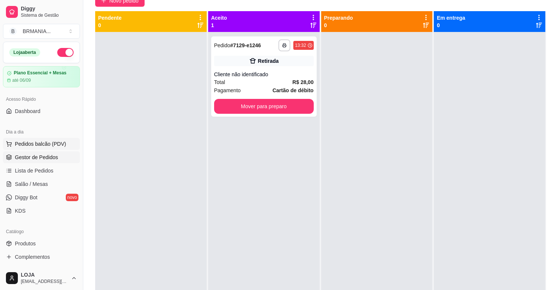
click at [58, 142] on span "Pedidos balcão (PDV)" at bounding box center [40, 143] width 51 height 7
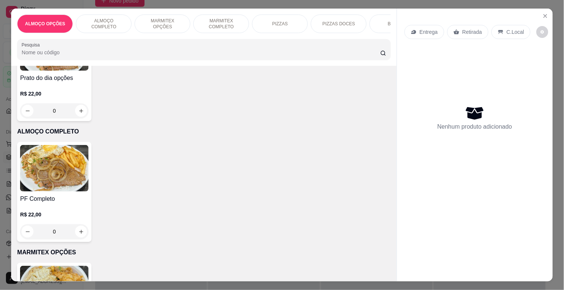
scroll to position [72, 0]
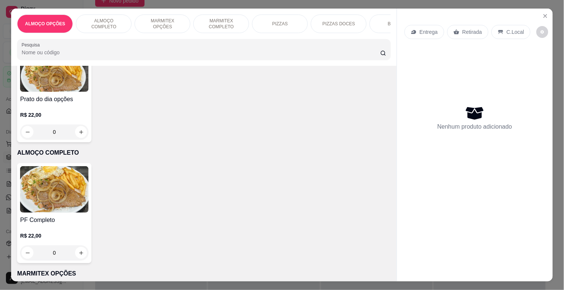
click at [65, 206] on img at bounding box center [54, 189] width 68 height 46
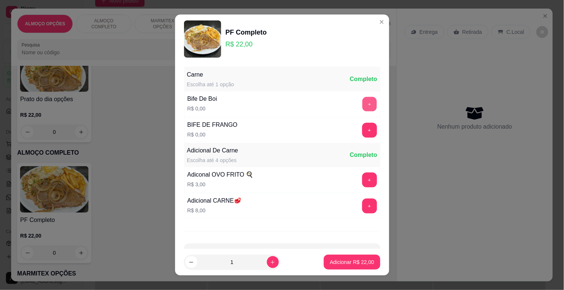
click at [362, 102] on button "+" at bounding box center [369, 104] width 14 height 14
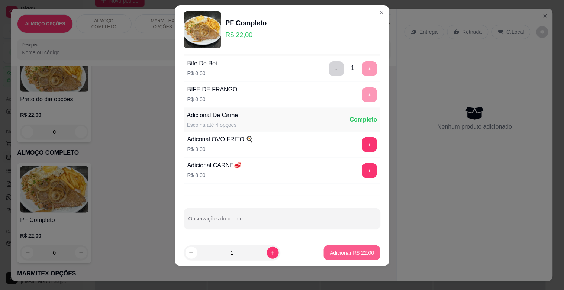
click at [344, 254] on p "Adicionar R$ 22,00" at bounding box center [352, 252] width 44 height 7
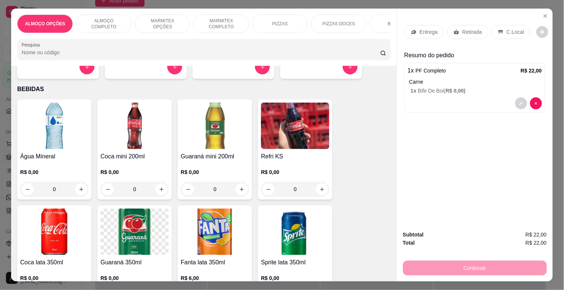
scroll to position [812, 0]
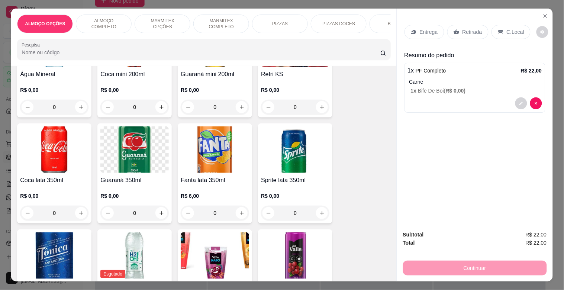
click at [62, 168] on img at bounding box center [54, 149] width 68 height 46
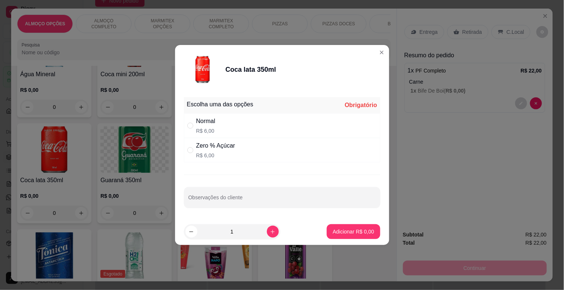
click at [254, 146] on div "Zero % Açúcar R$ 6,00" at bounding box center [282, 150] width 196 height 25
radio input "true"
click at [364, 230] on p "Adicionar R$ 6,00" at bounding box center [352, 231] width 41 height 7
type input "1"
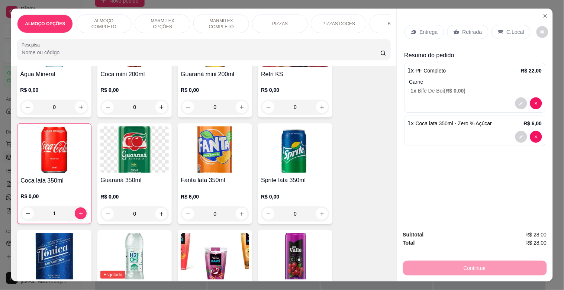
drag, startPoint x: 508, startPoint y: 30, endPoint x: 497, endPoint y: 78, distance: 49.1
click at [509, 32] on p "C.Local" at bounding box center [514, 31] width 17 height 7
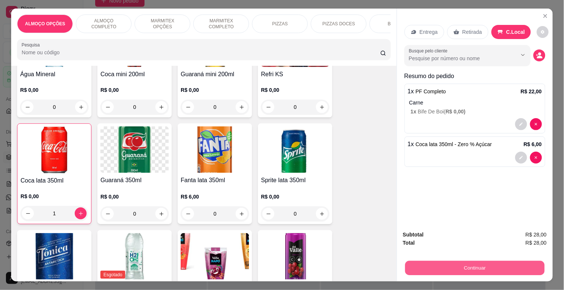
click at [495, 260] on button "Continuar" at bounding box center [474, 267] width 139 height 14
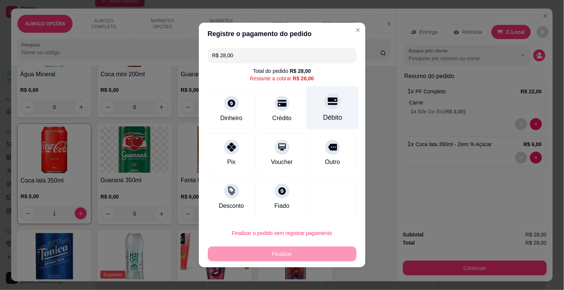
click at [319, 108] on div "Débito" at bounding box center [332, 107] width 52 height 43
type input "R$ 0,00"
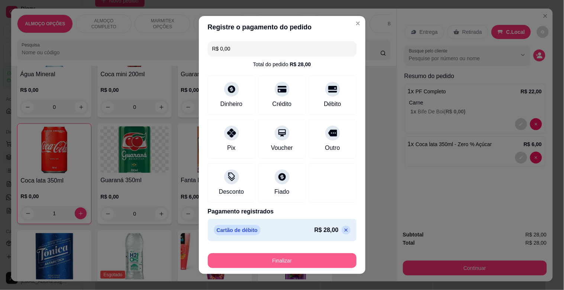
click at [306, 260] on button "Finalizar" at bounding box center [282, 260] width 149 height 15
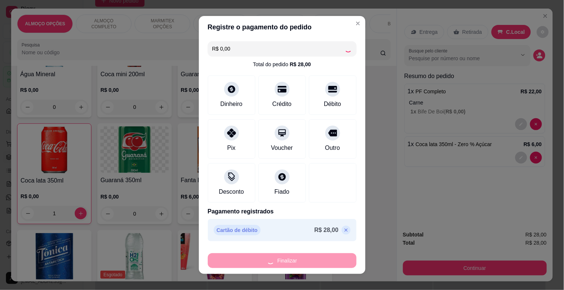
type input "0"
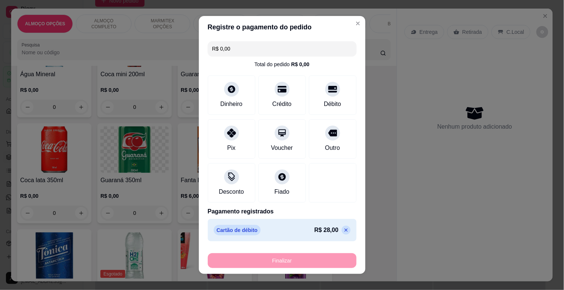
type input "-R$ 28,00"
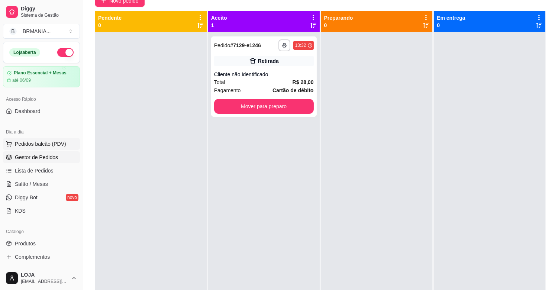
click at [57, 145] on span "Pedidos balcão (PDV)" at bounding box center [40, 143] width 51 height 7
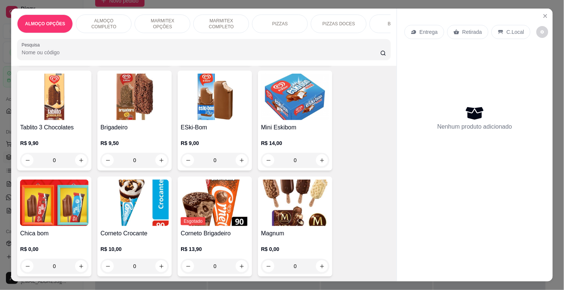
scroll to position [3794, 0]
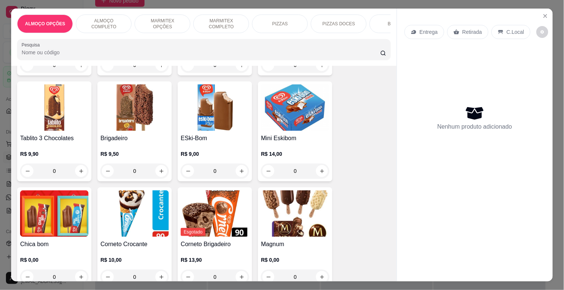
click at [60, 99] on img at bounding box center [54, 107] width 68 height 46
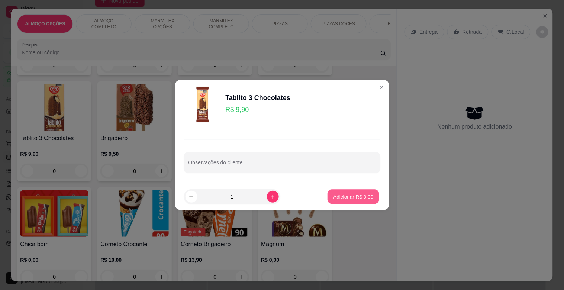
click at [363, 195] on p "Adicionar R$ 9,90" at bounding box center [353, 196] width 40 height 7
type input "1"
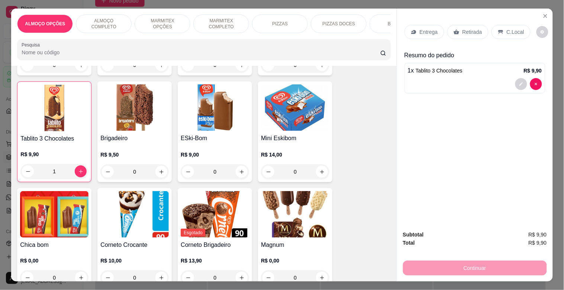
scroll to position [3794, 0]
click at [466, 28] on p "Retirada" at bounding box center [472, 31] width 20 height 7
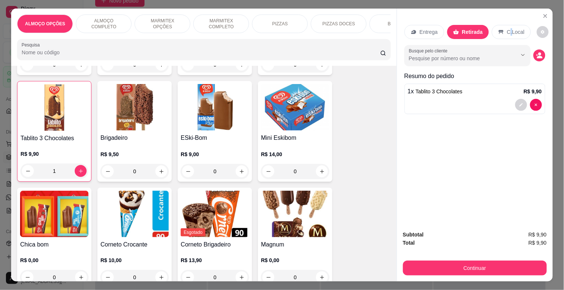
drag, startPoint x: 505, startPoint y: 31, endPoint x: 503, endPoint y: 39, distance: 8.4
click at [507, 30] on p "C.Local" at bounding box center [515, 31] width 17 height 7
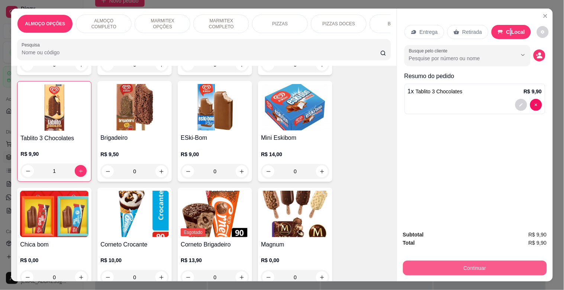
click at [508, 260] on button "Continuar" at bounding box center [475, 267] width 144 height 15
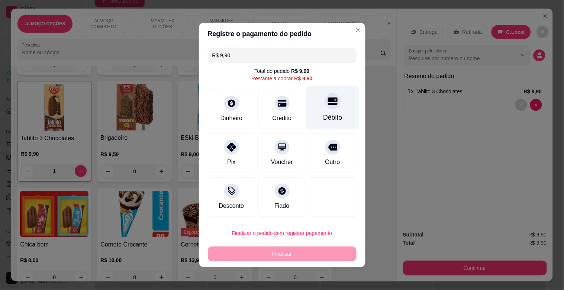
click at [334, 110] on div "Débito" at bounding box center [332, 107] width 52 height 43
type input "R$ 0,00"
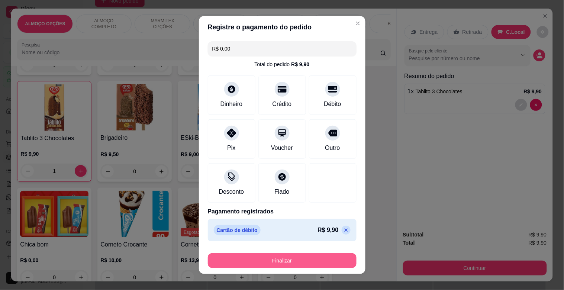
click at [311, 256] on button "Finalizar" at bounding box center [282, 260] width 149 height 15
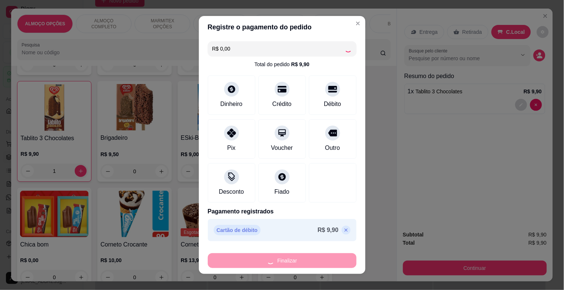
type input "0"
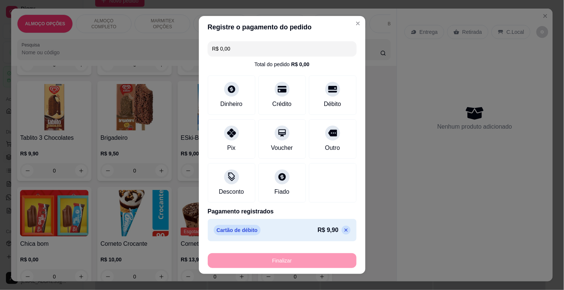
type input "-R$ 9,90"
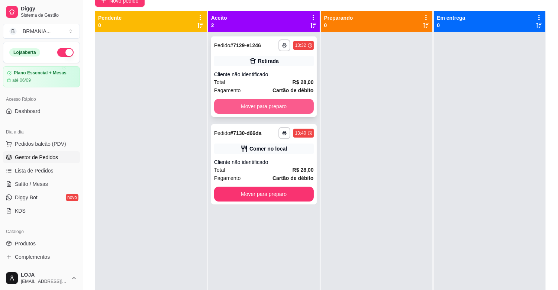
click at [278, 101] on button "Mover para preparo" at bounding box center [264, 106] width 100 height 15
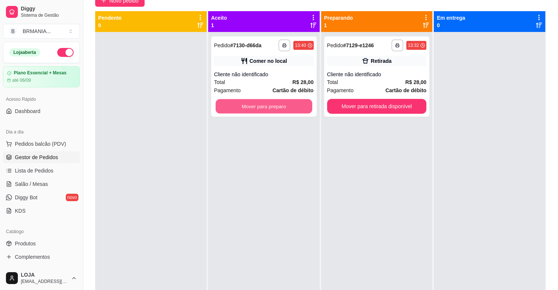
click at [280, 101] on button "Mover para preparo" at bounding box center [263, 106] width 97 height 14
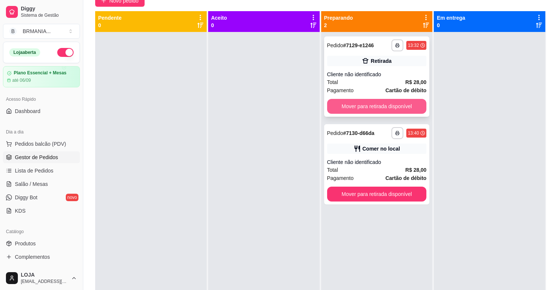
click at [380, 108] on button "Mover para retirada disponível" at bounding box center [377, 106] width 100 height 15
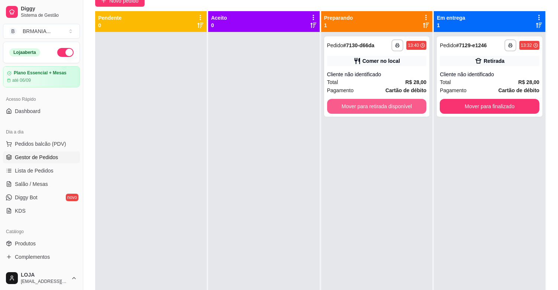
click at [380, 108] on button "Mover para retirada disponível" at bounding box center [377, 106] width 100 height 15
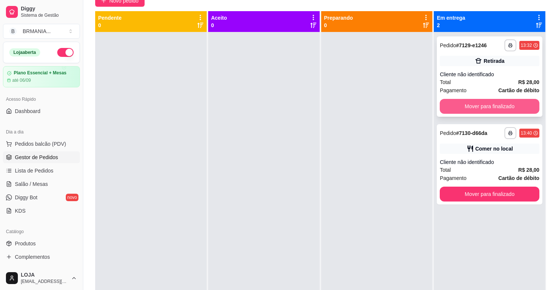
click at [481, 109] on button "Mover para finalizado" at bounding box center [489, 106] width 100 height 15
click at [481, 109] on div "Mover para finalizado" at bounding box center [489, 106] width 100 height 15
click at [497, 102] on button "Mover para finalizado" at bounding box center [489, 106] width 100 height 15
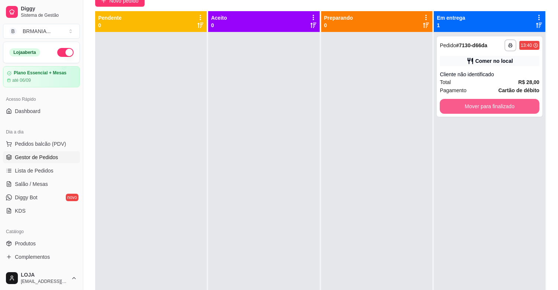
click at [497, 102] on button "Mover para finalizado" at bounding box center [489, 106] width 100 height 15
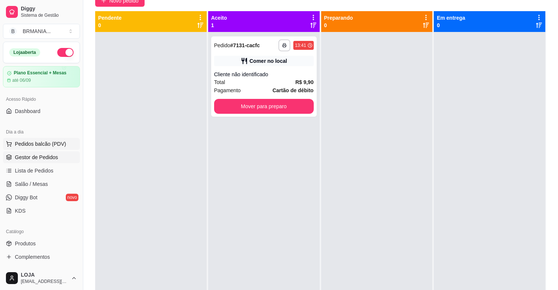
click at [45, 143] on span "Pedidos balcão (PDV)" at bounding box center [40, 143] width 51 height 7
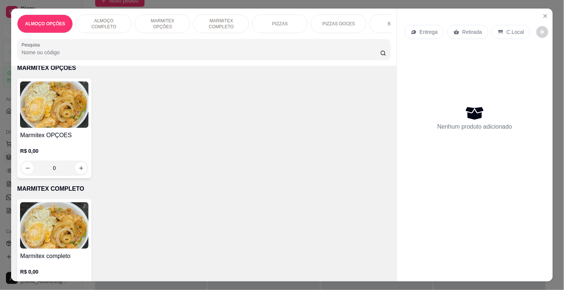
scroll to position [329, 0]
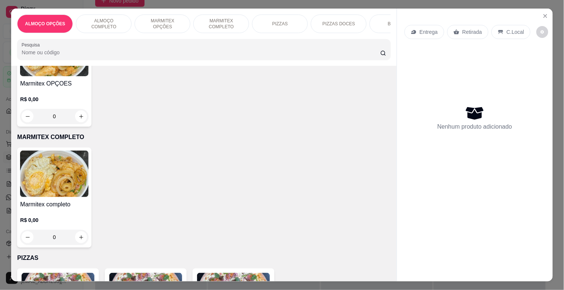
click at [59, 175] on img at bounding box center [54, 173] width 68 height 46
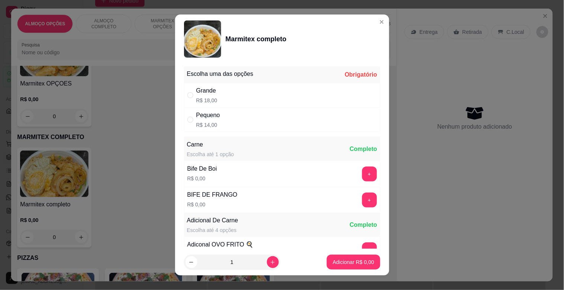
click at [233, 122] on div "Pequeno R$ 14,00" at bounding box center [282, 119] width 196 height 25
radio input "true"
click at [362, 173] on button "+" at bounding box center [369, 173] width 15 height 15
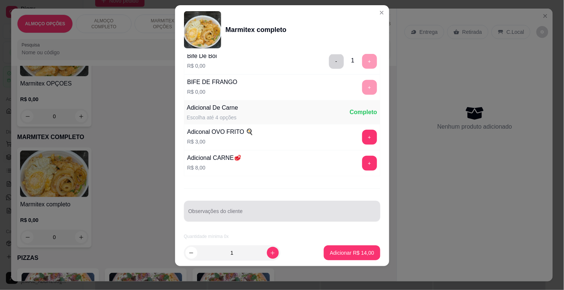
scroll to position [104, 0]
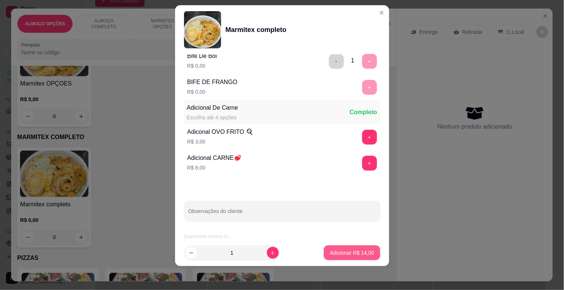
click at [347, 253] on p "Adicionar R$ 14,00" at bounding box center [352, 252] width 44 height 7
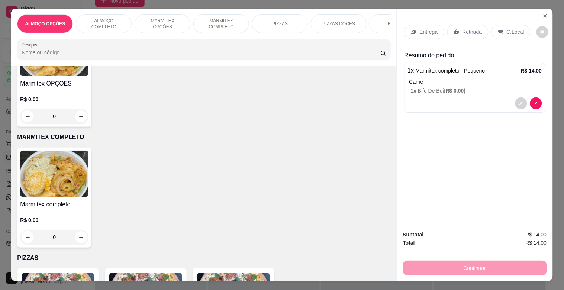
click at [474, 28] on p "Retirada" at bounding box center [472, 31] width 20 height 7
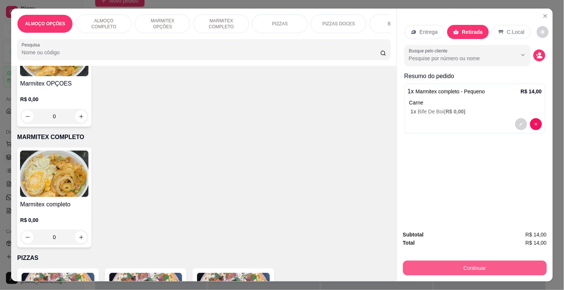
click at [449, 267] on button "Continuar" at bounding box center [475, 267] width 144 height 15
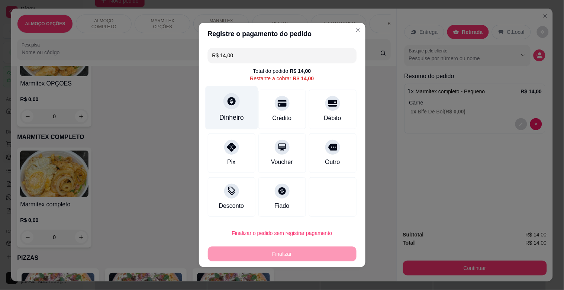
click at [230, 114] on div "Dinheiro" at bounding box center [231, 118] width 25 height 10
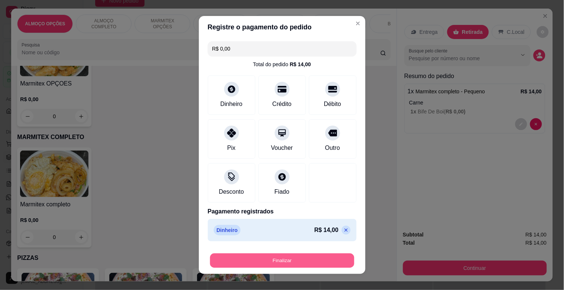
click at [281, 260] on button "Finalizar" at bounding box center [282, 260] width 144 height 14
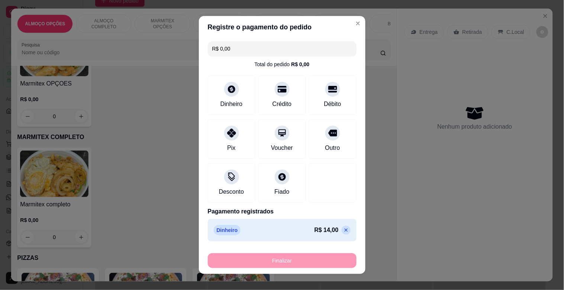
type input "-R$ 14,00"
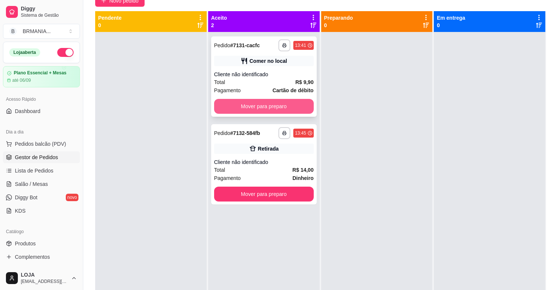
click at [277, 105] on button "Mover para preparo" at bounding box center [264, 106] width 100 height 15
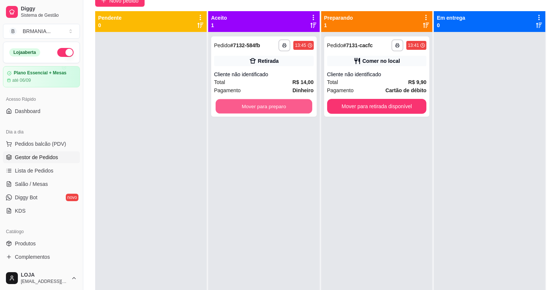
click at [283, 107] on button "Mover para preparo" at bounding box center [263, 106] width 97 height 14
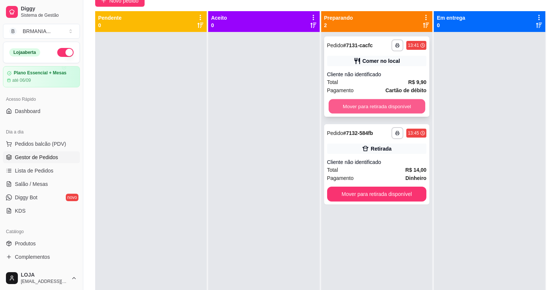
click at [403, 104] on button "Mover para retirada disponível" at bounding box center [376, 106] width 97 height 14
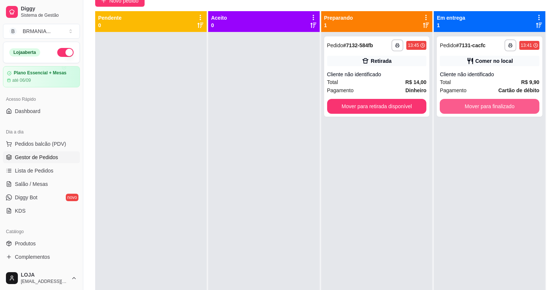
click at [478, 108] on button "Mover para finalizado" at bounding box center [489, 106] width 100 height 15
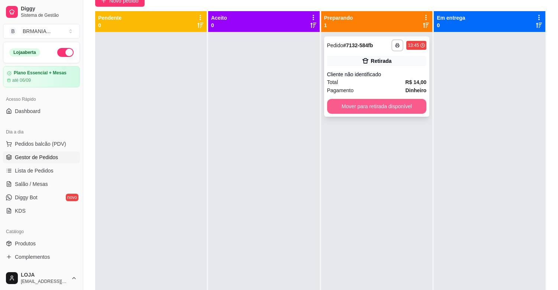
click at [358, 103] on button "Mover para retirada disponível" at bounding box center [377, 106] width 100 height 15
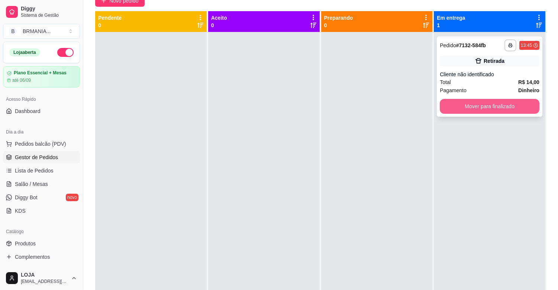
click at [484, 108] on button "Mover para finalizado" at bounding box center [489, 106] width 100 height 15
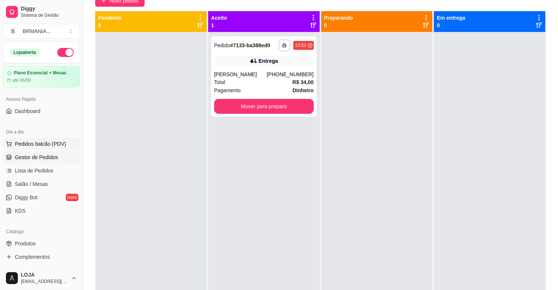
click at [36, 146] on span "Pedidos balcão (PDV)" at bounding box center [40, 143] width 51 height 7
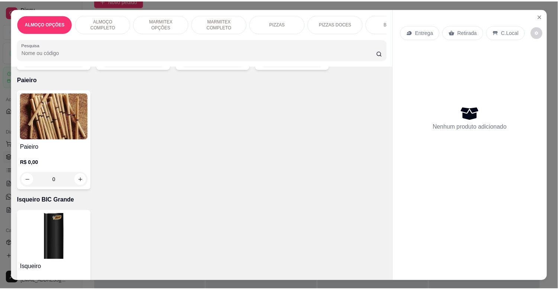
scroll to position [4339, 0]
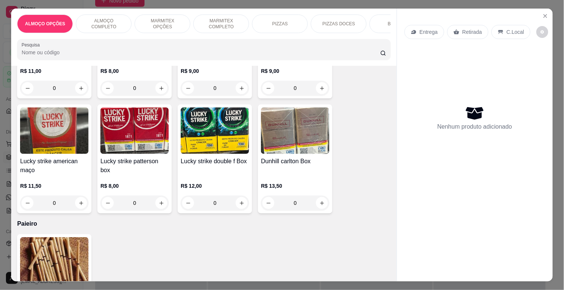
click at [62, 238] on img at bounding box center [54, 260] width 68 height 46
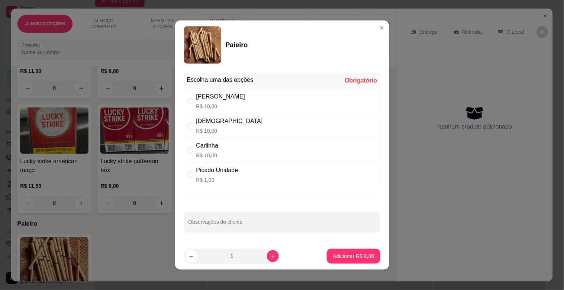
click at [205, 181] on p "R$ 1,00" at bounding box center [217, 179] width 42 height 7
radio input "true"
click at [267, 257] on button "increase-product-quantity" at bounding box center [273, 256] width 12 height 12
click at [270, 258] on icon "increase-product-quantity" at bounding box center [273, 256] width 6 height 6
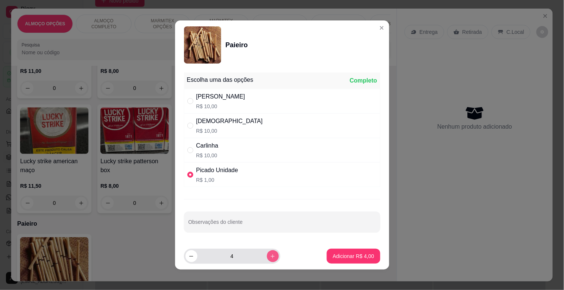
click at [270, 258] on icon "increase-product-quantity" at bounding box center [273, 256] width 6 height 6
type input "5"
click at [356, 262] on button "Adicionar R$ 5,00" at bounding box center [353, 256] width 53 height 15
click at [356, 262] on div "Paieiro R$ 0,00 0" at bounding box center [203, 284] width 373 height 100
type input "5"
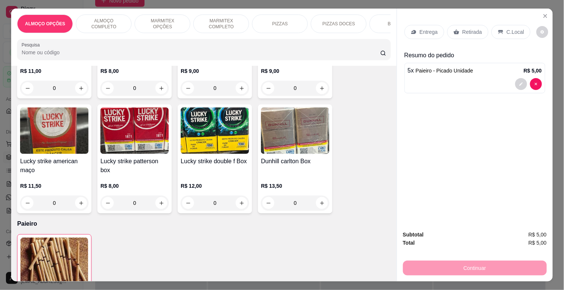
click at [462, 31] on p "Retirada" at bounding box center [472, 31] width 20 height 7
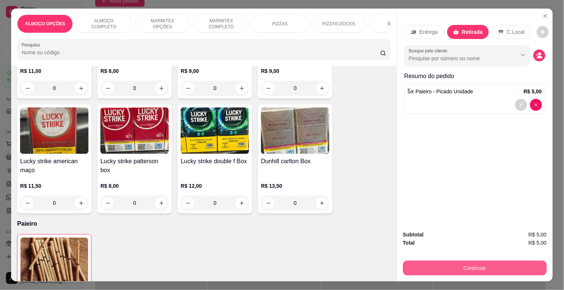
click at [477, 263] on button "Continuar" at bounding box center [475, 267] width 144 height 15
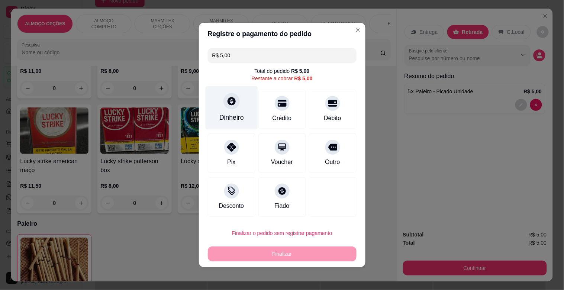
click at [222, 115] on div "Dinheiro" at bounding box center [231, 118] width 25 height 10
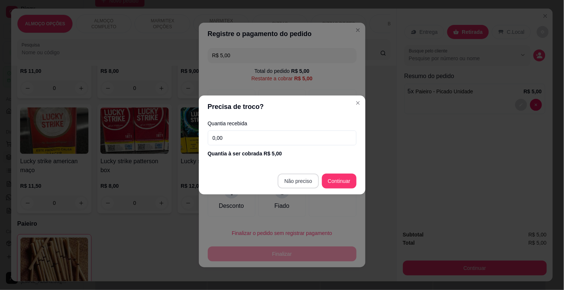
type input "R$ 0,00"
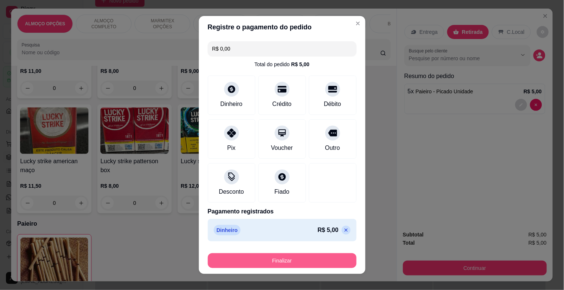
click at [301, 261] on button "Finalizar" at bounding box center [282, 260] width 149 height 15
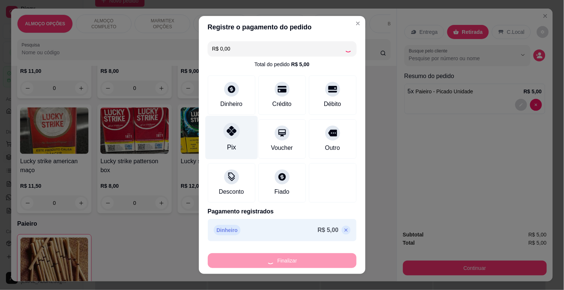
type input "0"
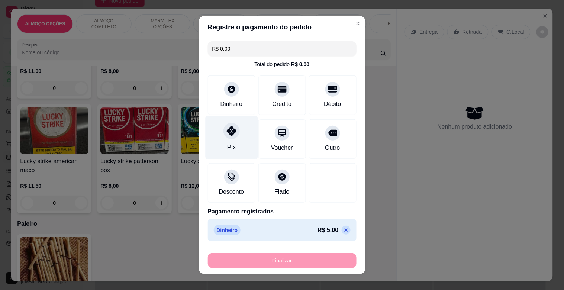
type input "-R$ 5,00"
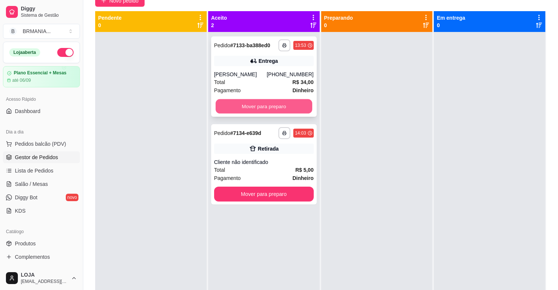
click at [251, 109] on button "Mover para preparo" at bounding box center [263, 106] width 97 height 14
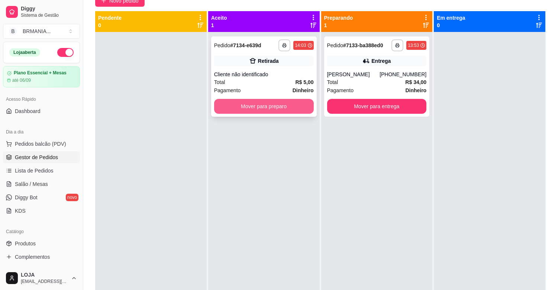
click at [254, 108] on button "Mover para preparo" at bounding box center [264, 106] width 100 height 15
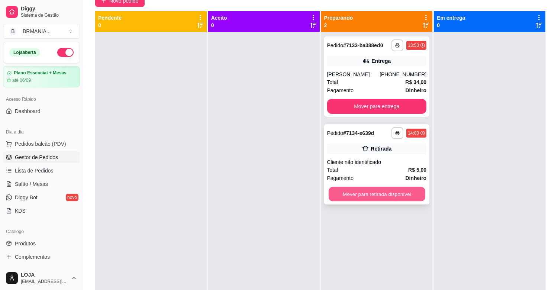
click at [370, 192] on button "Mover para retirada disponível" at bounding box center [376, 194] width 97 height 14
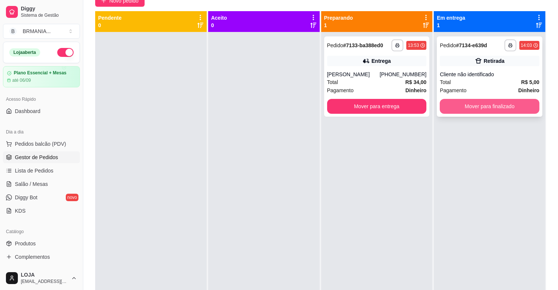
click at [497, 106] on button "Mover para finalizado" at bounding box center [489, 106] width 100 height 15
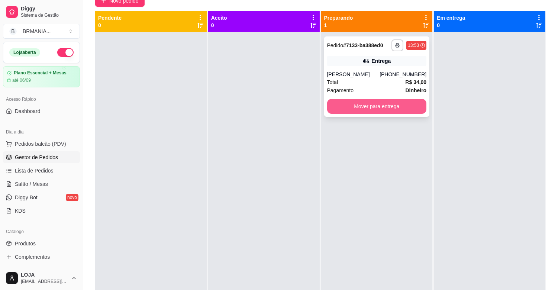
click at [411, 106] on button "Mover para entrega" at bounding box center [377, 106] width 100 height 15
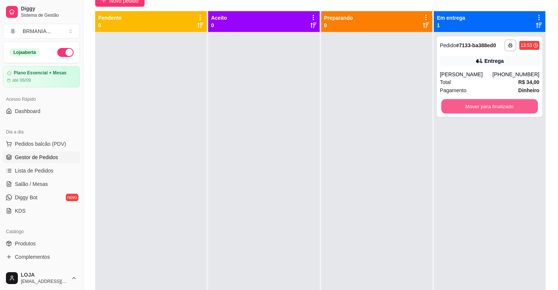
click at [477, 107] on button "Mover para finalizado" at bounding box center [489, 106] width 97 height 14
click at [495, 103] on button "Mover para finalizado" at bounding box center [489, 106] width 100 height 15
